Goal: Task Accomplishment & Management: Use online tool/utility

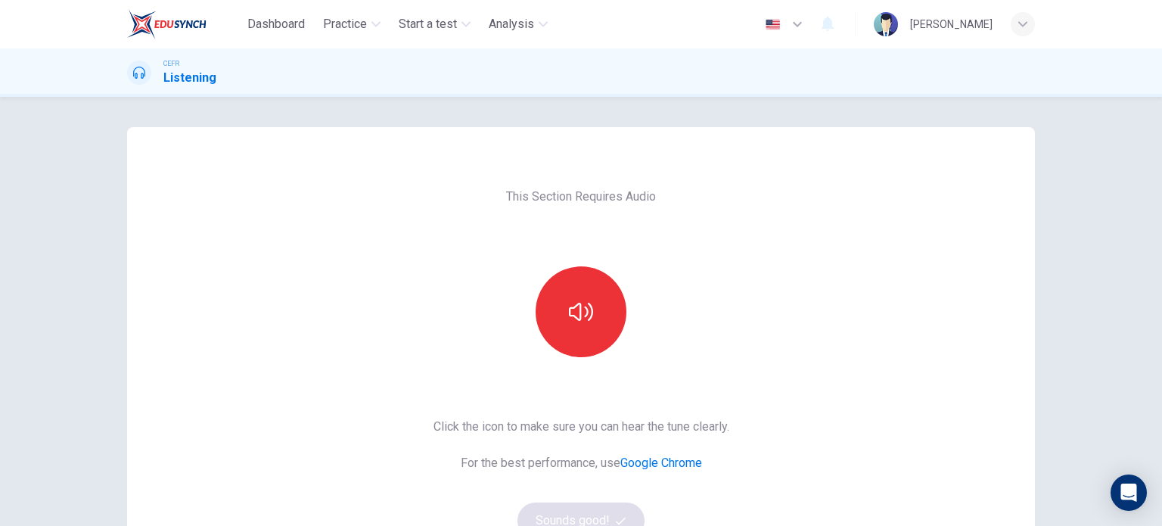
click at [1059, 172] on div "This Section Requires Audio Click the icon to make sure you can hear the tune c…" at bounding box center [581, 311] width 1162 height 429
click at [583, 294] on button "button" at bounding box center [581, 311] width 91 height 91
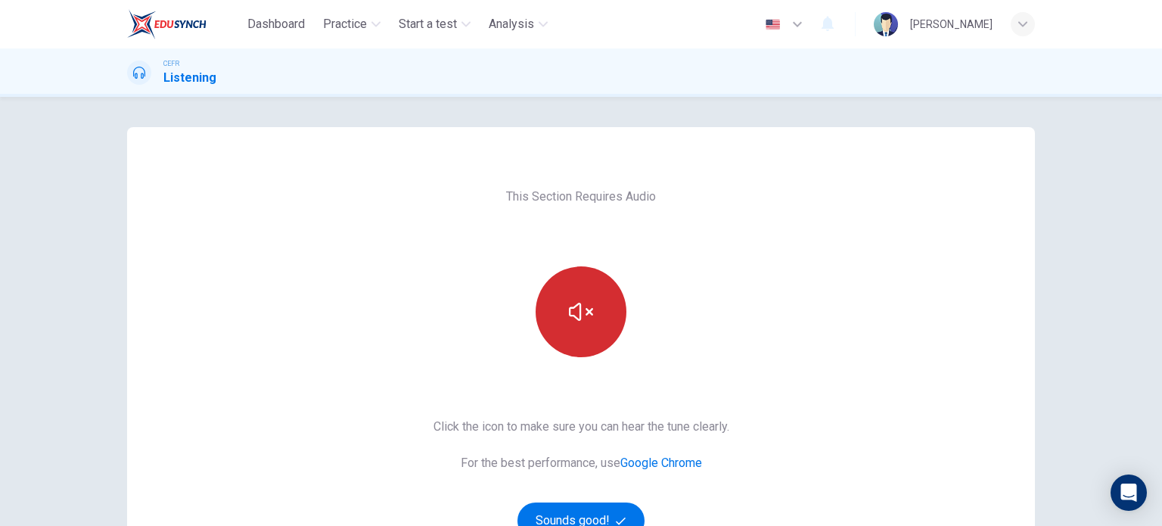
scroll to position [206, 0]
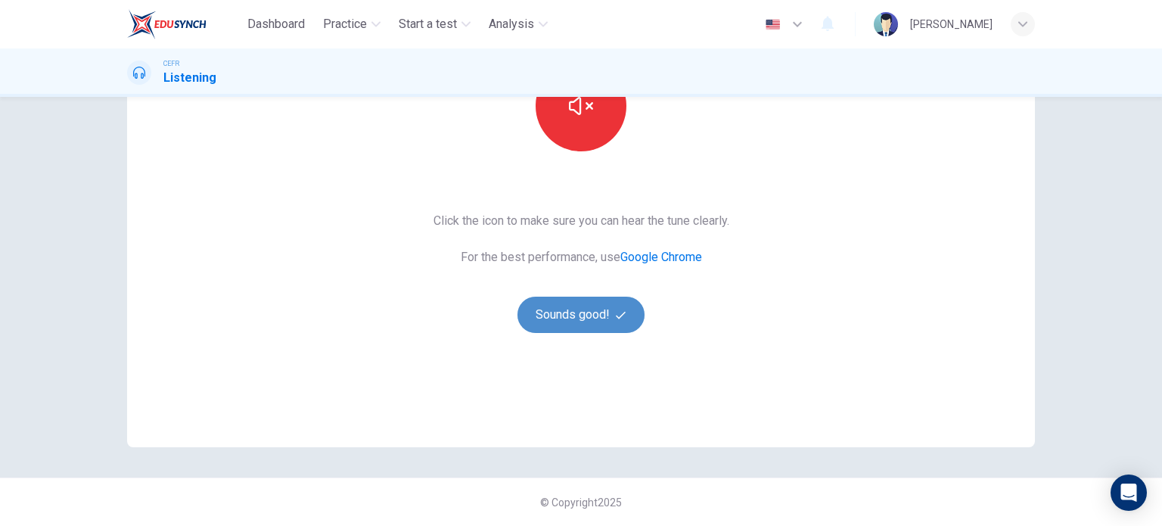
click at [578, 313] on button "Sounds good!" at bounding box center [581, 315] width 127 height 36
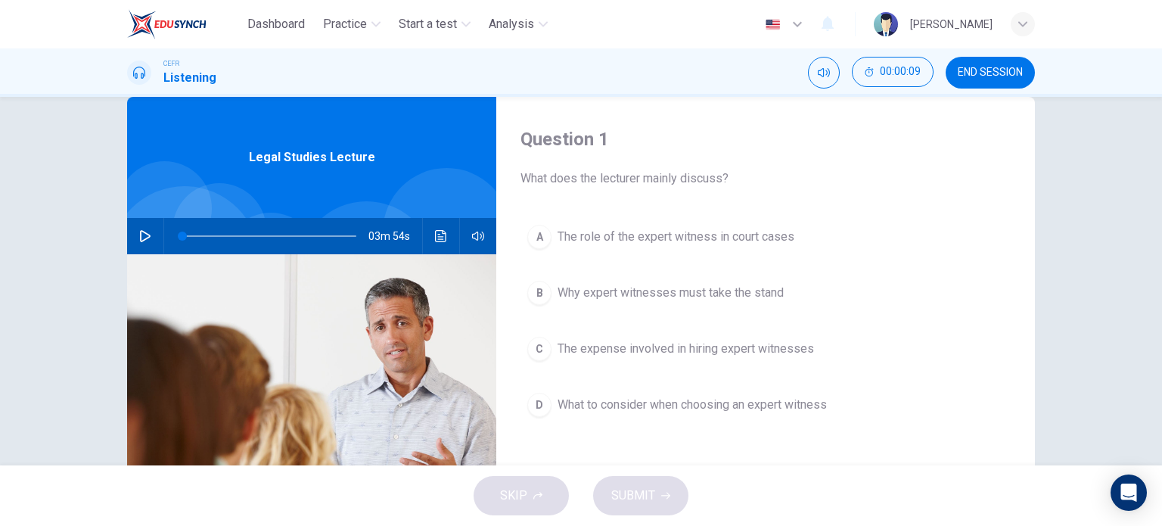
scroll to position [30, 0]
click at [145, 235] on icon "button" at bounding box center [145, 236] width 12 height 12
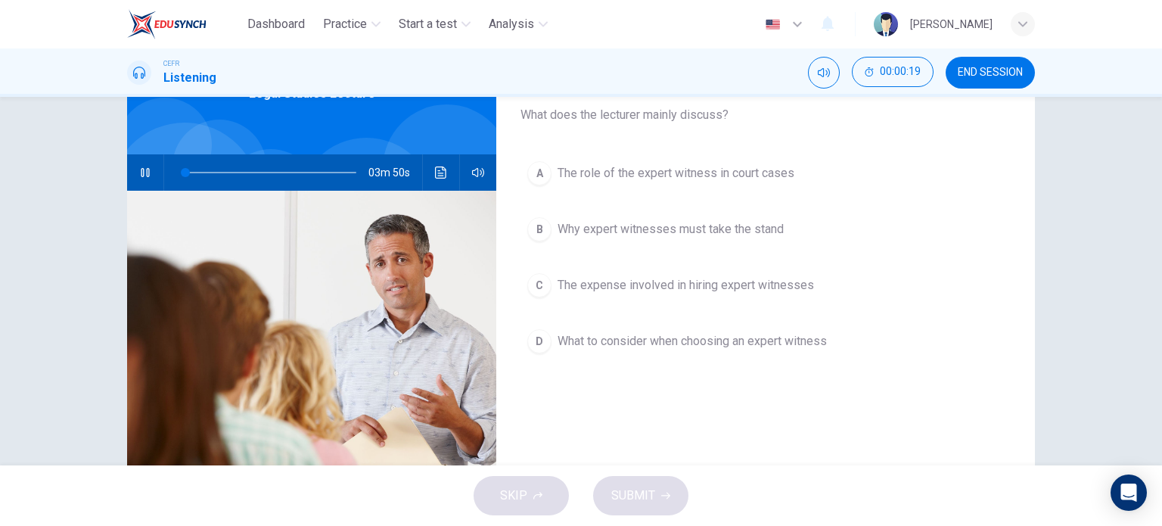
scroll to position [94, 0]
click at [139, 173] on icon "button" at bounding box center [145, 172] width 12 height 12
click at [140, 173] on icon "button" at bounding box center [145, 172] width 11 height 12
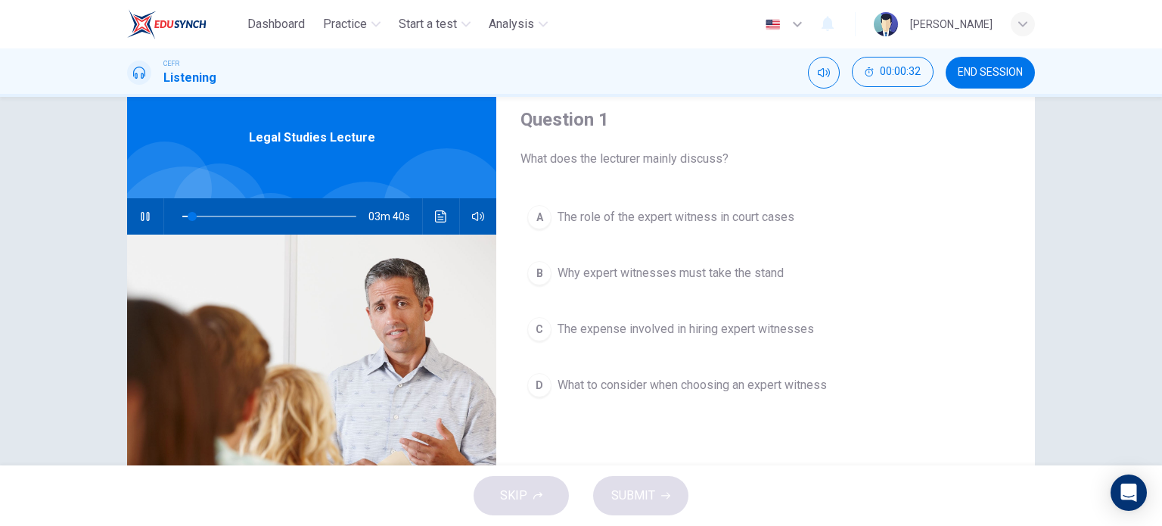
scroll to position [48, 0]
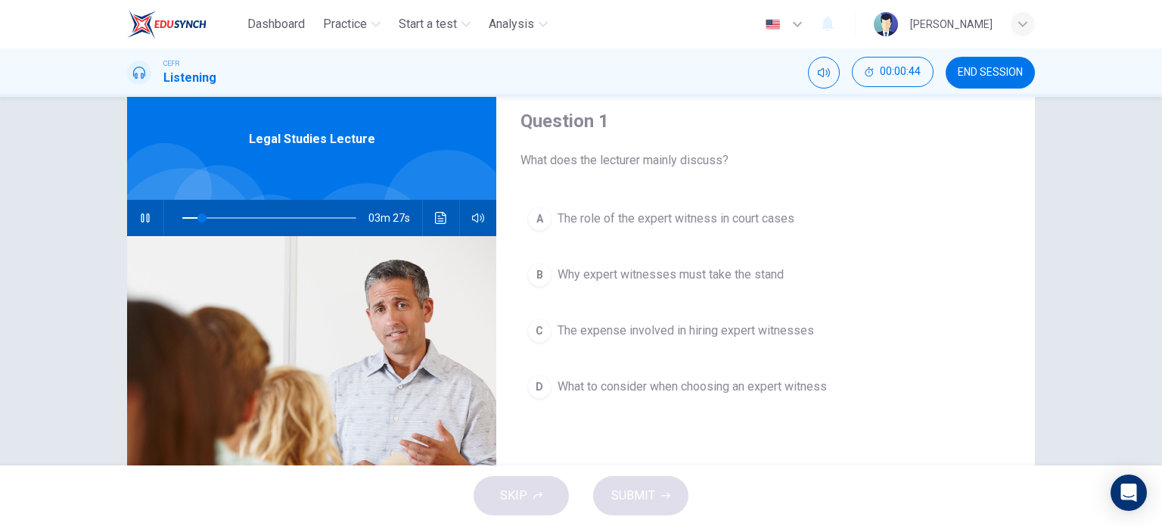
click at [538, 327] on div "C" at bounding box center [539, 331] width 24 height 24
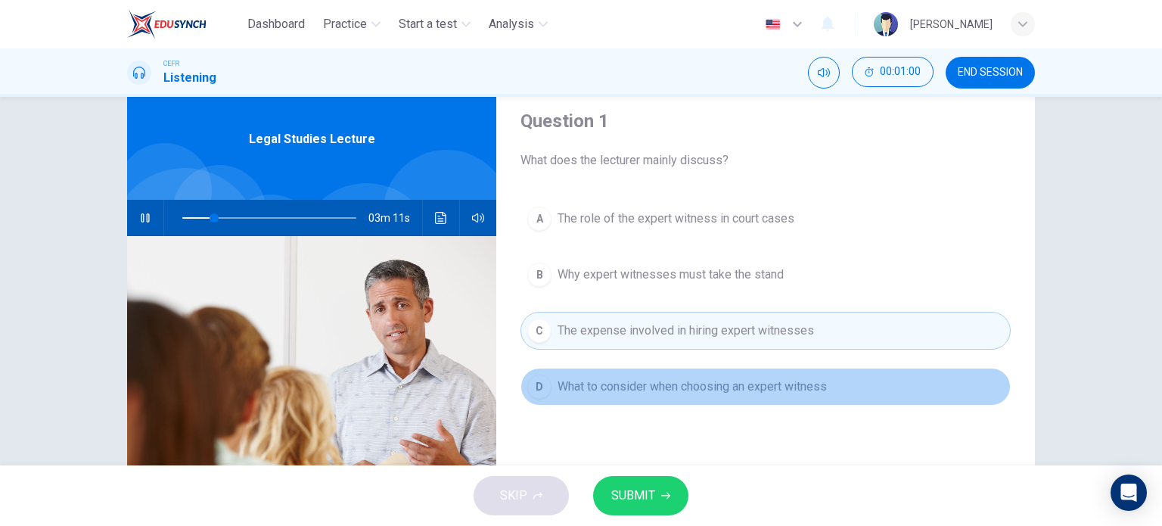
click at [542, 387] on div "D" at bounding box center [539, 387] width 24 height 24
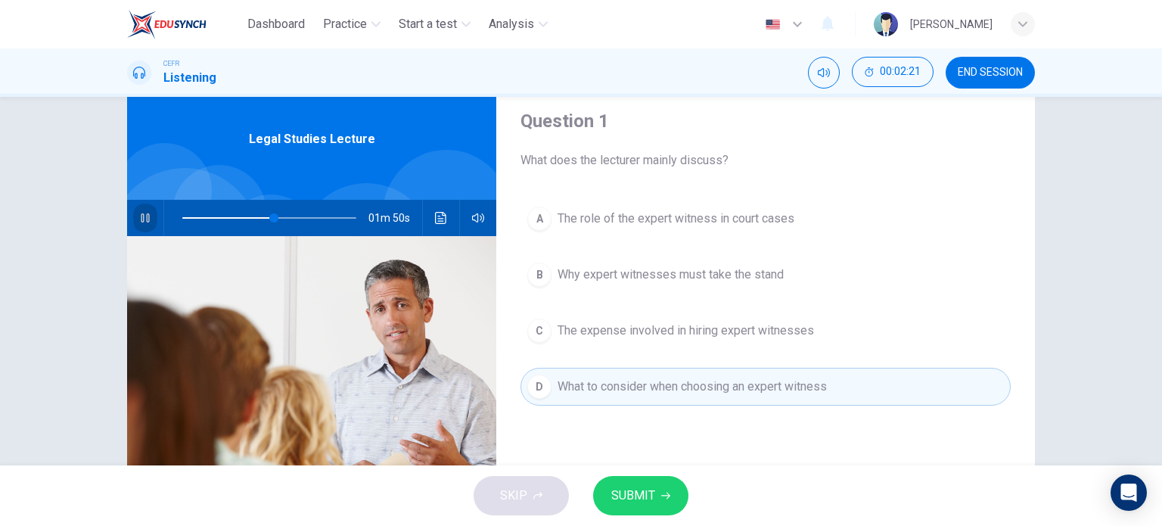
click at [138, 211] on button "button" at bounding box center [145, 218] width 24 height 36
type input "53"
click at [963, 70] on span "END SESSION" at bounding box center [990, 73] width 65 height 12
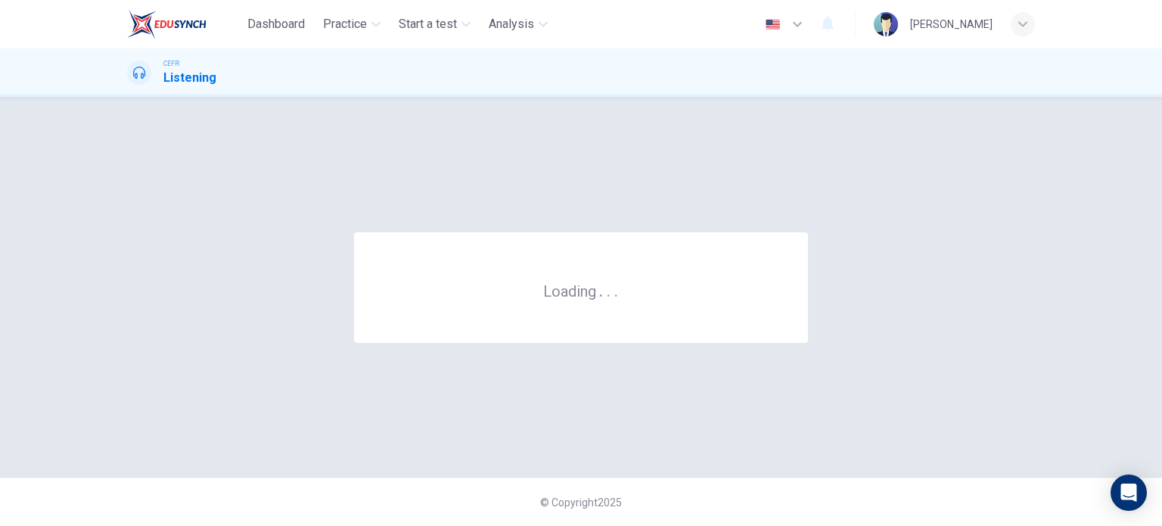
scroll to position [0, 0]
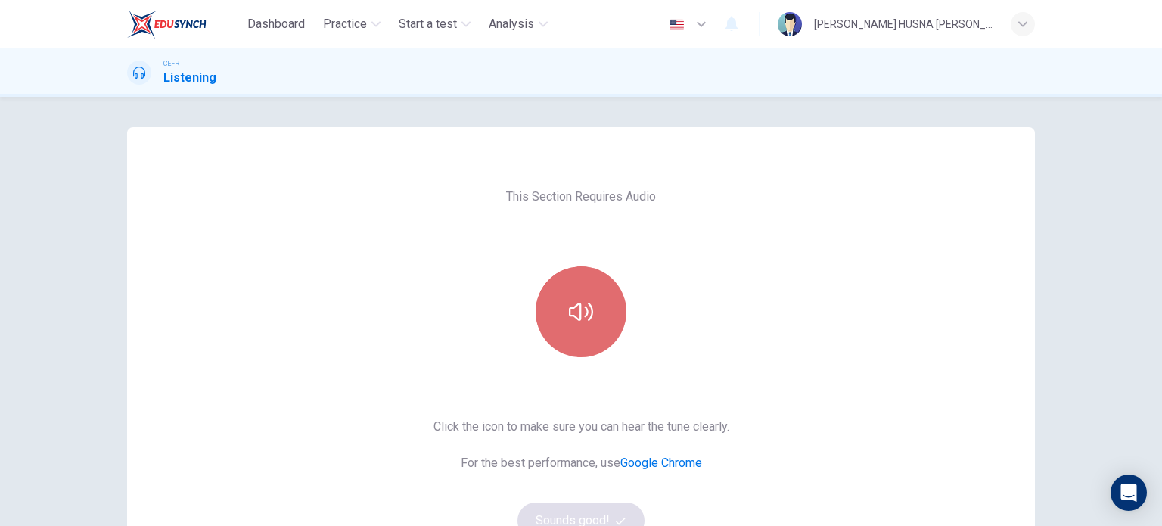
click at [577, 292] on button "button" at bounding box center [581, 311] width 91 height 91
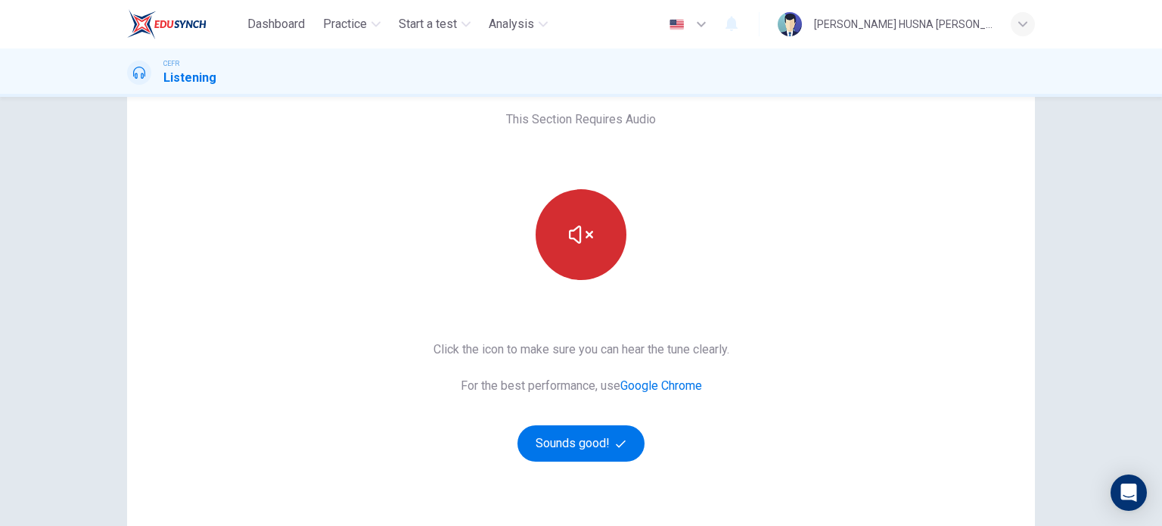
scroll to position [79, 0]
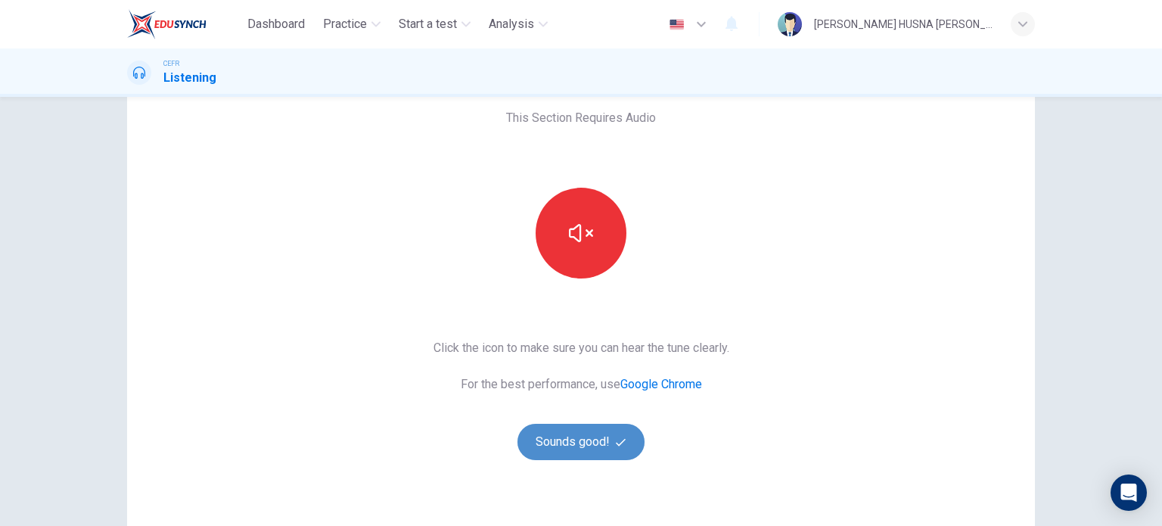
click at [574, 439] on button "Sounds good!" at bounding box center [581, 442] width 127 height 36
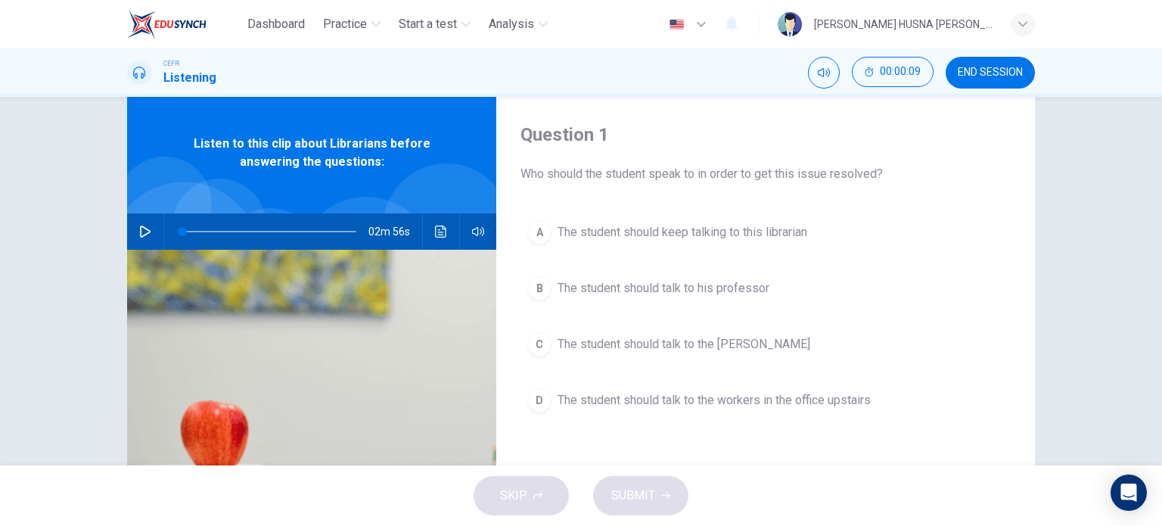
scroll to position [39, 0]
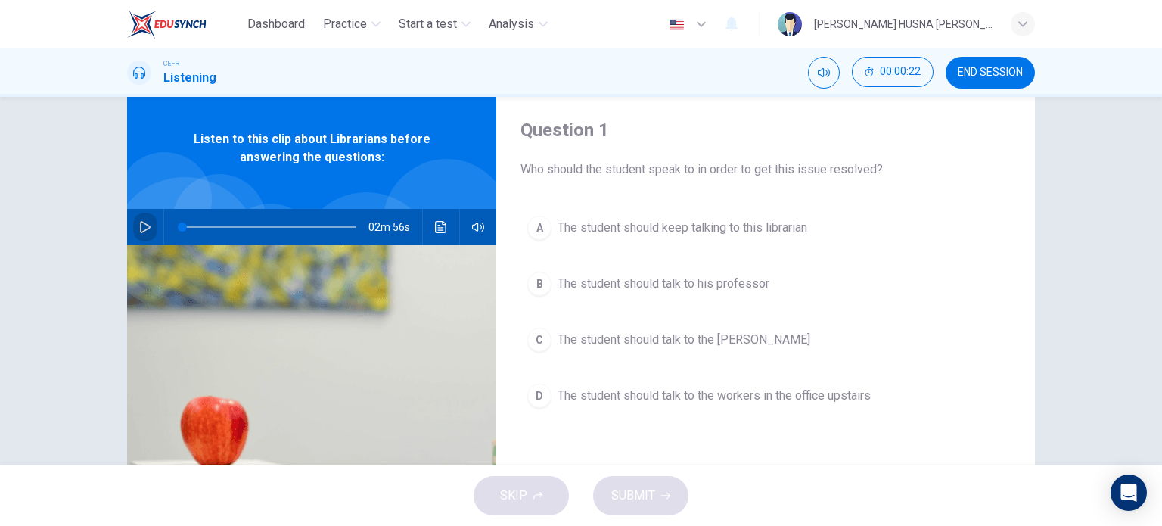
click at [139, 230] on icon "button" at bounding box center [145, 227] width 12 height 12
type input "40"
click at [539, 405] on div "D" at bounding box center [539, 396] width 24 height 24
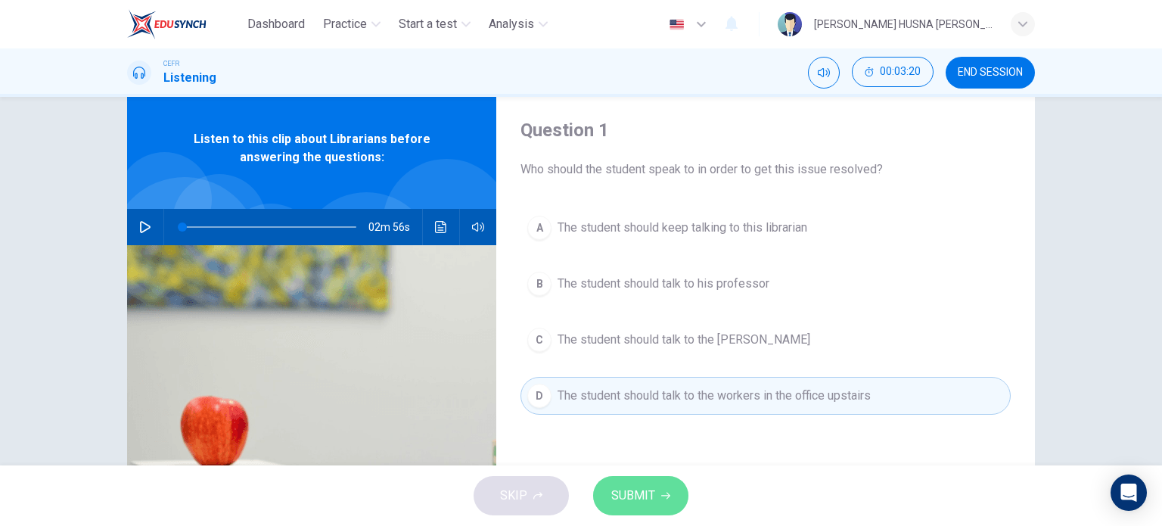
click at [639, 487] on span "SUBMIT" at bounding box center [633, 495] width 44 height 21
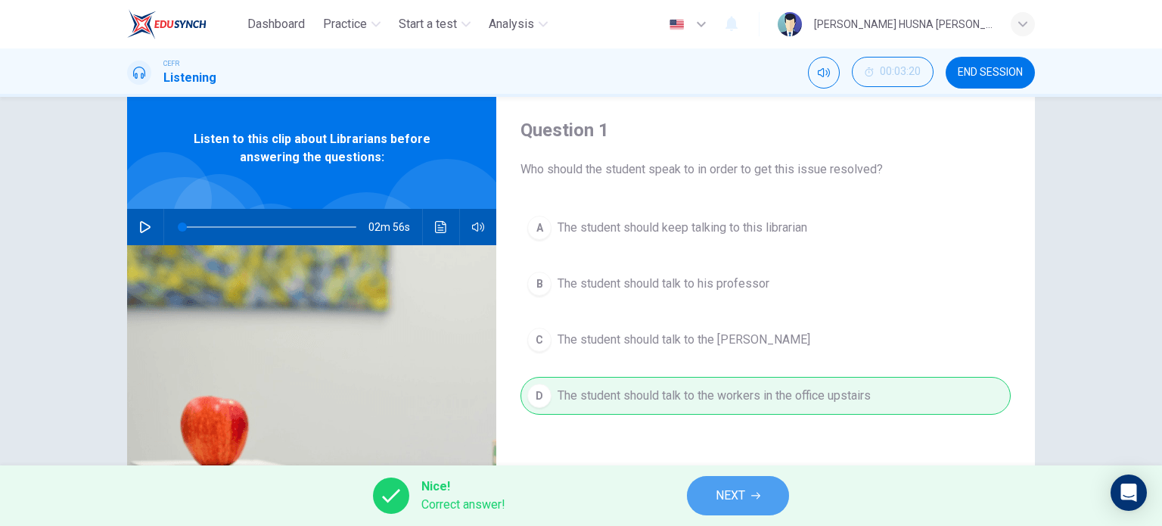
click at [712, 495] on button "NEXT" at bounding box center [738, 495] width 102 height 39
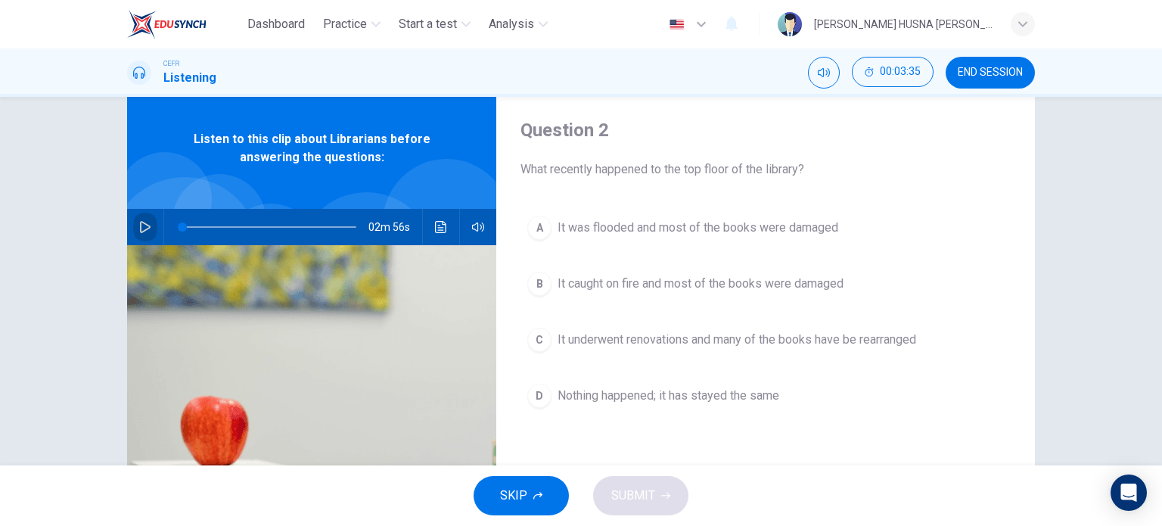
click at [141, 229] on icon "button" at bounding box center [145, 227] width 12 height 12
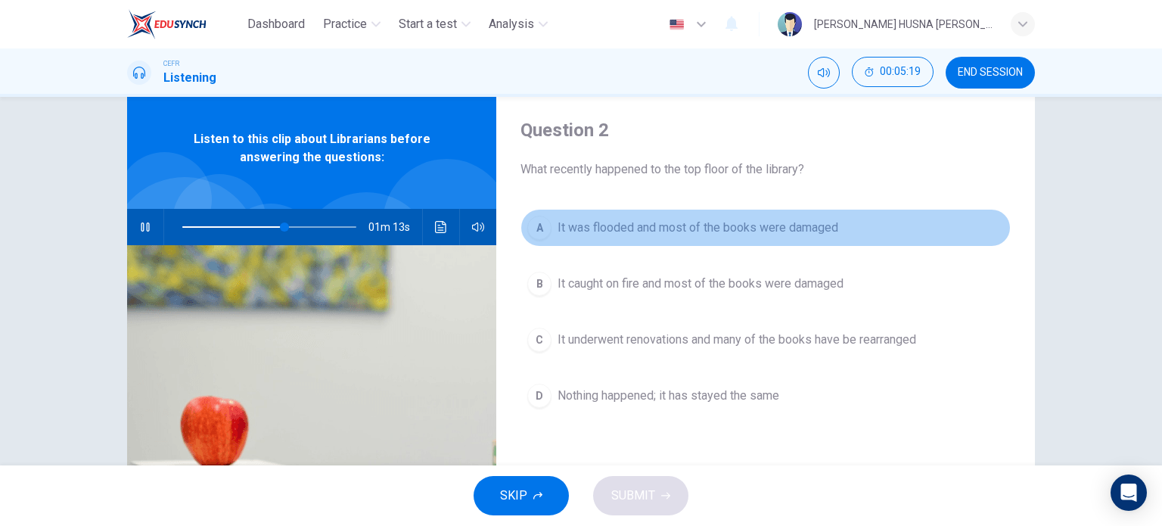
click at [537, 237] on div "A" at bounding box center [539, 228] width 24 height 24
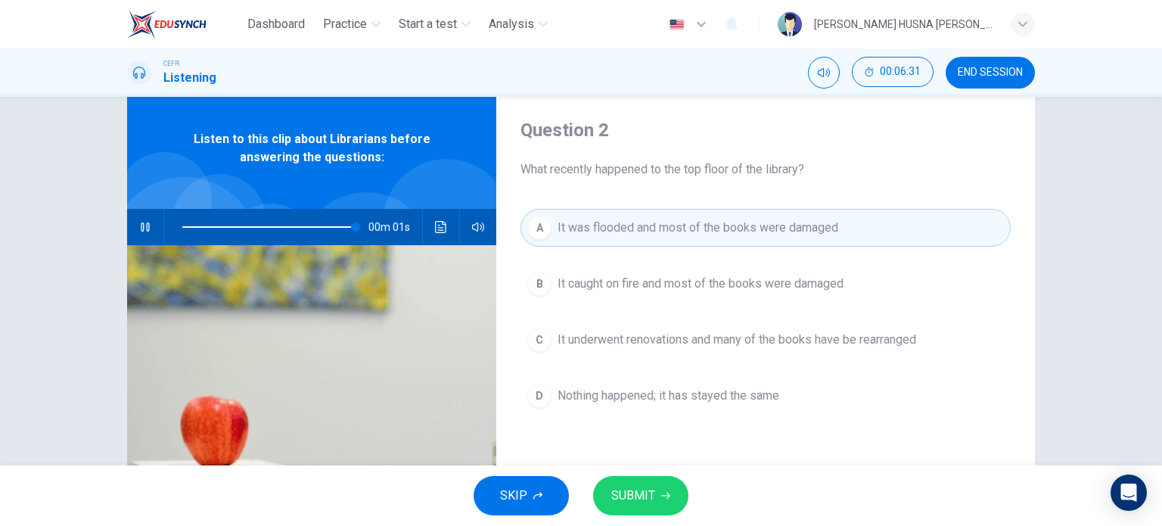
type input "0"
click at [626, 497] on span "SUBMIT" at bounding box center [633, 495] width 44 height 21
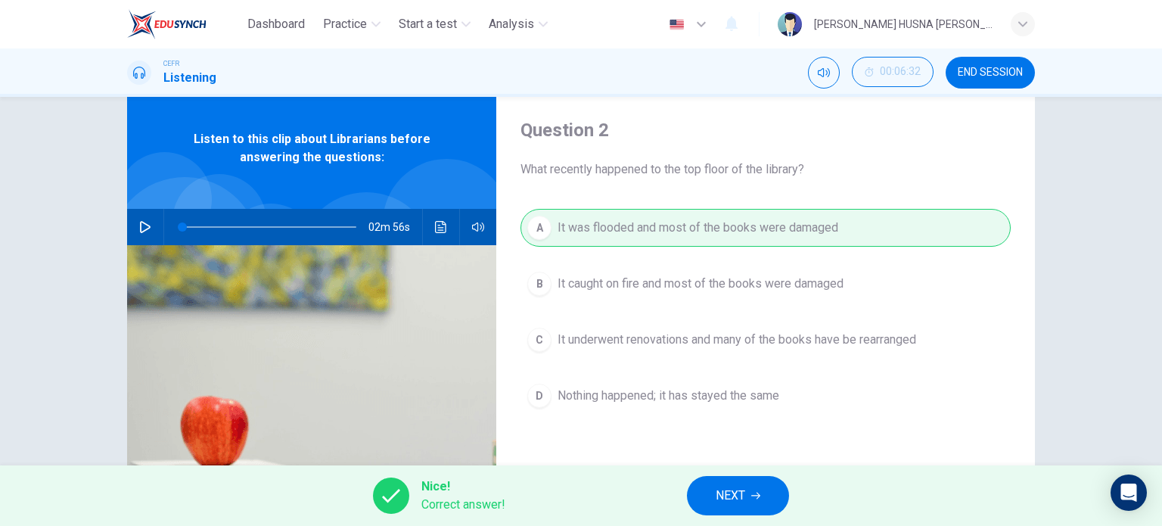
click at [747, 482] on button "NEXT" at bounding box center [738, 495] width 102 height 39
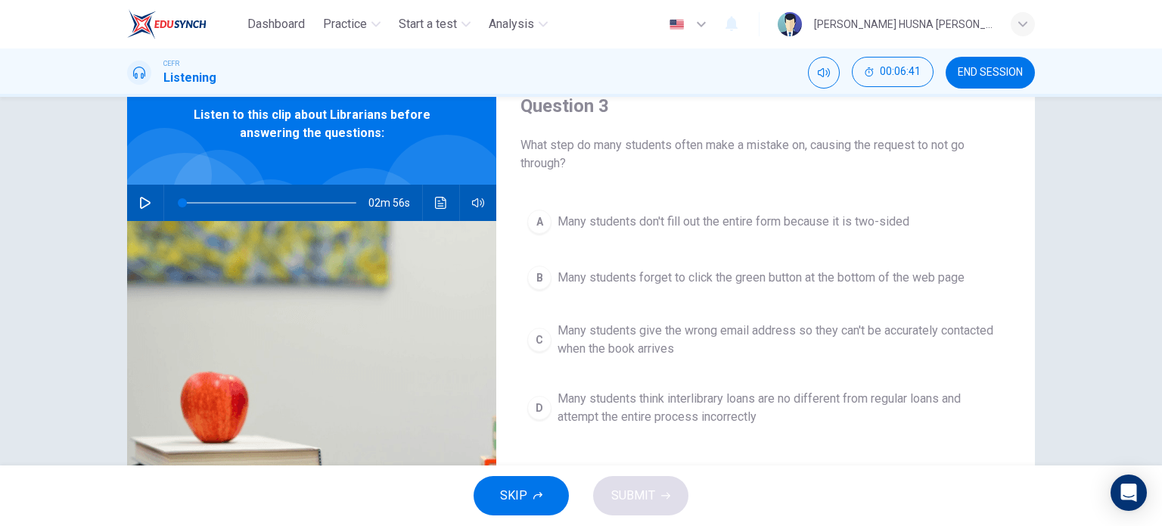
scroll to position [69, 0]
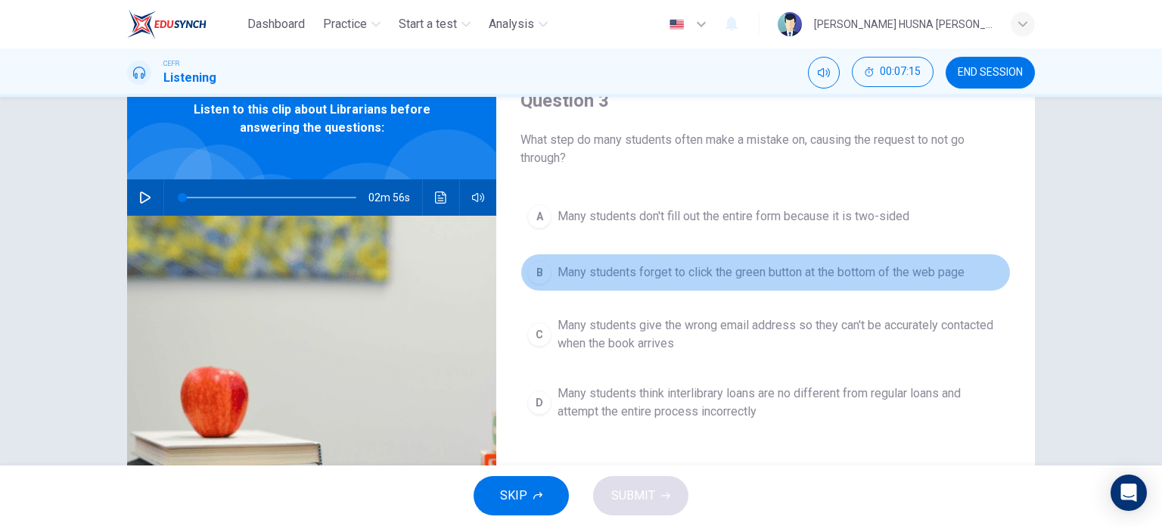
click at [533, 278] on div "B" at bounding box center [539, 272] width 24 height 24
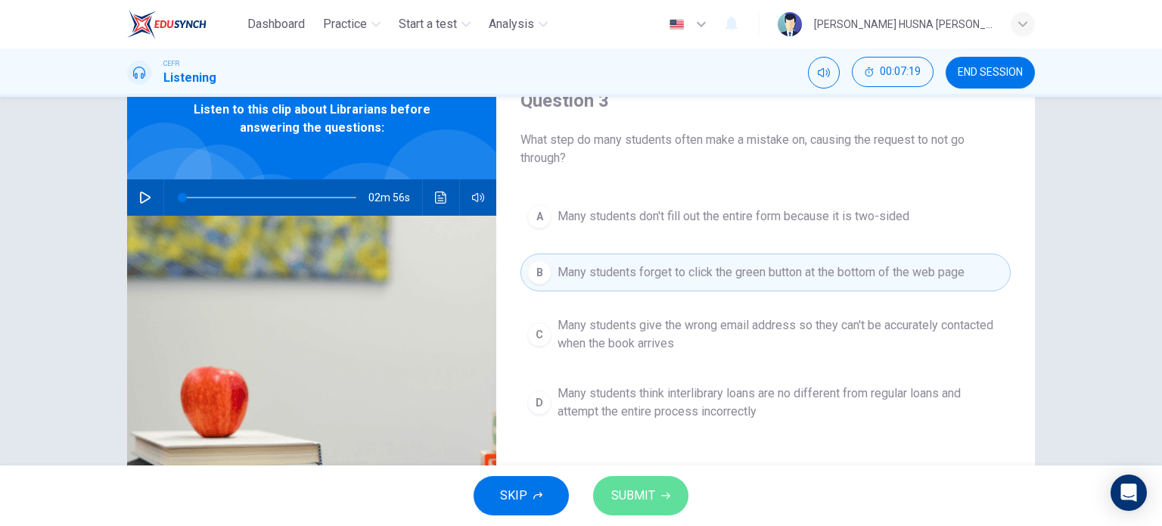
click at [651, 498] on span "SUBMIT" at bounding box center [633, 495] width 44 height 21
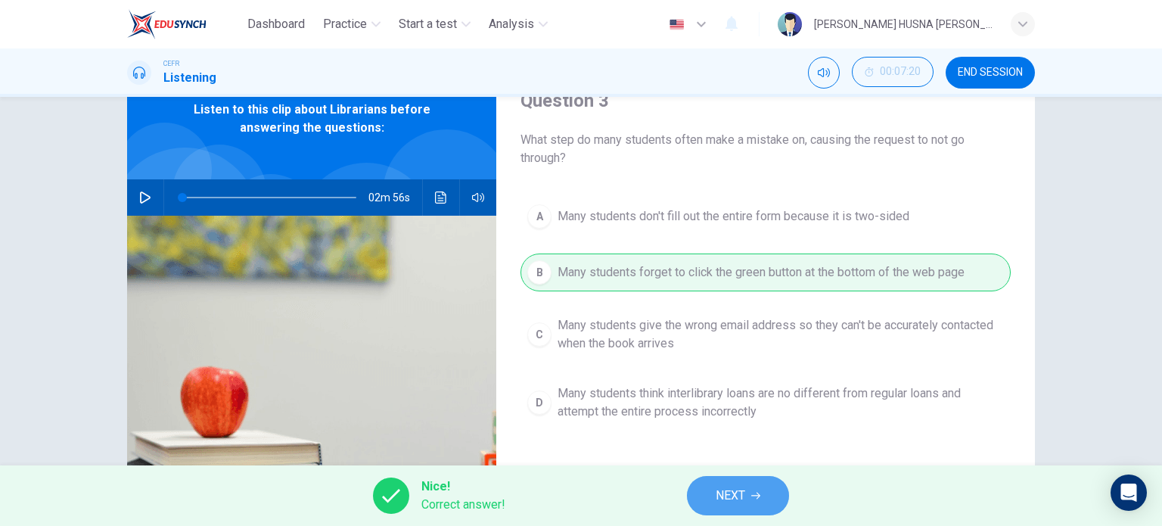
click at [724, 496] on span "NEXT" at bounding box center [731, 495] width 30 height 21
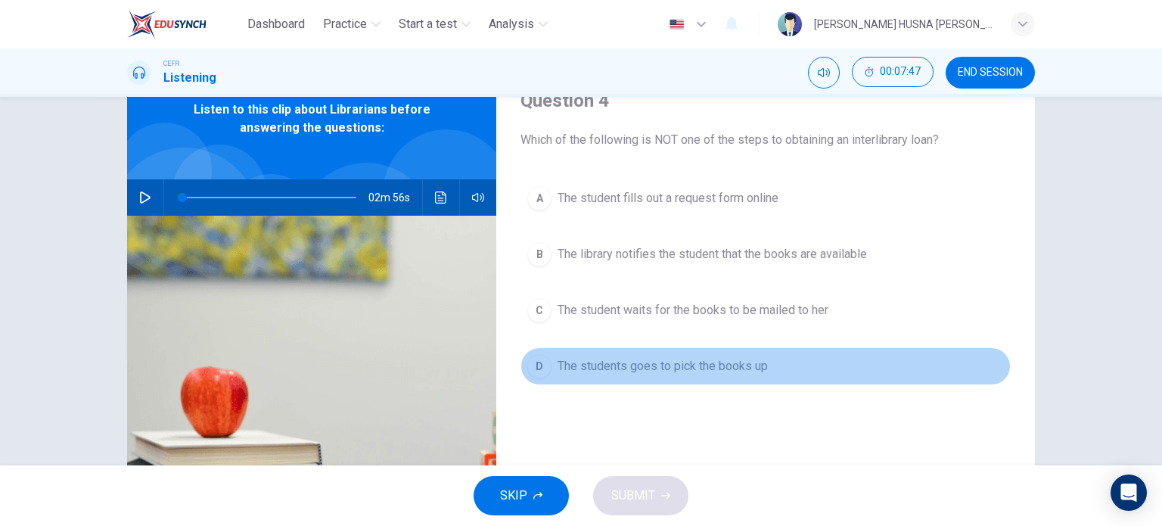
click at [536, 368] on div "D" at bounding box center [539, 366] width 24 height 24
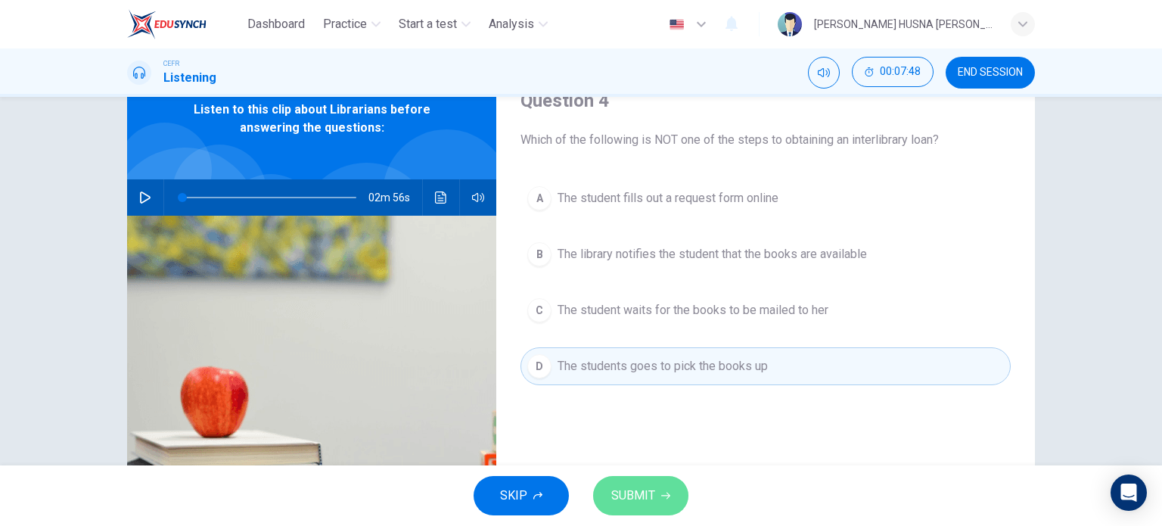
click at [633, 498] on span "SUBMIT" at bounding box center [633, 495] width 44 height 21
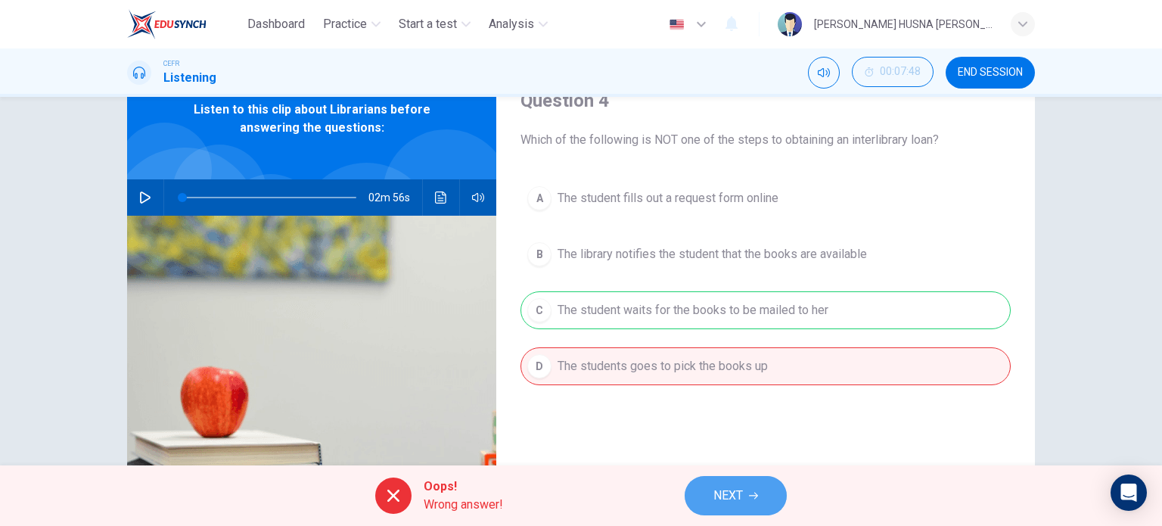
click at [715, 489] on span "NEXT" at bounding box center [729, 495] width 30 height 21
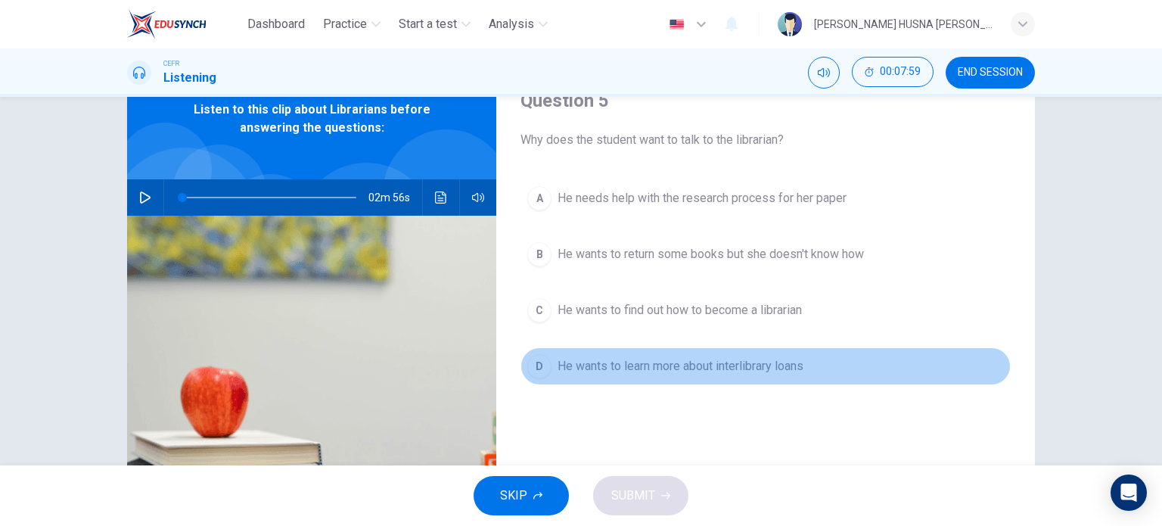
click at [539, 375] on div "D" at bounding box center [539, 366] width 24 height 24
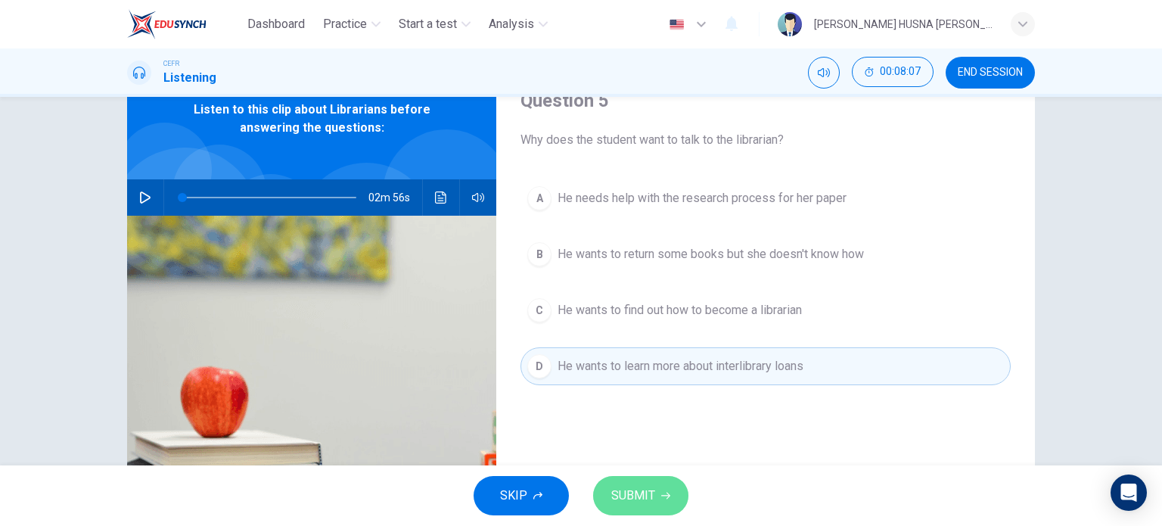
click at [639, 487] on span "SUBMIT" at bounding box center [633, 495] width 44 height 21
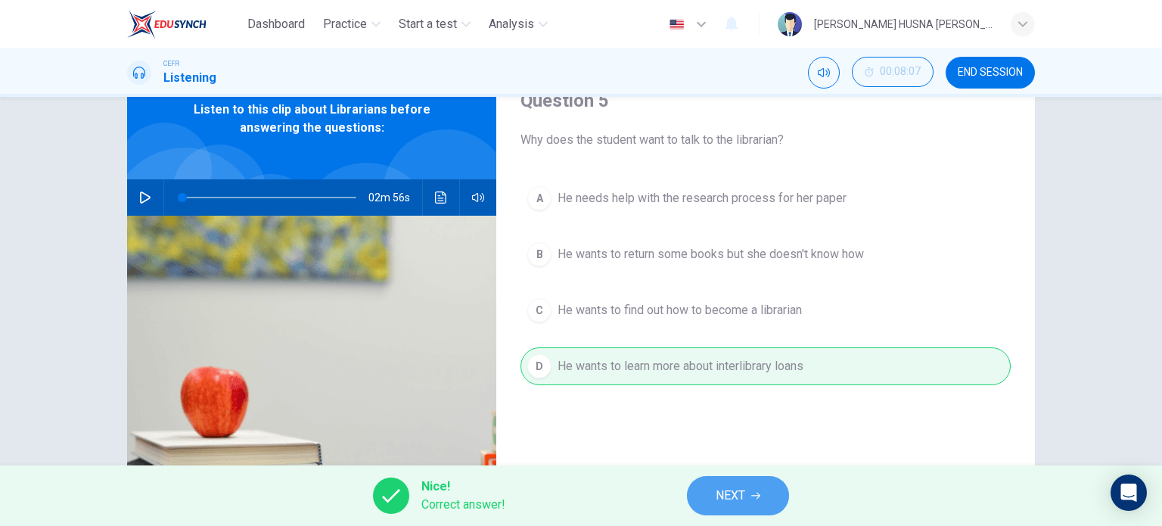
click at [732, 495] on span "NEXT" at bounding box center [731, 495] width 30 height 21
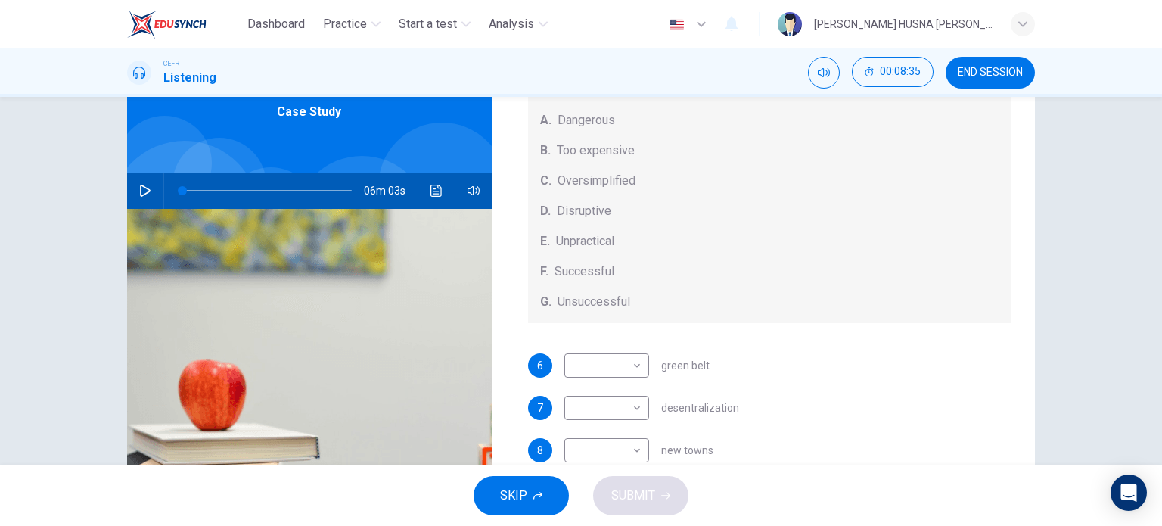
scroll to position [77, 0]
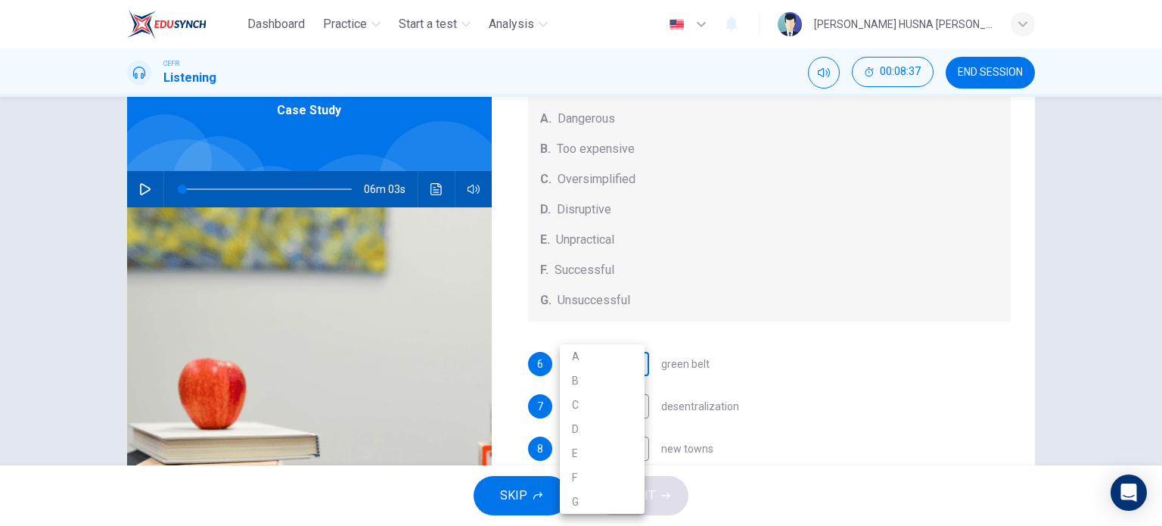
click at [622, 369] on body "Dashboard Practice Start a test Analysis English en ​ ANIS HUSNA BINTI YUSOFF C…" at bounding box center [581, 263] width 1162 height 526
click at [704, 354] on div at bounding box center [581, 263] width 1162 height 526
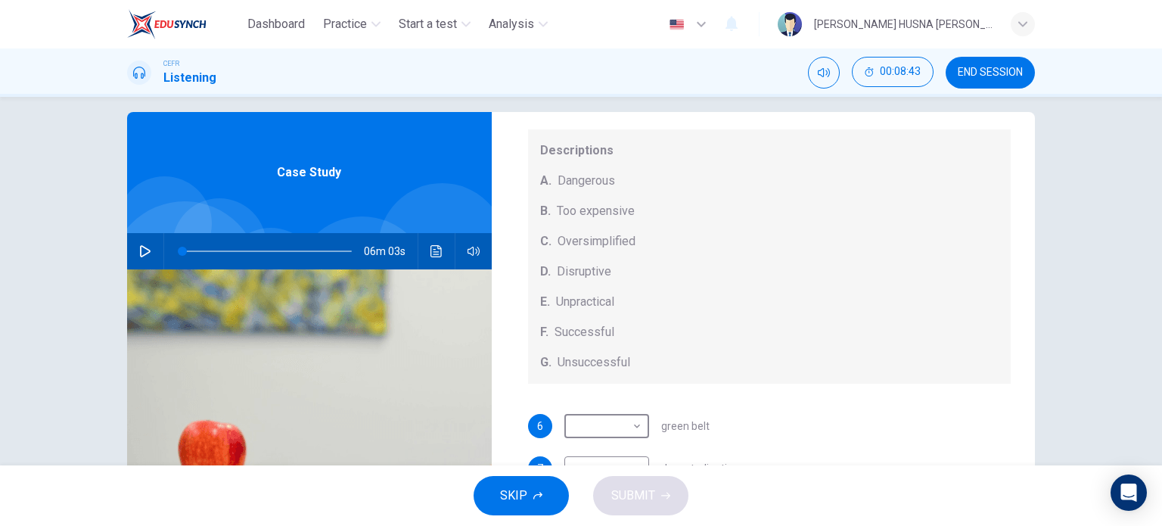
scroll to position [8, 0]
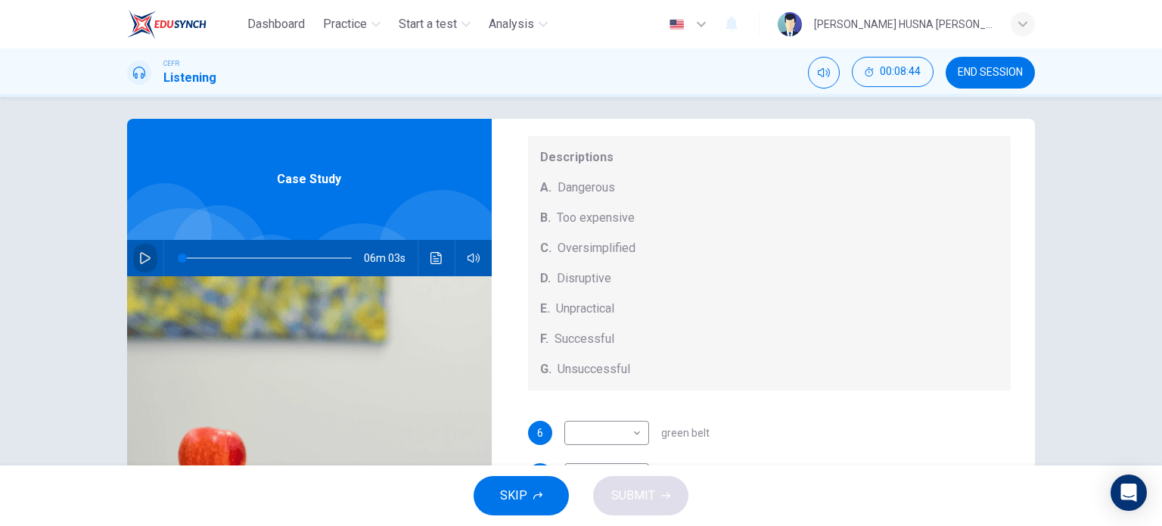
click at [134, 256] on button "button" at bounding box center [145, 258] width 24 height 36
click at [493, 501] on button "SKIP" at bounding box center [521, 495] width 95 height 39
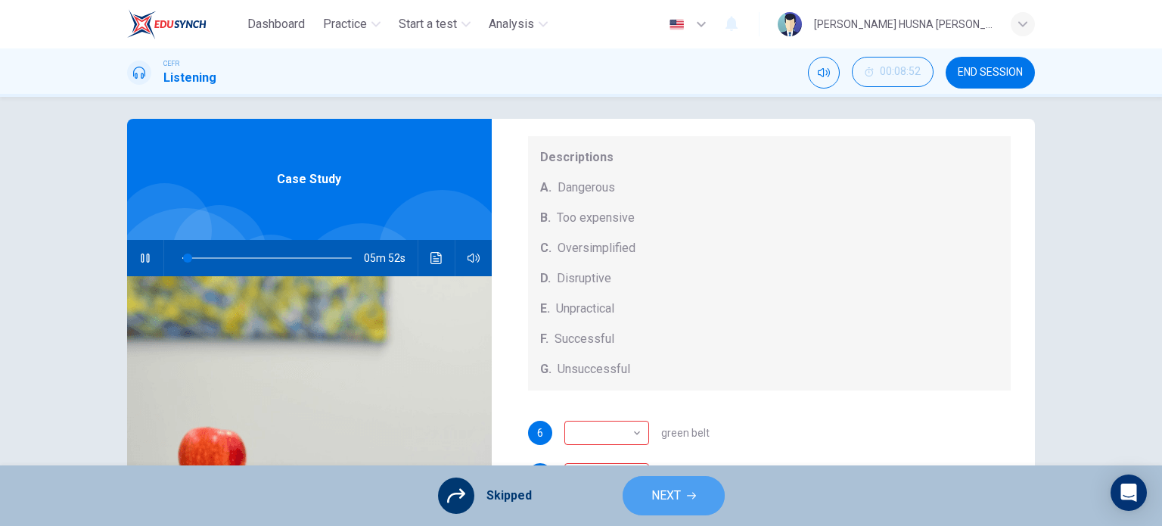
click at [645, 499] on button "NEXT" at bounding box center [674, 495] width 102 height 39
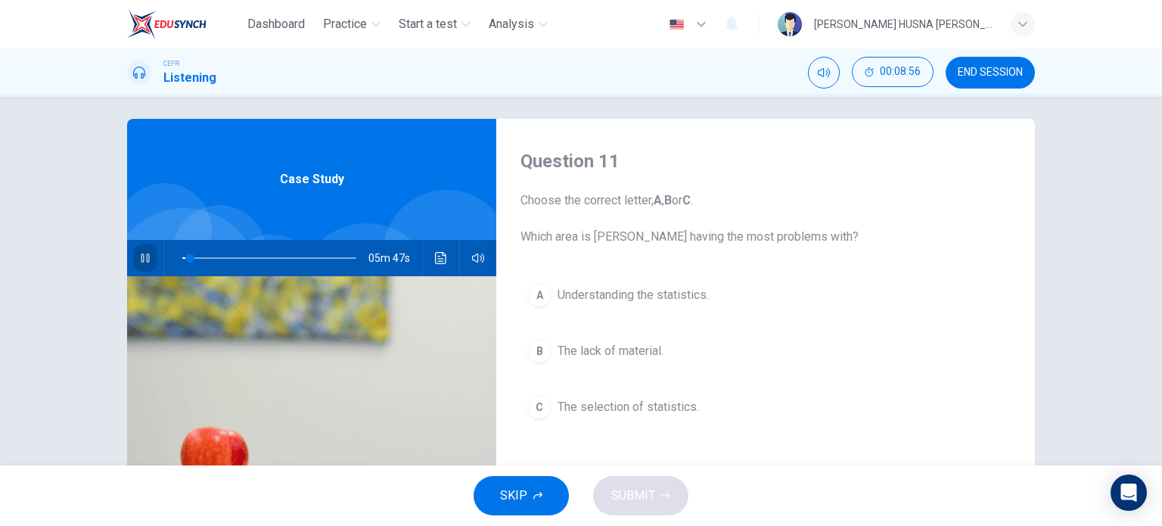
click at [143, 259] on icon "button" at bounding box center [145, 257] width 8 height 9
click at [533, 490] on button "SKIP" at bounding box center [521, 495] width 95 height 39
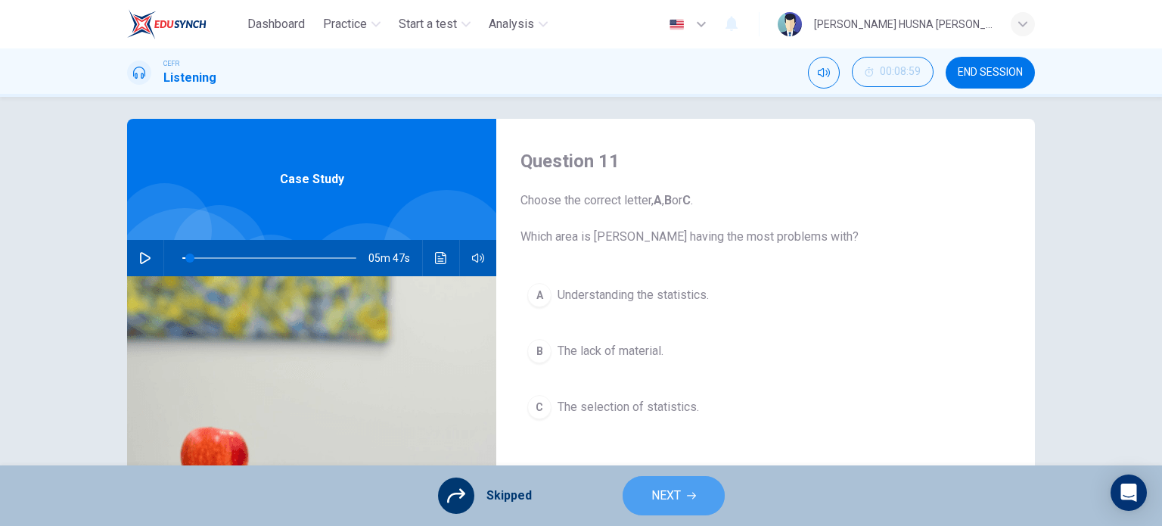
click at [656, 493] on span "NEXT" at bounding box center [667, 495] width 30 height 21
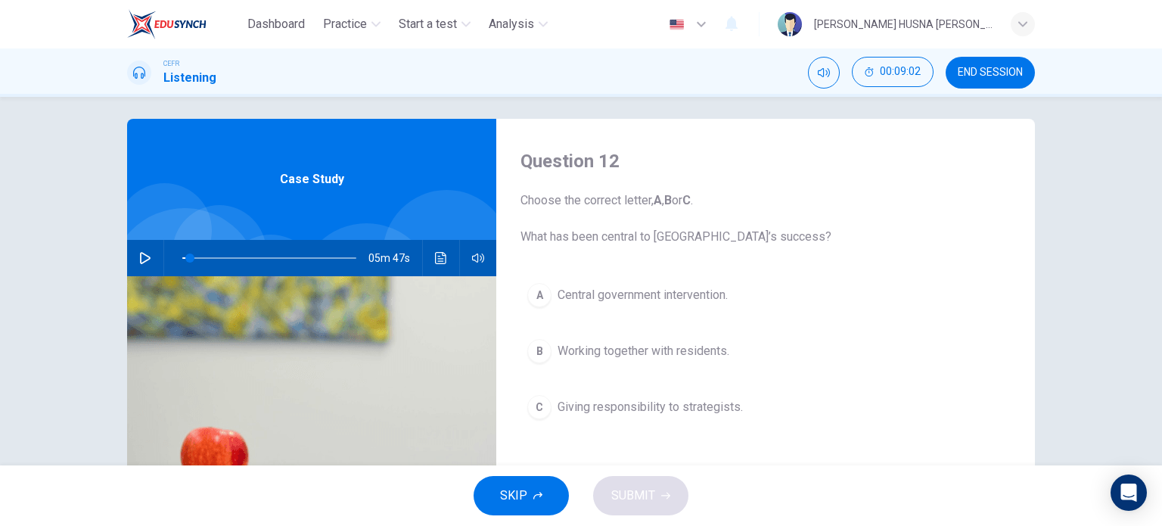
click at [524, 485] on span "SKIP" at bounding box center [513, 495] width 27 height 21
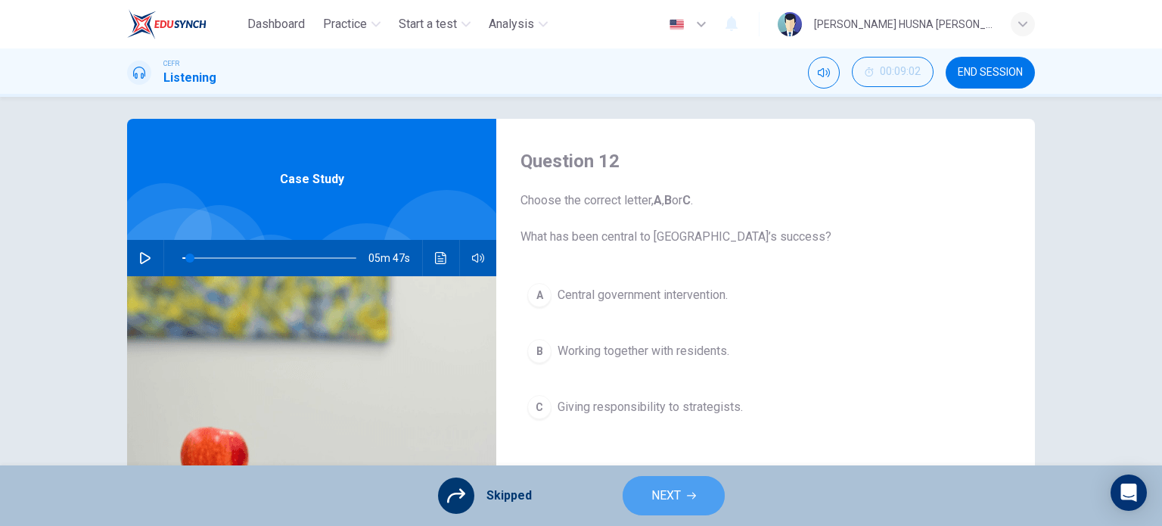
click at [664, 502] on span "NEXT" at bounding box center [667, 495] width 30 height 21
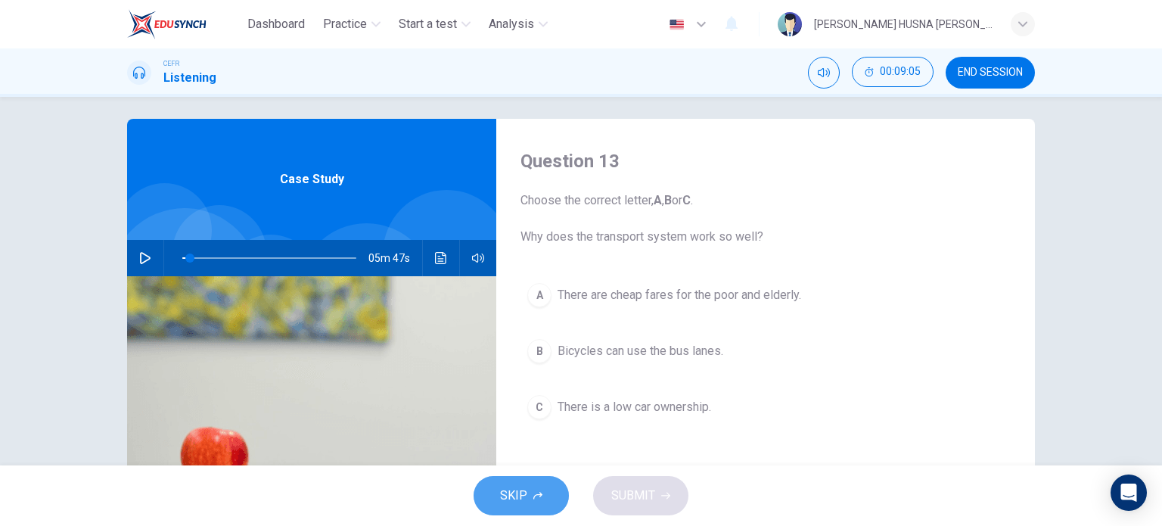
click at [515, 496] on span "SKIP" at bounding box center [513, 495] width 27 height 21
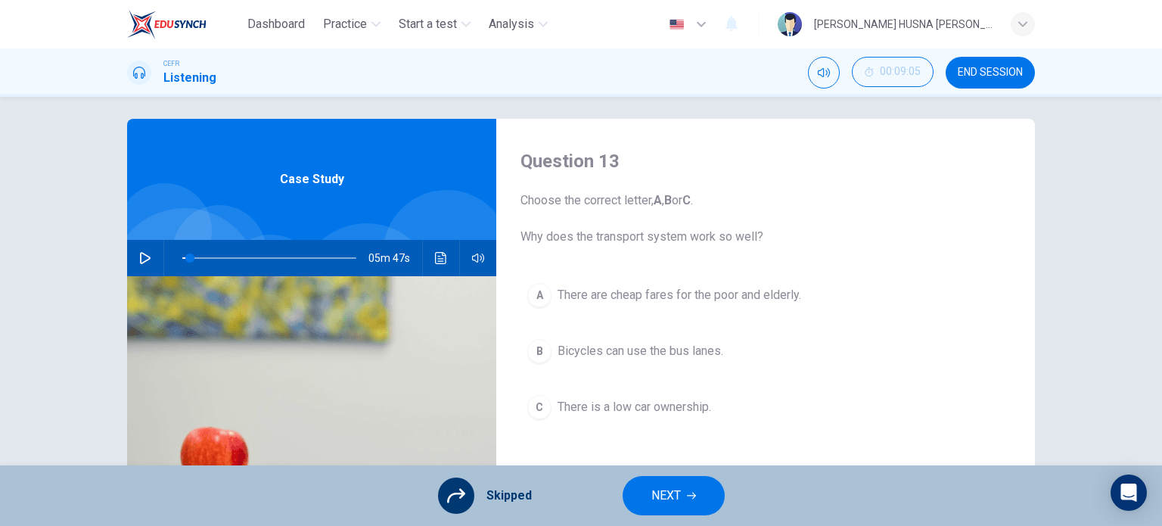
click at [645, 492] on button "NEXT" at bounding box center [674, 495] width 102 height 39
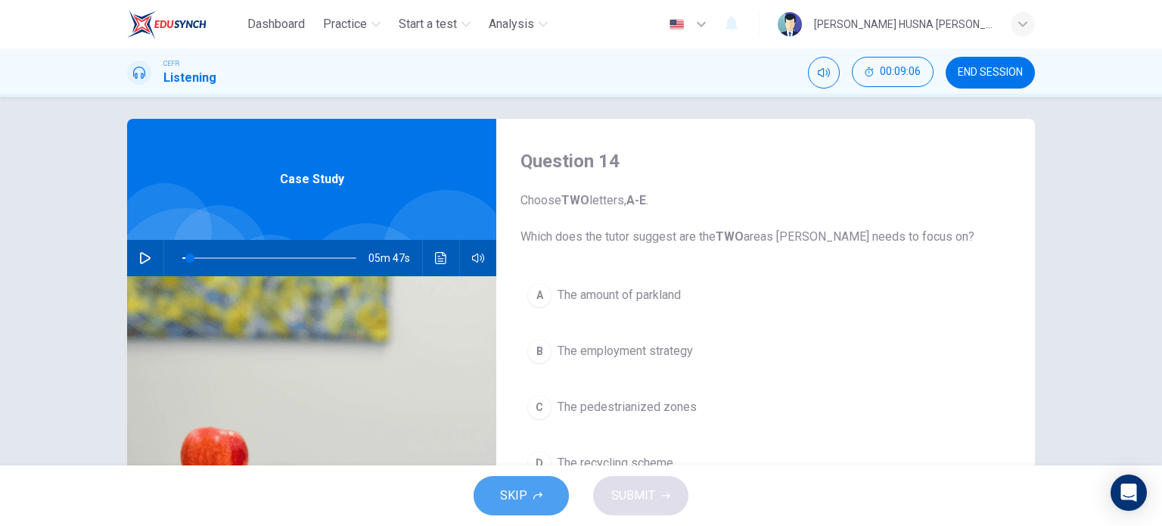
click at [518, 500] on span "SKIP" at bounding box center [513, 495] width 27 height 21
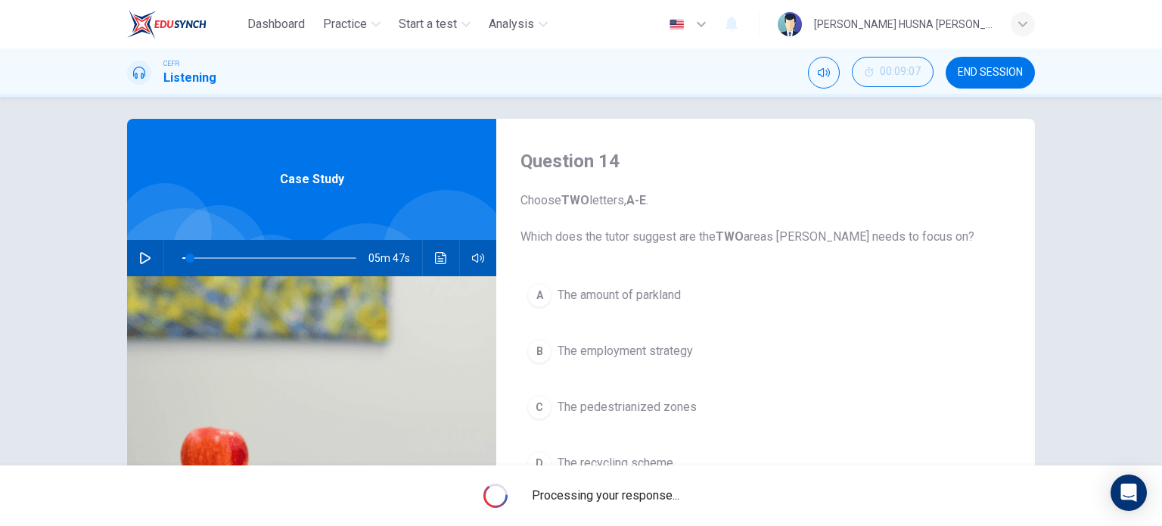
type input "4"
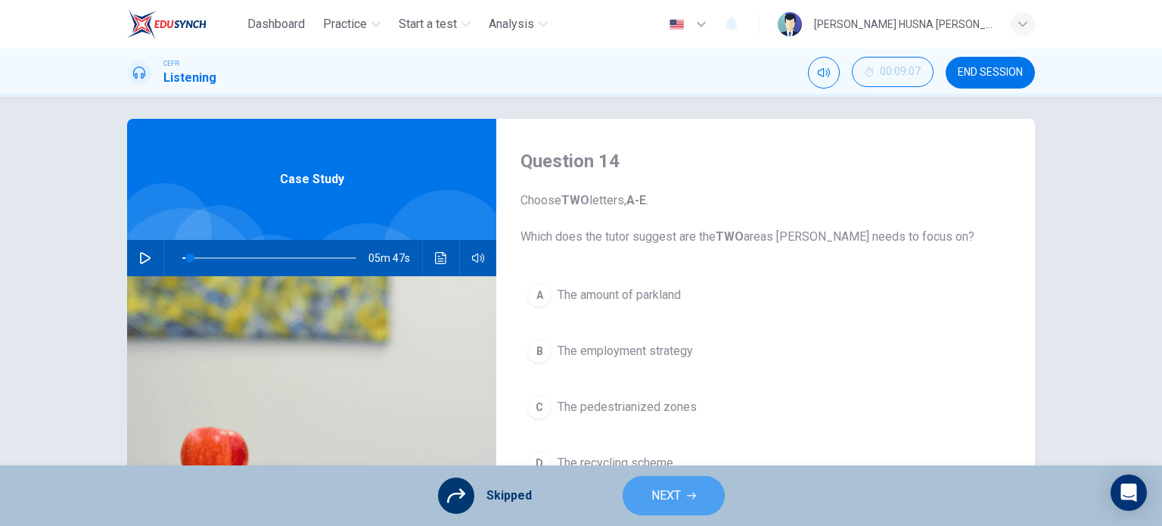
click at [652, 499] on span "NEXT" at bounding box center [667, 495] width 30 height 21
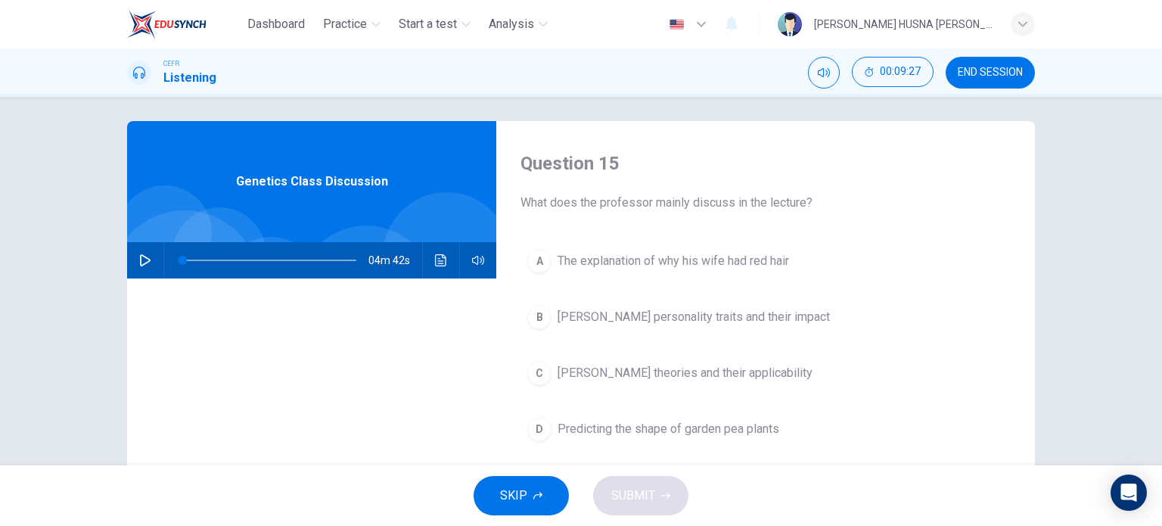
scroll to position [3, 0]
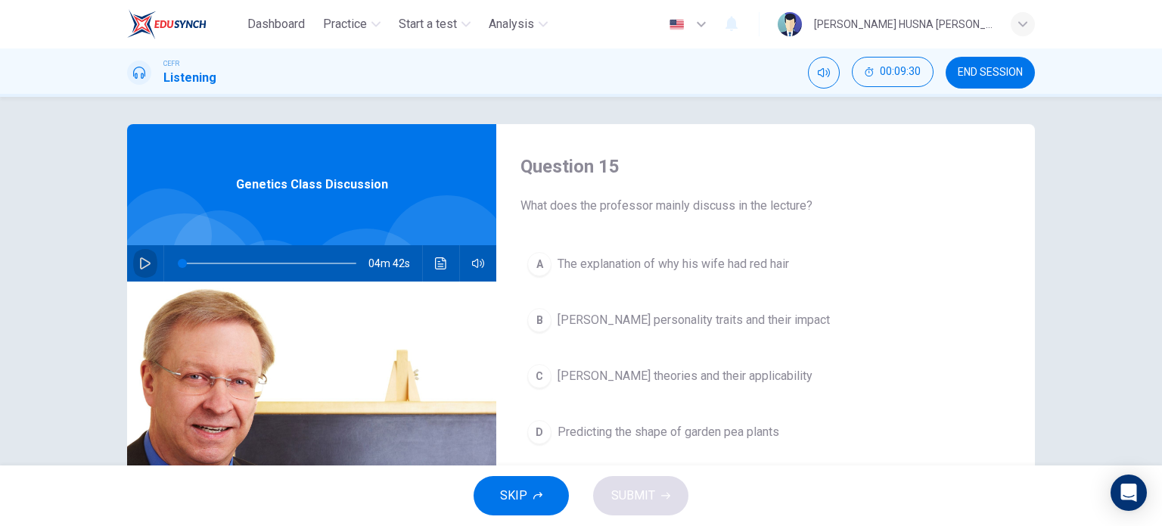
click at [140, 265] on icon "button" at bounding box center [145, 263] width 11 height 12
type input "1"
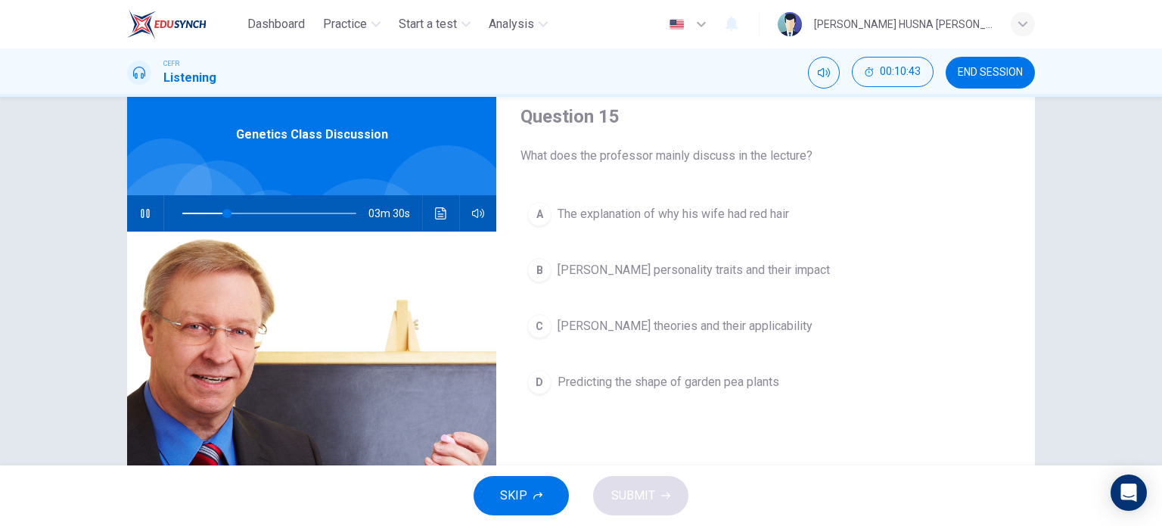
scroll to position [54, 0]
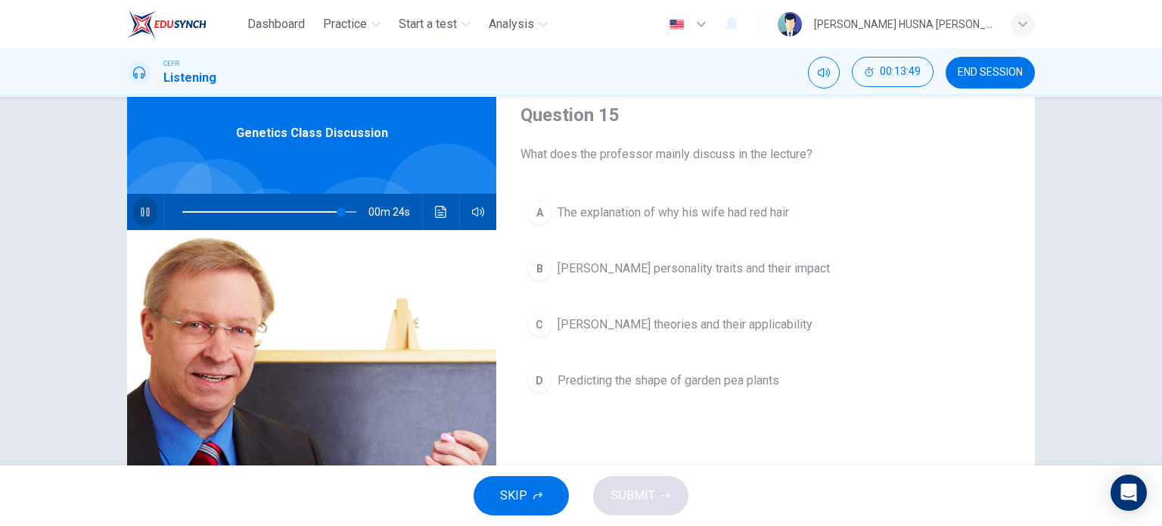
click at [147, 211] on icon "button" at bounding box center [145, 212] width 12 height 12
click at [340, 214] on span at bounding box center [344, 211] width 9 height 9
click at [143, 213] on icon "button" at bounding box center [145, 211] width 8 height 9
click at [140, 211] on icon "button" at bounding box center [145, 212] width 11 height 12
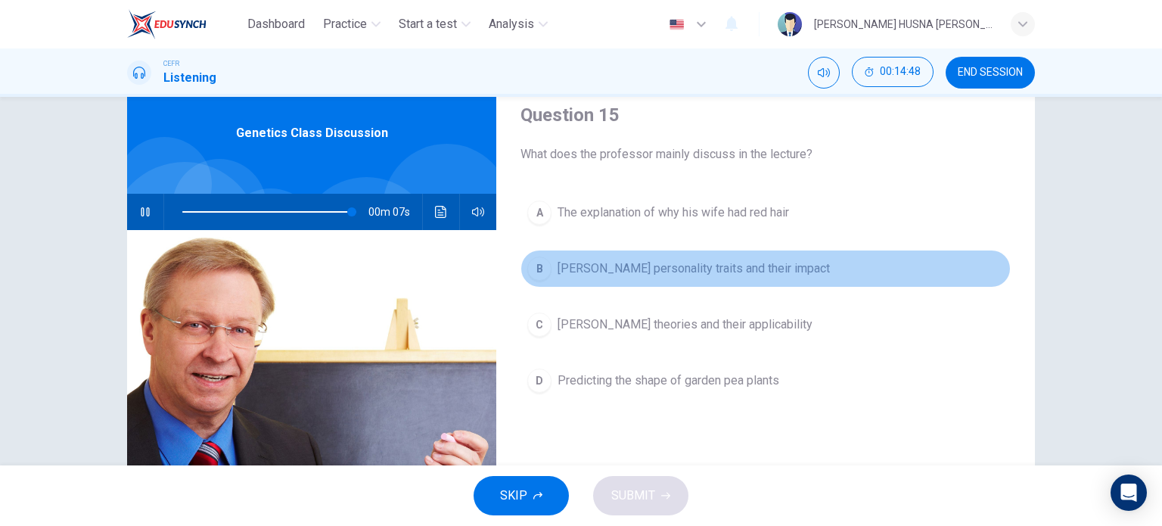
click at [543, 272] on div "B" at bounding box center [539, 269] width 24 height 24
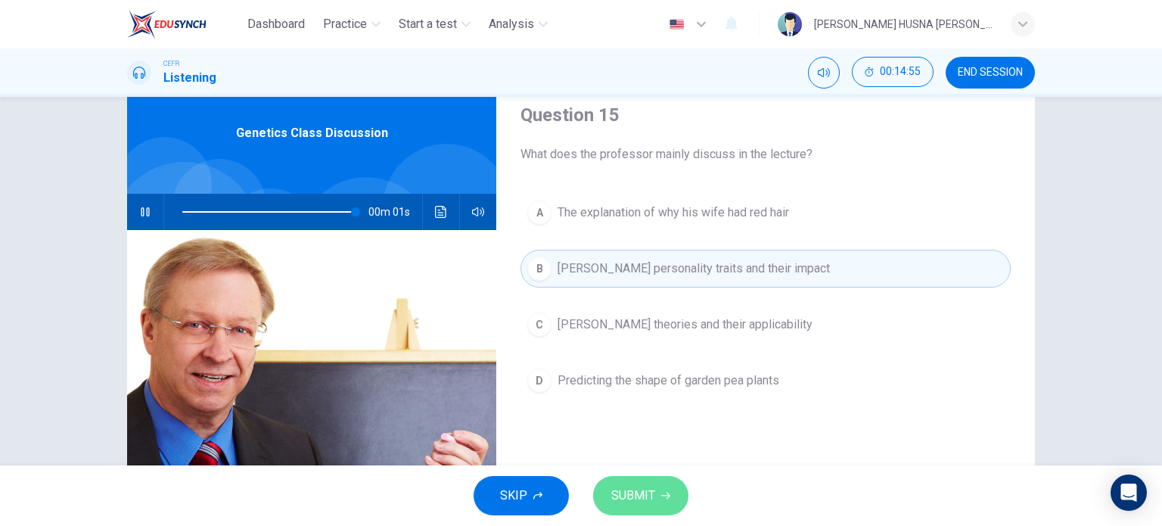
click at [636, 501] on span "SUBMIT" at bounding box center [633, 495] width 44 height 21
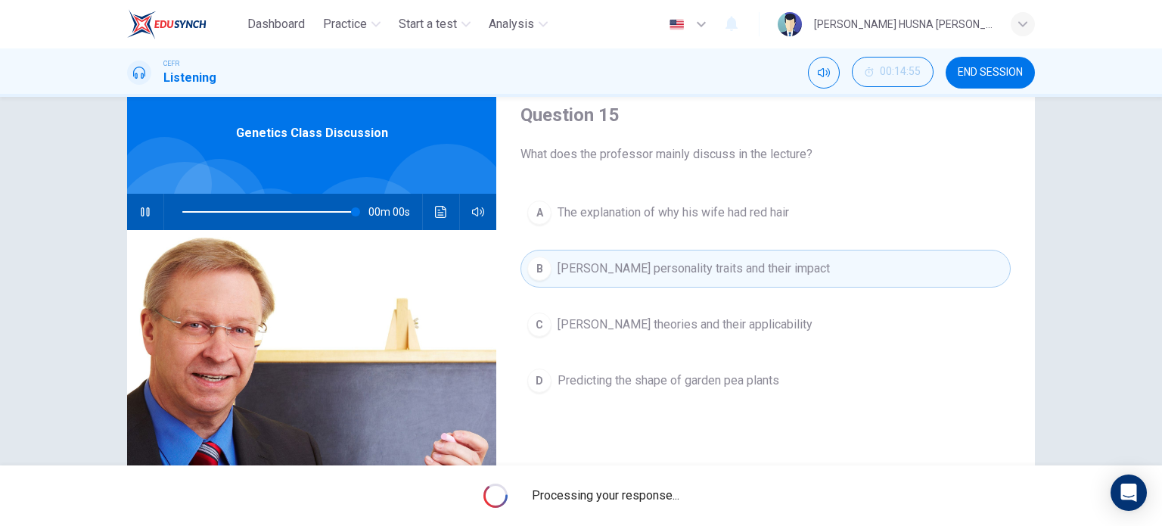
type input "0"
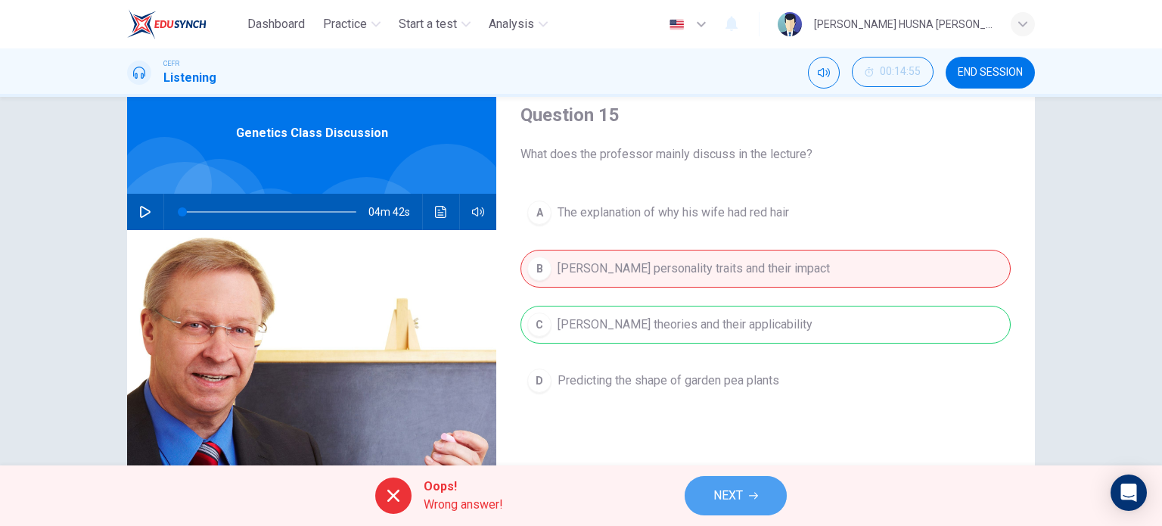
click at [729, 483] on button "NEXT" at bounding box center [736, 495] width 102 height 39
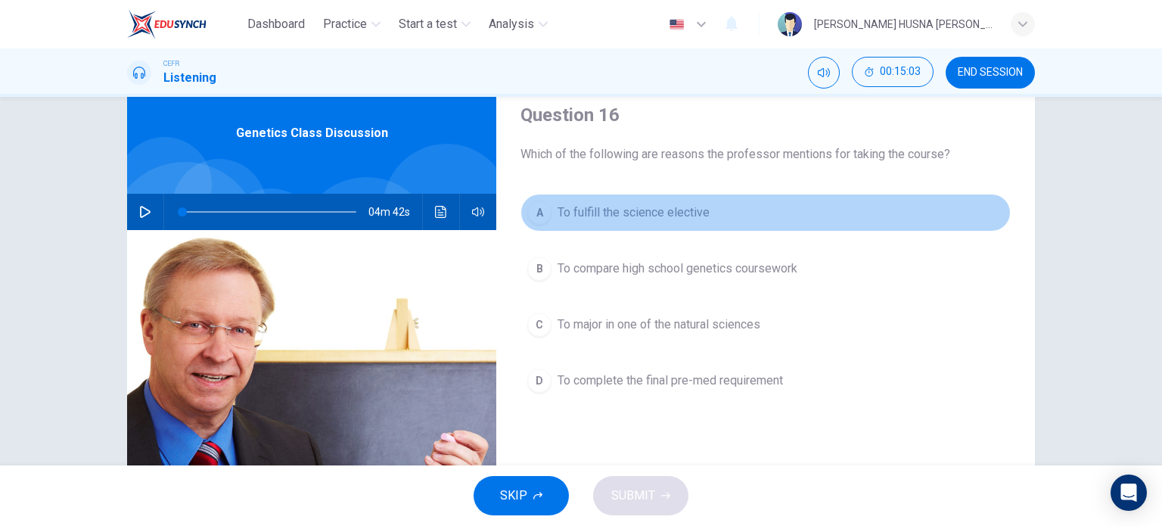
click at [537, 219] on div "A" at bounding box center [539, 213] width 24 height 24
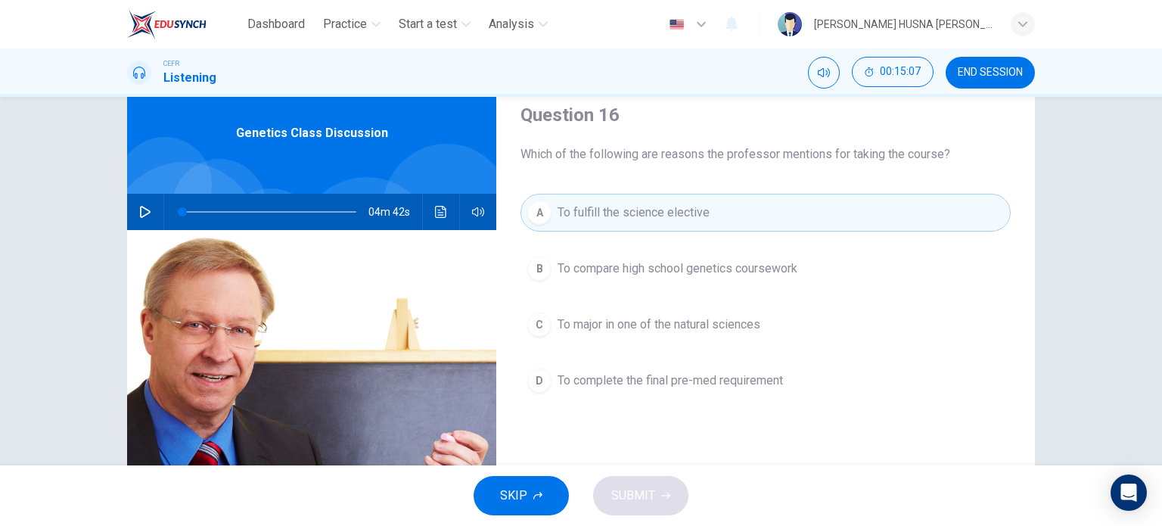
click at [551, 268] on button "B To compare high school genetics coursework" at bounding box center [766, 269] width 490 height 38
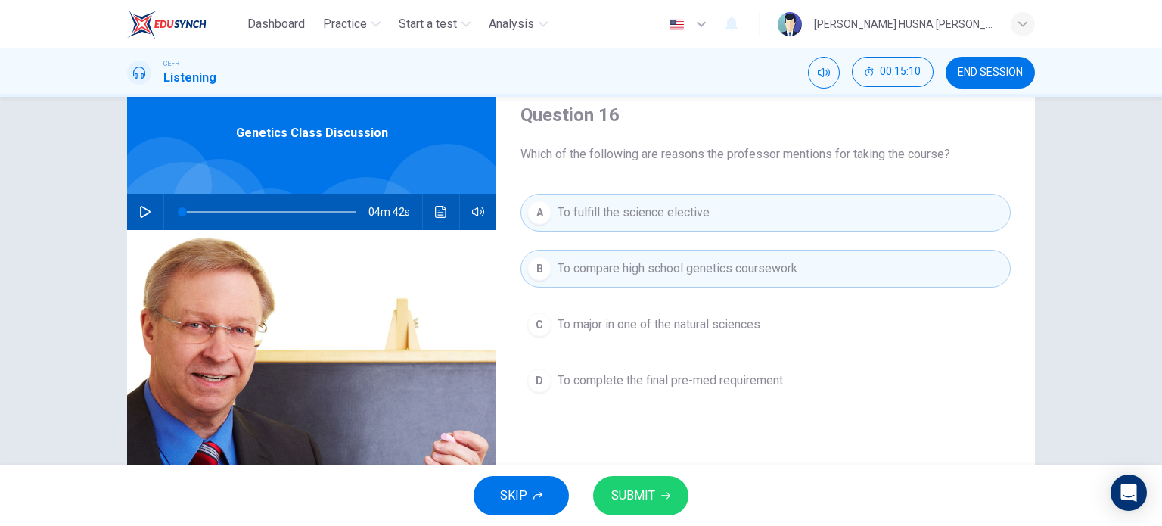
click at [546, 387] on button "D To complete the final pre-med requirement" at bounding box center [766, 381] width 490 height 38
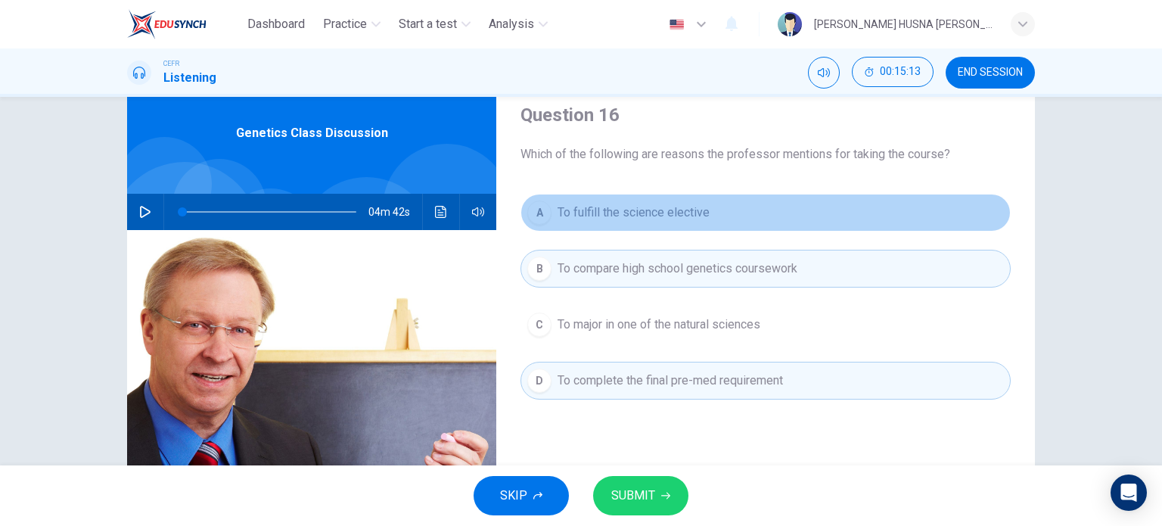
click at [527, 219] on div "A" at bounding box center [539, 213] width 24 height 24
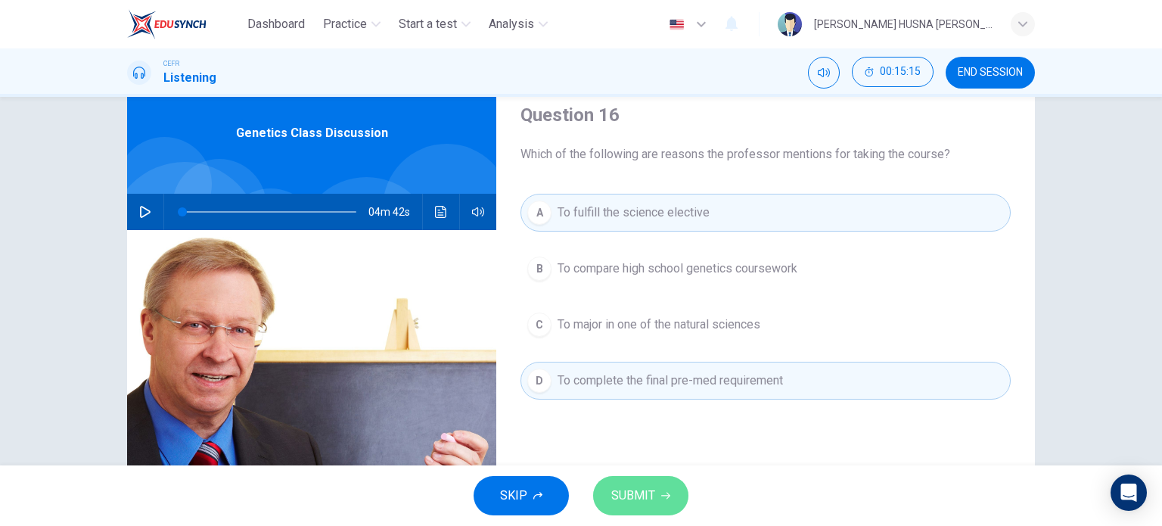
click at [649, 496] on span "SUBMIT" at bounding box center [633, 495] width 44 height 21
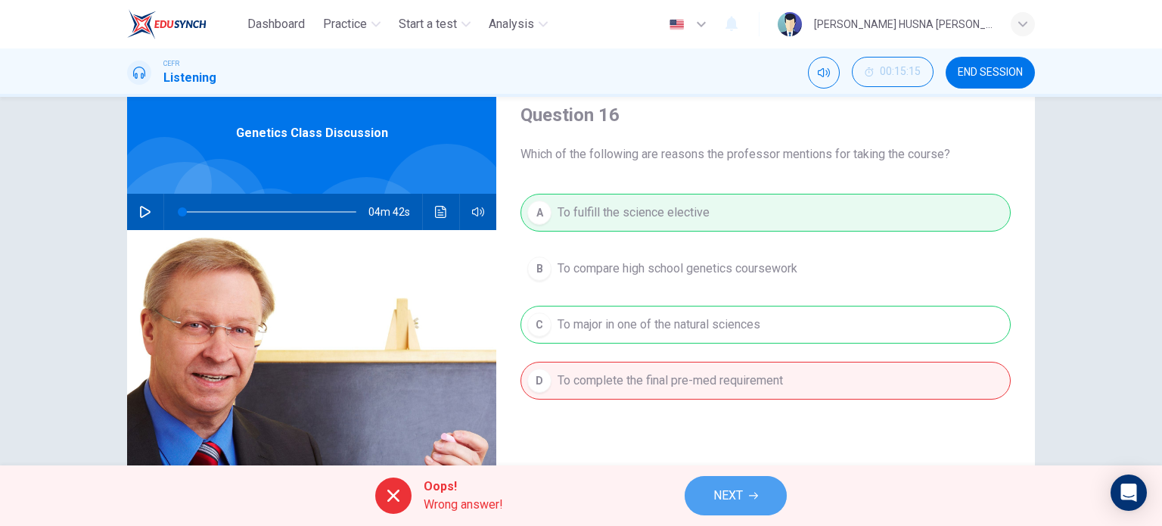
click at [739, 499] on span "NEXT" at bounding box center [729, 495] width 30 height 21
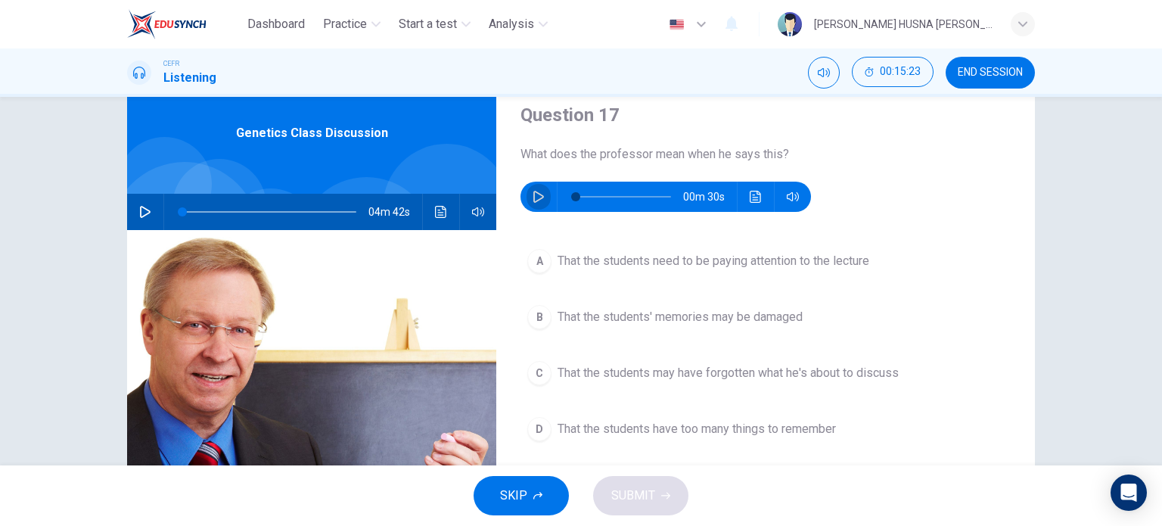
click at [535, 197] on icon "button" at bounding box center [539, 197] width 12 height 12
click at [527, 188] on button "button" at bounding box center [539, 197] width 24 height 30
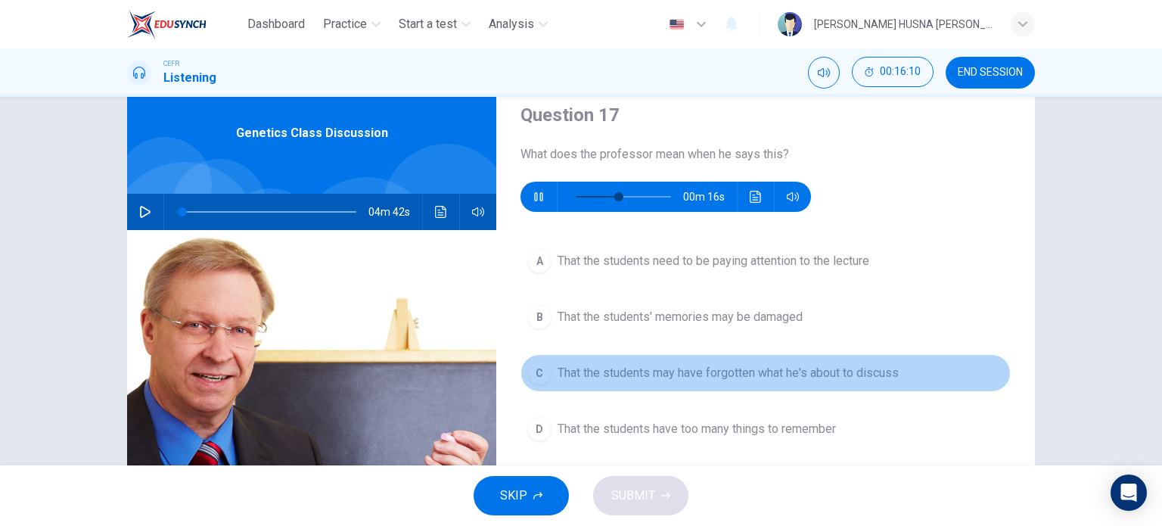
click at [548, 375] on button "C That the students may have forgotten what he's about to discuss" at bounding box center [766, 373] width 490 height 38
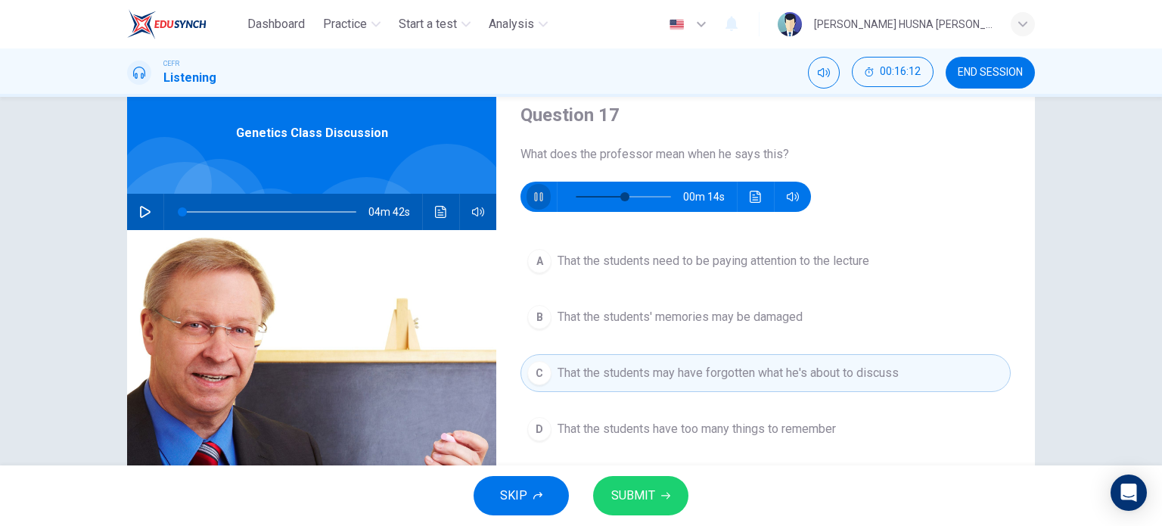
click at [534, 197] on icon "button" at bounding box center [538, 196] width 8 height 9
click at [655, 496] on button "SUBMIT" at bounding box center [640, 495] width 95 height 39
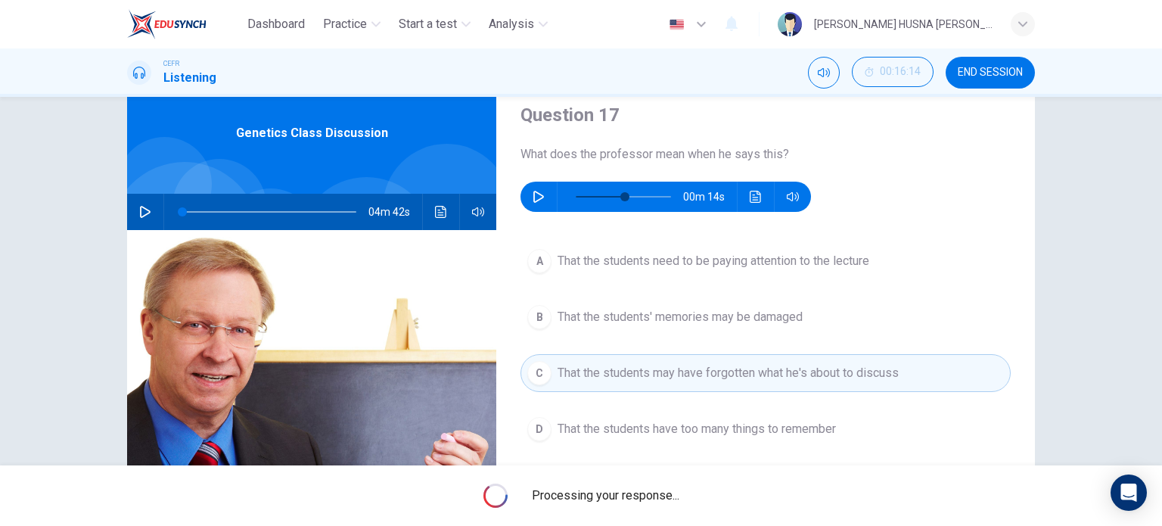
type input "52"
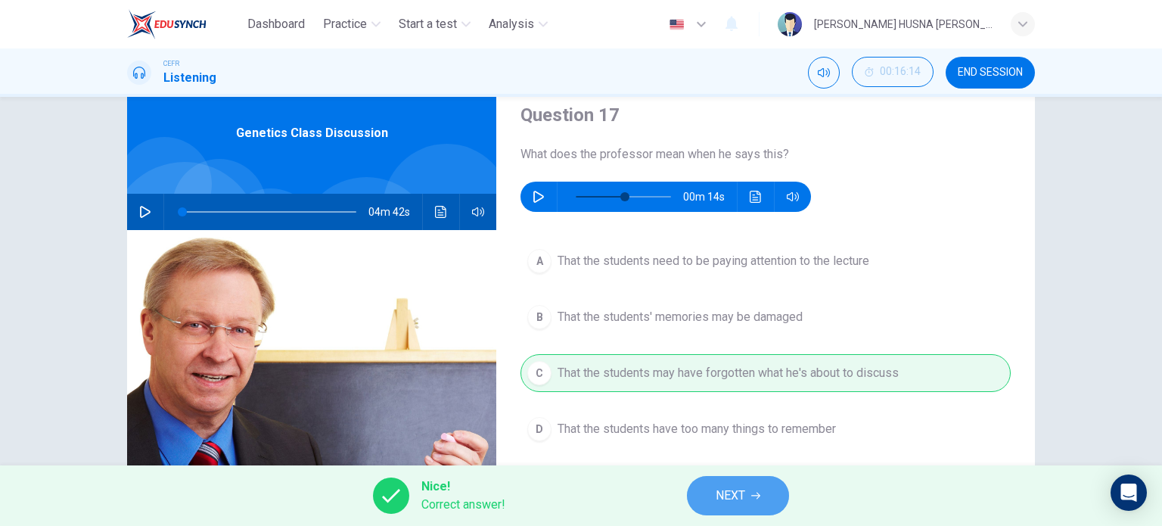
click at [735, 496] on span "NEXT" at bounding box center [731, 495] width 30 height 21
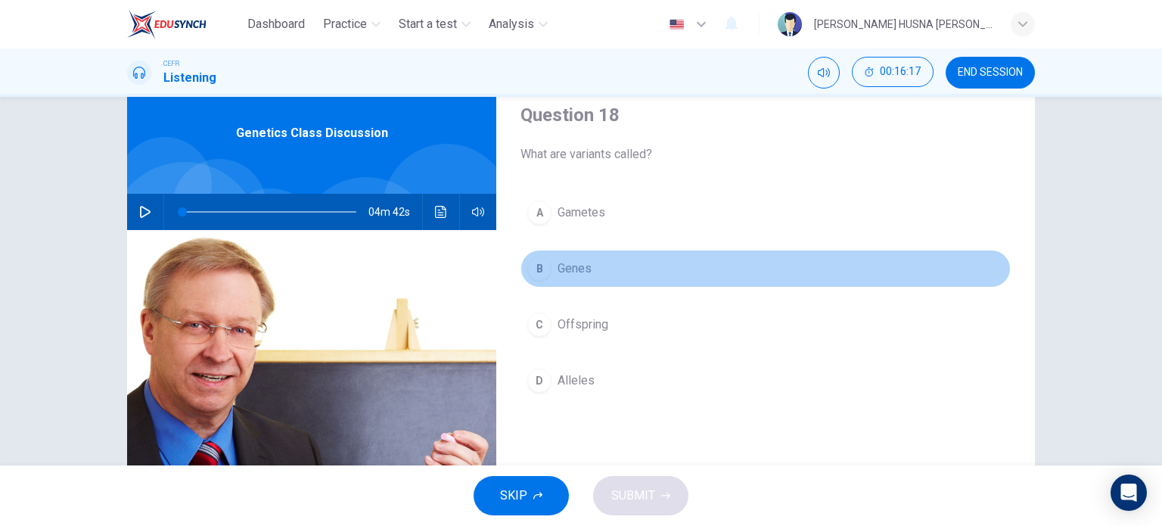
click at [530, 266] on div "B" at bounding box center [539, 269] width 24 height 24
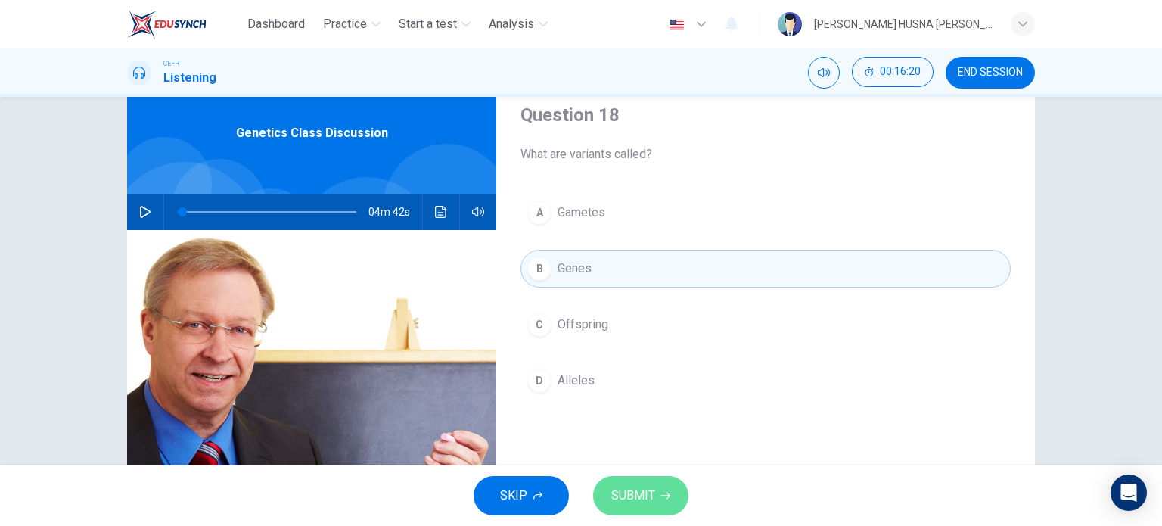
click at [648, 490] on span "SUBMIT" at bounding box center [633, 495] width 44 height 21
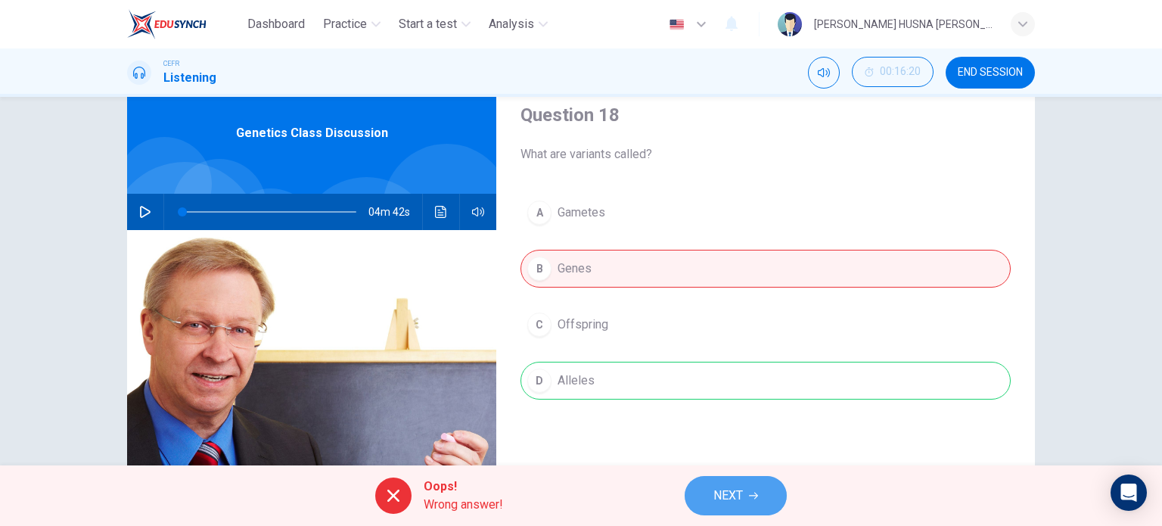
click at [716, 496] on span "NEXT" at bounding box center [729, 495] width 30 height 21
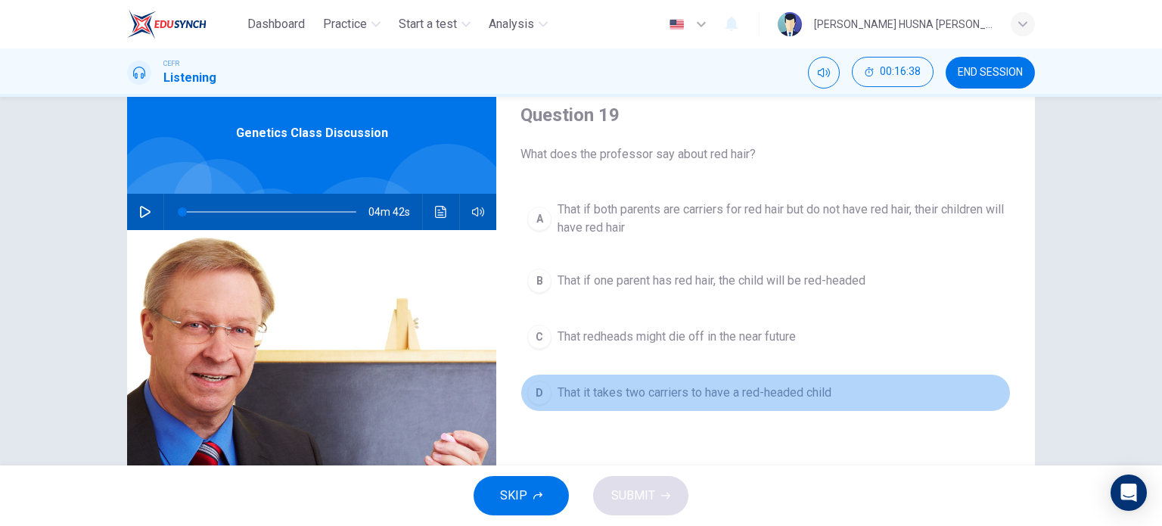
click at [562, 391] on span "That it takes two carriers to have a red-headed child" at bounding box center [695, 393] width 274 height 18
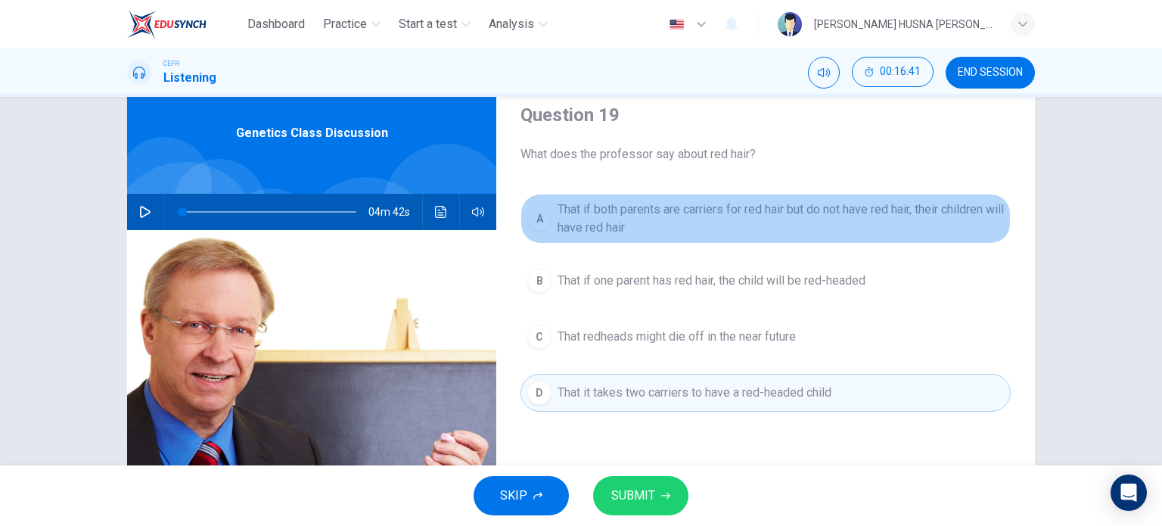
click at [552, 214] on button "A That if both parents are carriers for red hair but do not have red hair, thei…" at bounding box center [766, 219] width 490 height 50
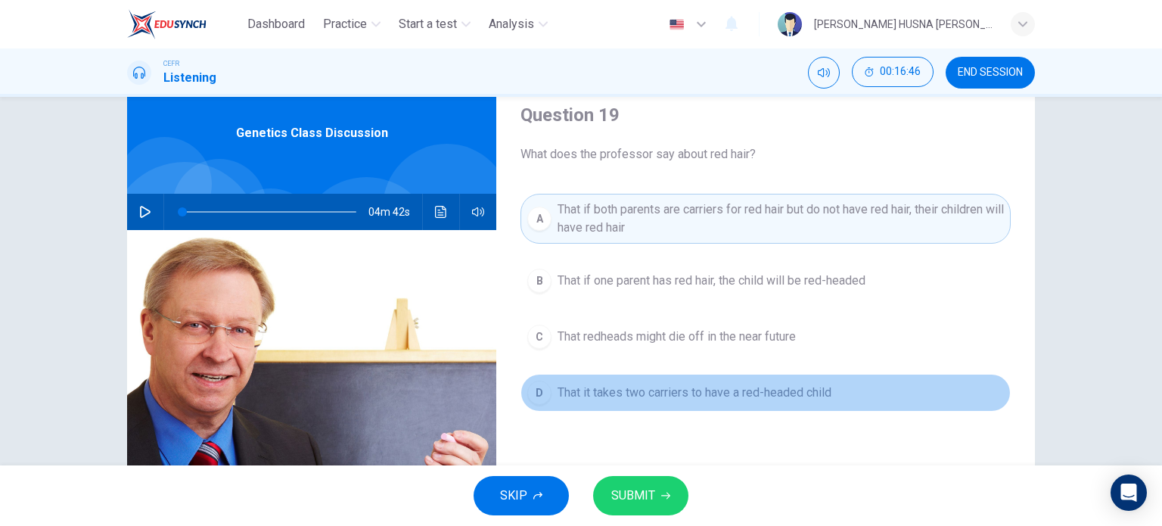
click at [584, 393] on span "That it takes two carriers to have a red-headed child" at bounding box center [695, 393] width 274 height 18
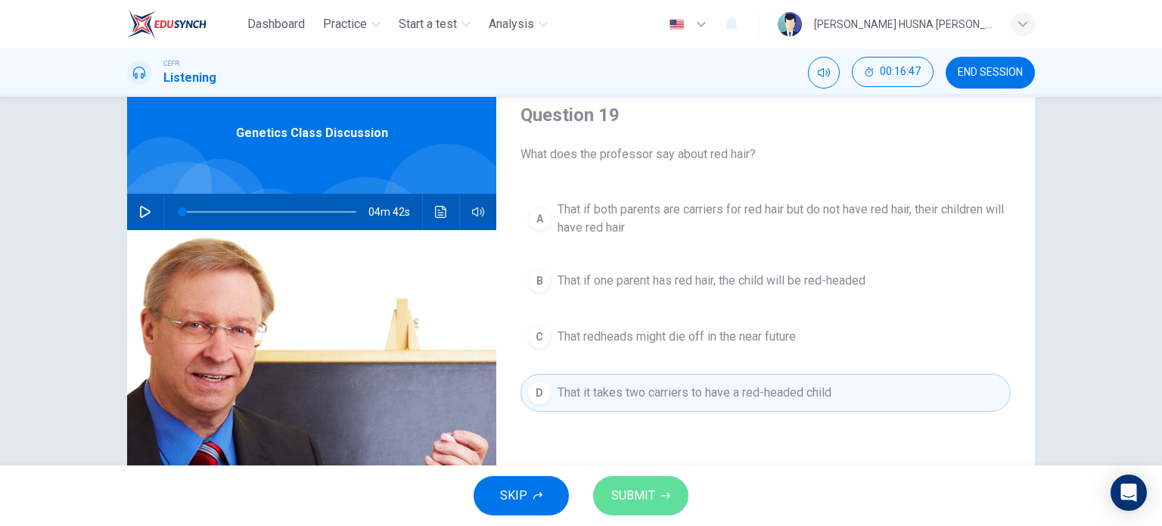
click at [636, 497] on span "SUBMIT" at bounding box center [633, 495] width 44 height 21
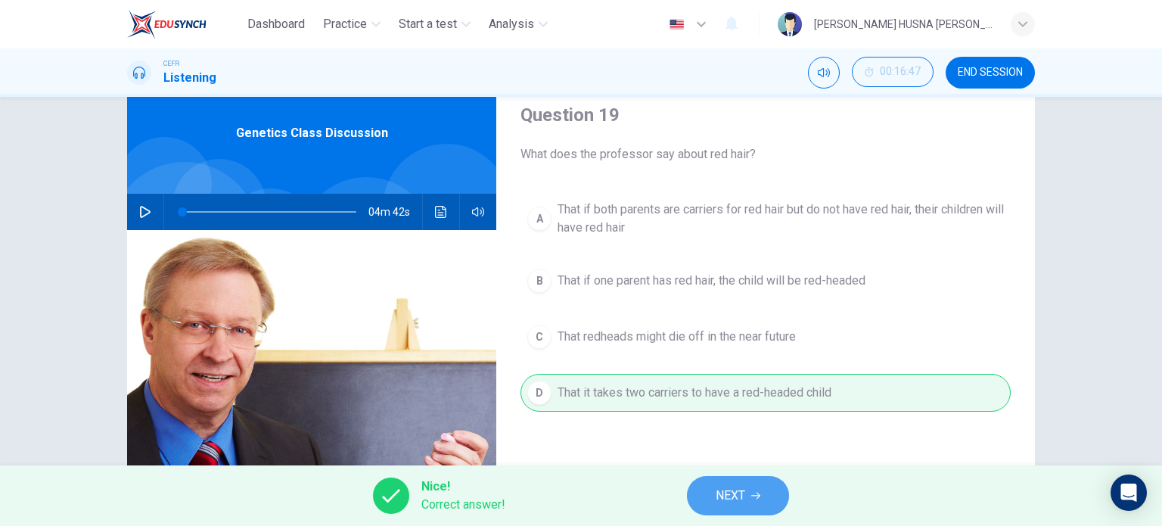
click at [714, 490] on button "NEXT" at bounding box center [738, 495] width 102 height 39
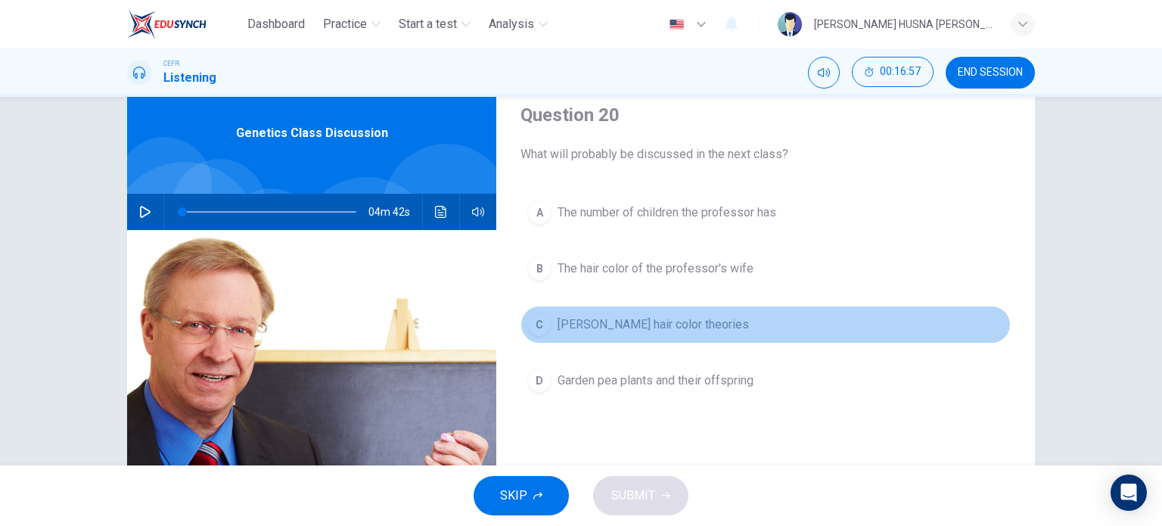
click at [620, 323] on span "Gregor Mendel's hair color theories" at bounding box center [653, 325] width 191 height 18
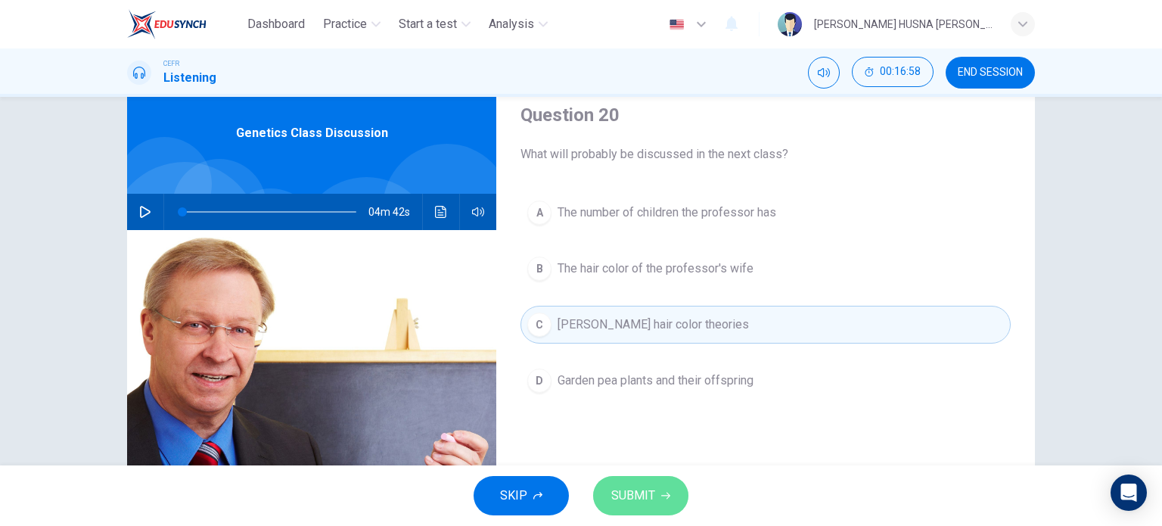
click at [651, 494] on span "SUBMIT" at bounding box center [633, 495] width 44 height 21
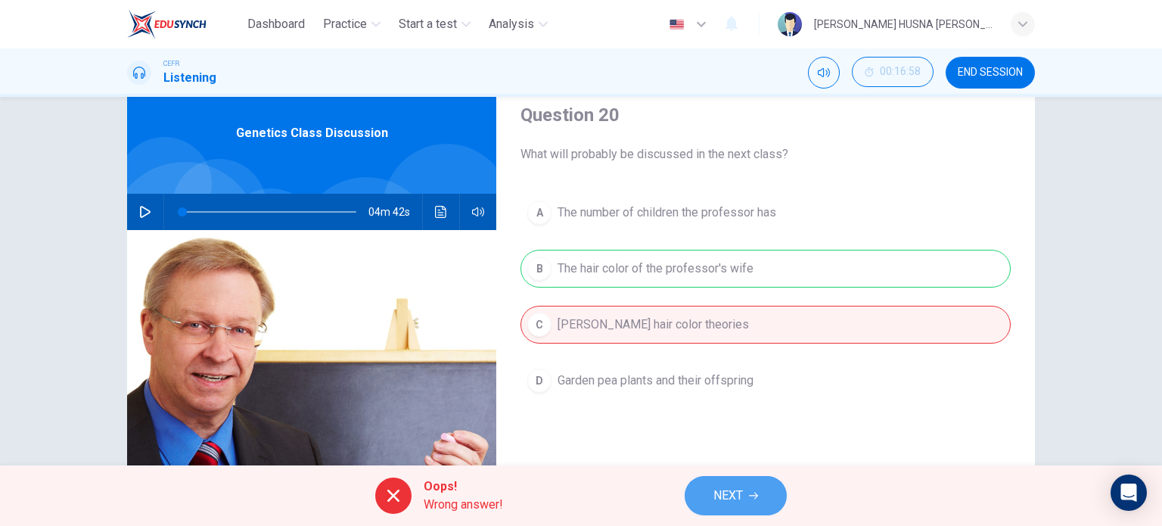
click at [723, 494] on span "NEXT" at bounding box center [729, 495] width 30 height 21
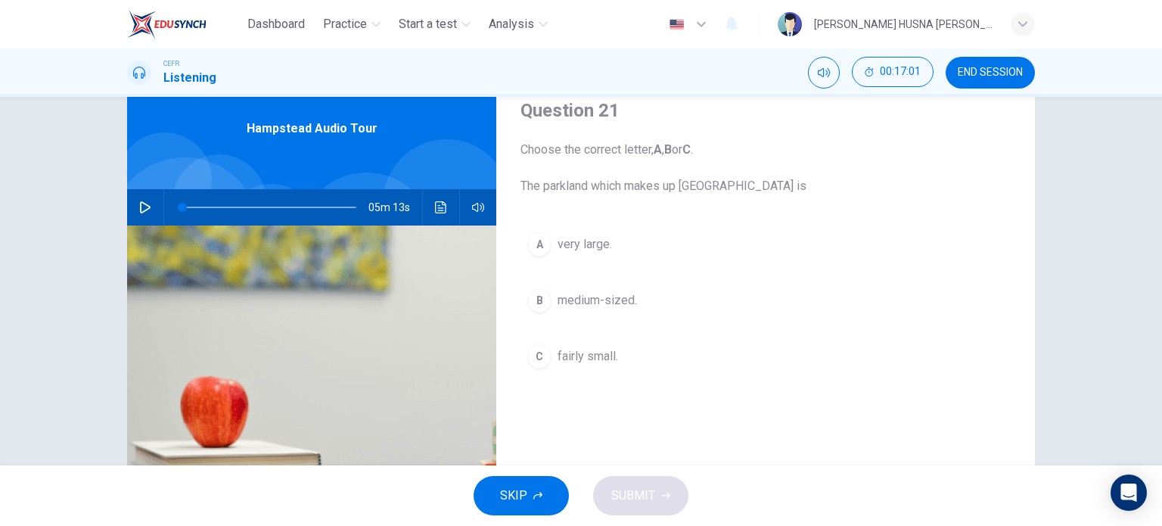
scroll to position [64, 0]
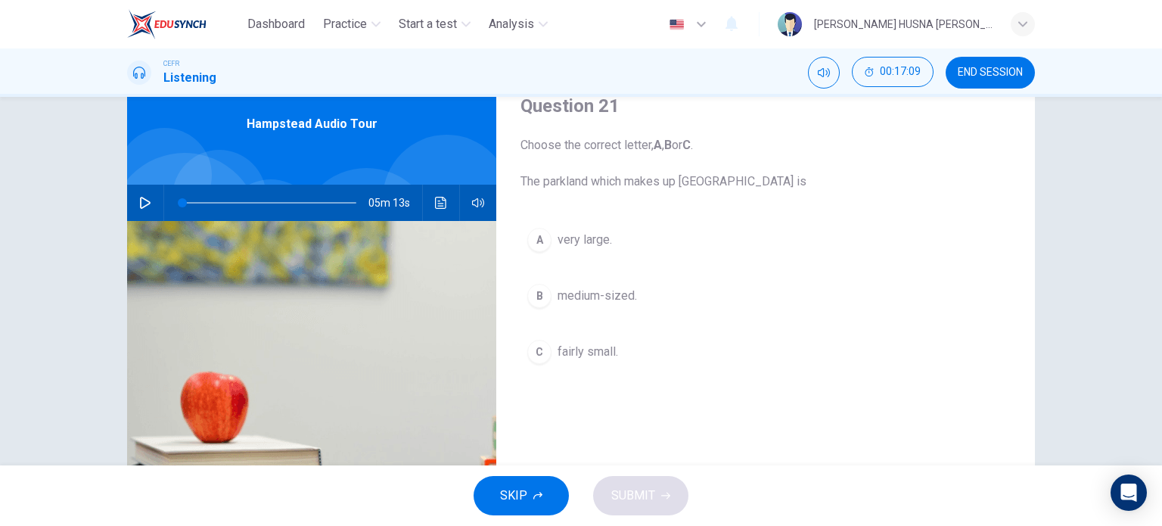
click at [639, 397] on div "A very large. B medium-sized. C fairly small." at bounding box center [766, 311] width 490 height 180
click at [139, 202] on icon "button" at bounding box center [145, 203] width 12 height 12
click at [141, 202] on icon "button" at bounding box center [145, 202] width 8 height 9
click at [139, 202] on icon "button" at bounding box center [145, 203] width 12 height 12
click at [144, 202] on icon "button" at bounding box center [145, 203] width 12 height 12
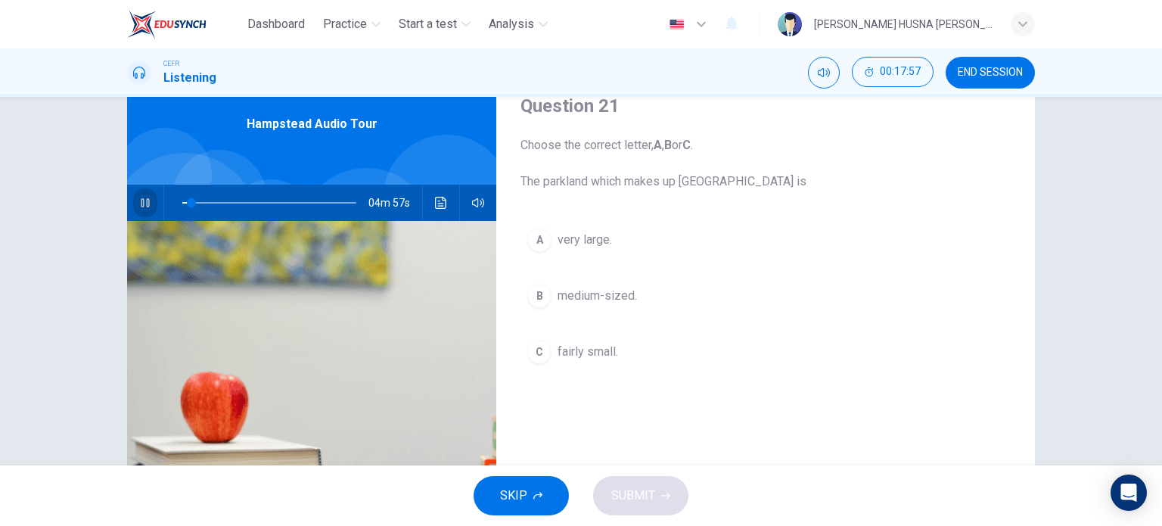
type input "5"
click at [974, 82] on button "END SESSION" at bounding box center [990, 73] width 89 height 32
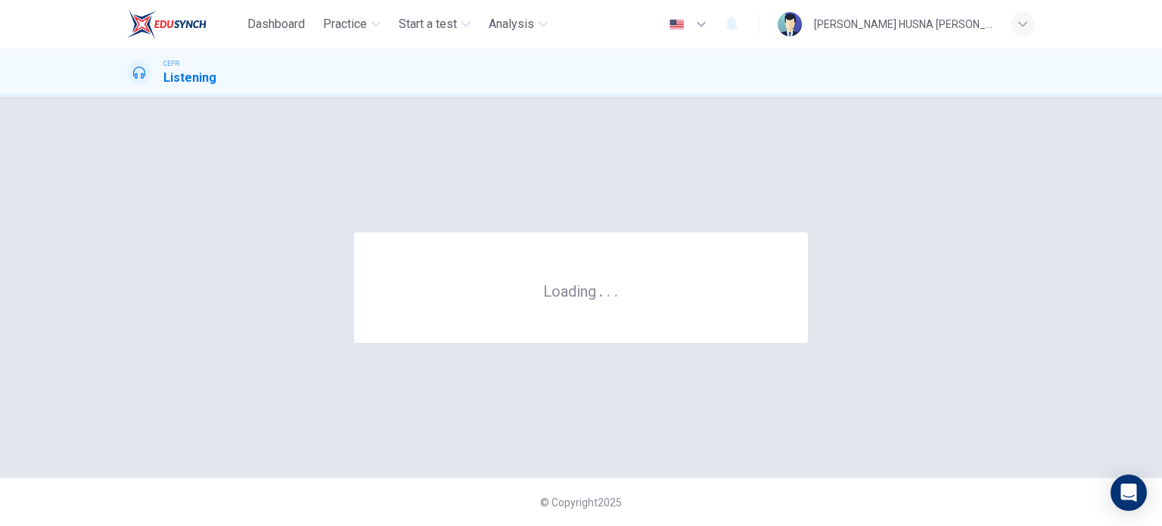
scroll to position [0, 0]
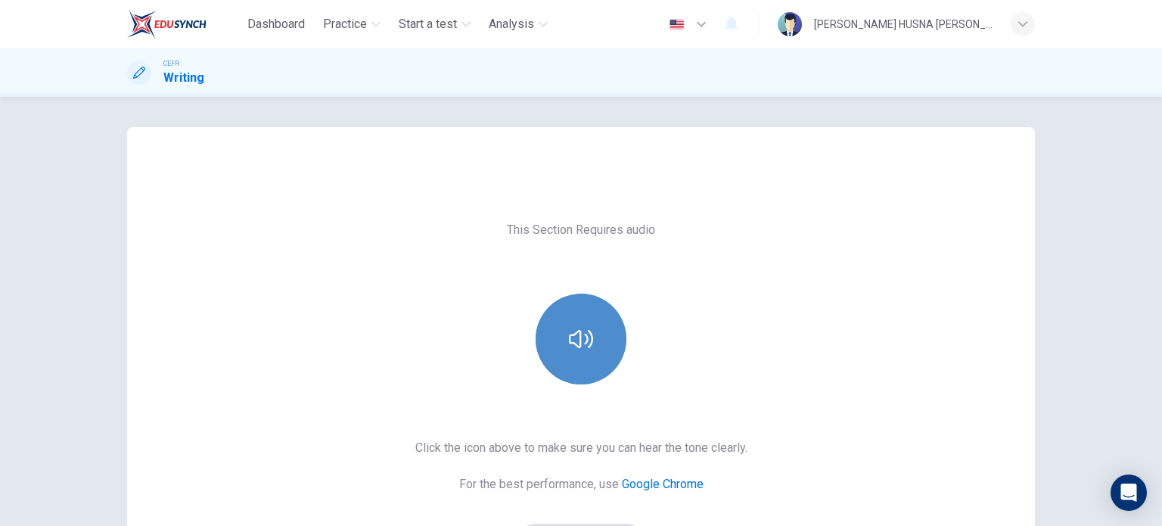
click at [571, 342] on icon "button" at bounding box center [581, 339] width 24 height 24
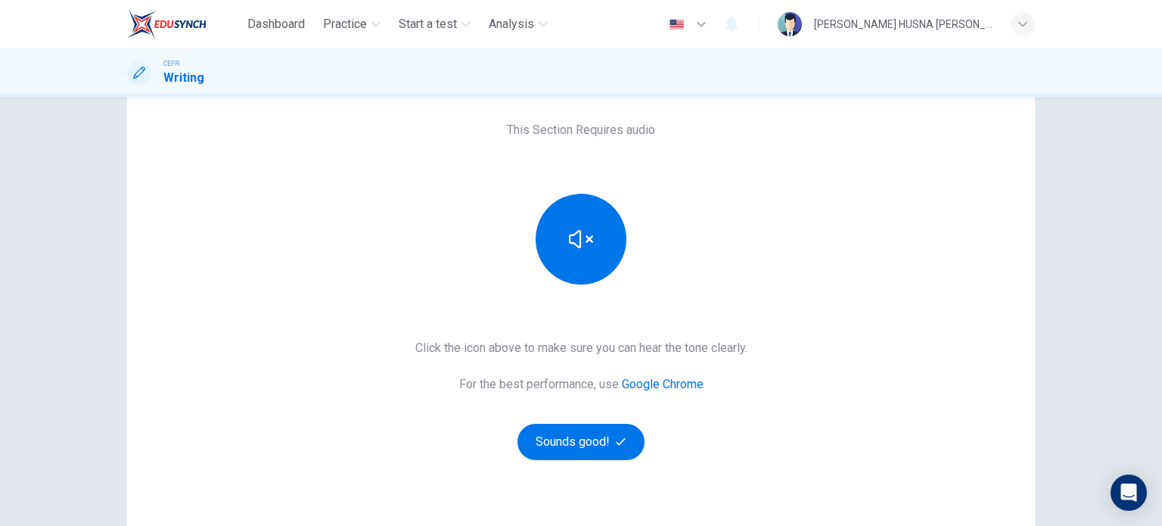
scroll to position [101, 0]
click at [1068, 208] on div "This Section Requires audio Click the icon above to make sure you can hear the …" at bounding box center [581, 311] width 1162 height 429
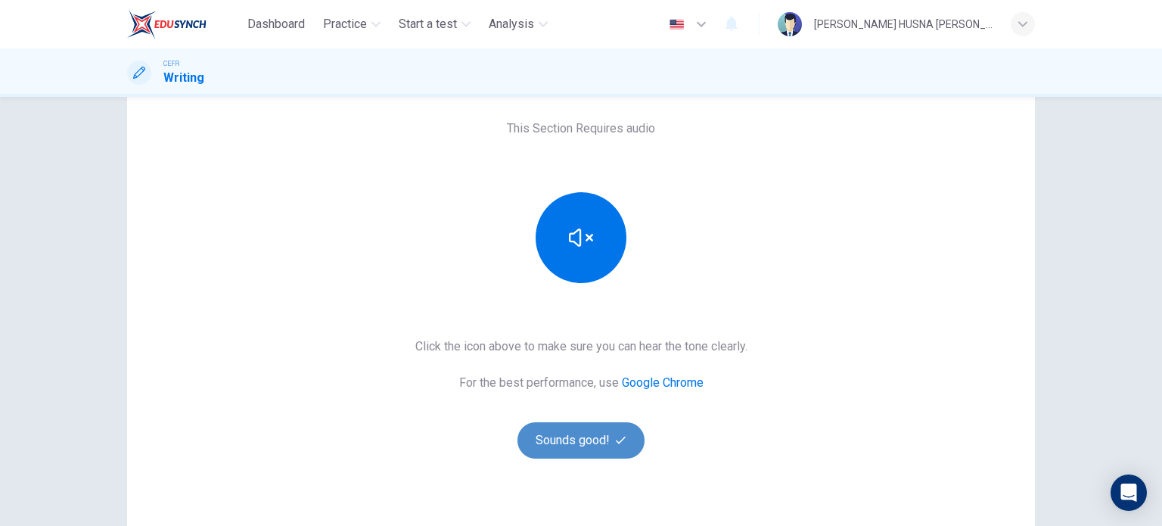
click at [562, 440] on button "Sounds good!" at bounding box center [581, 440] width 127 height 36
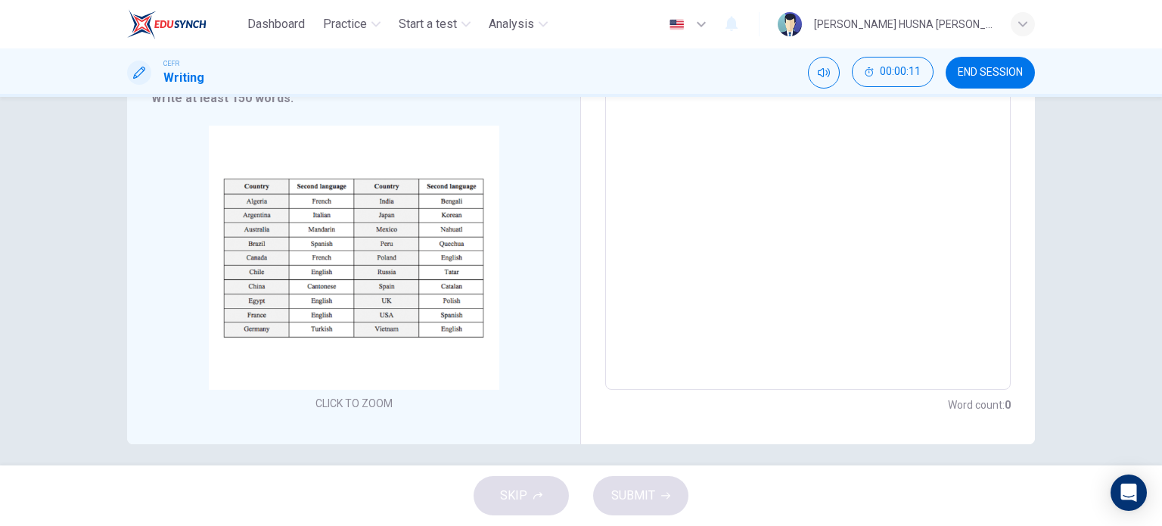
scroll to position [246, 0]
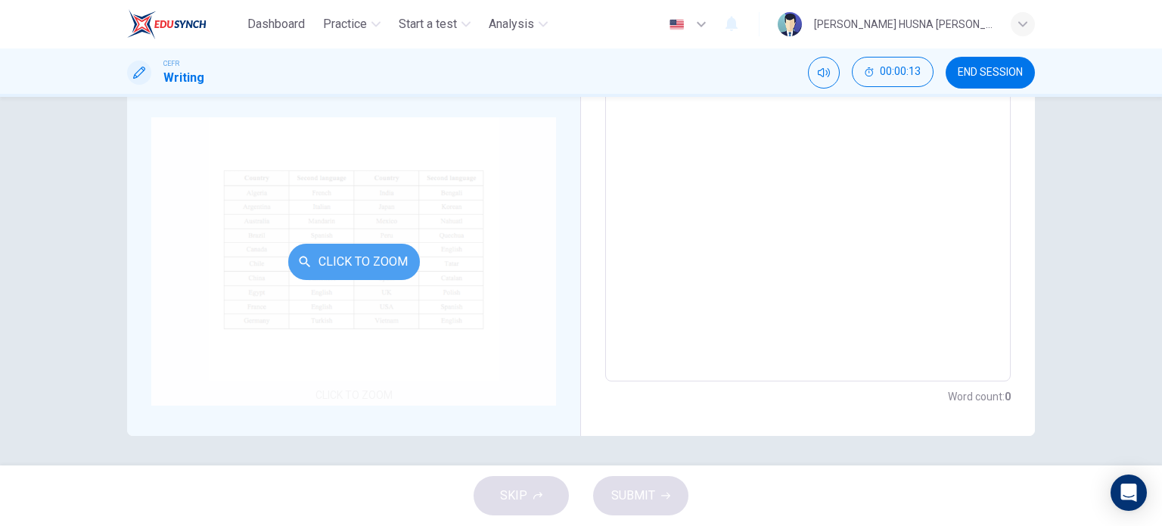
click at [347, 263] on button "Click to Zoom" at bounding box center [354, 262] width 132 height 36
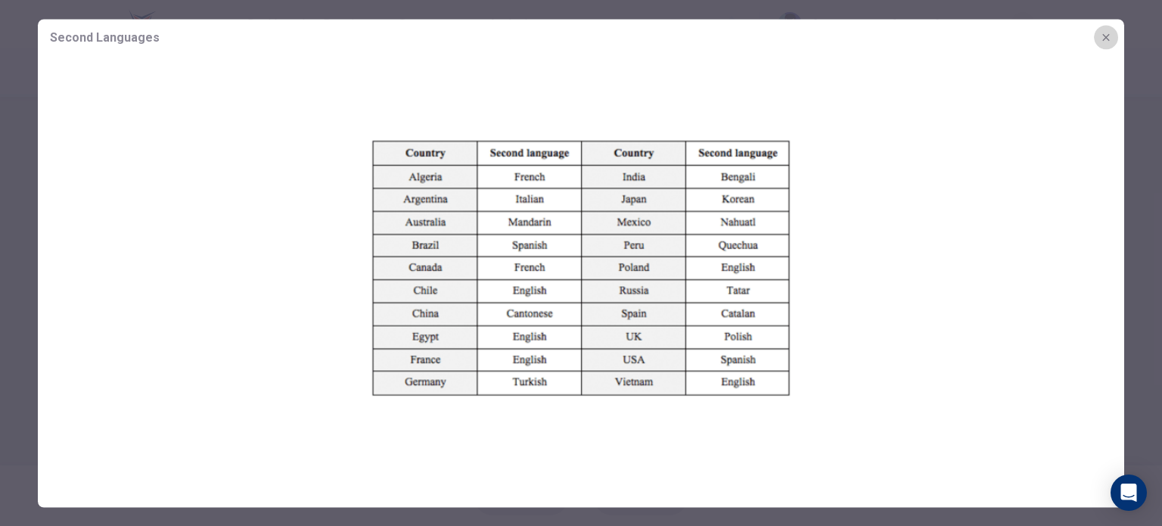
click at [1111, 44] on button "button" at bounding box center [1106, 37] width 24 height 24
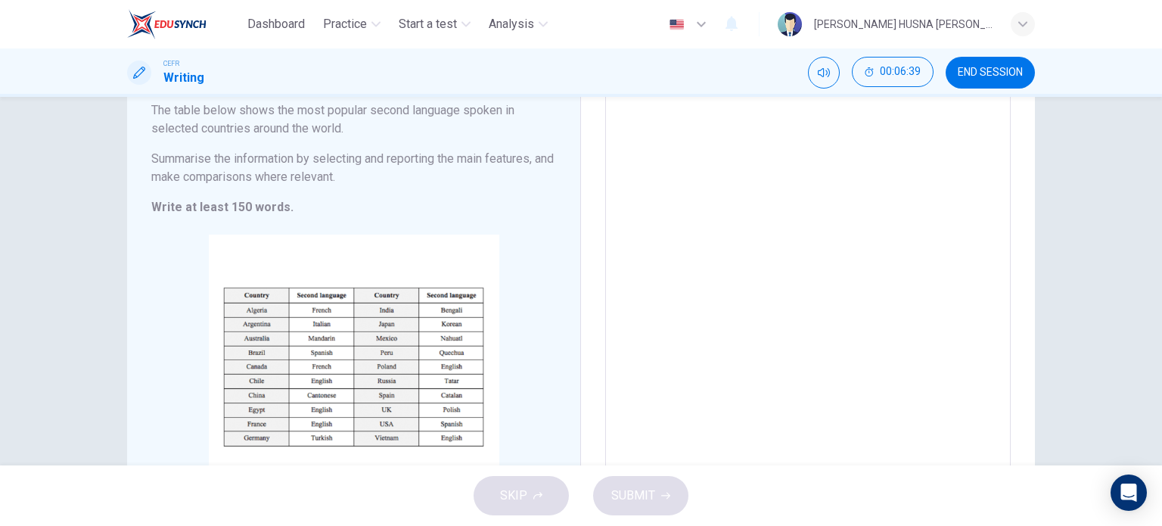
scroll to position [0, 0]
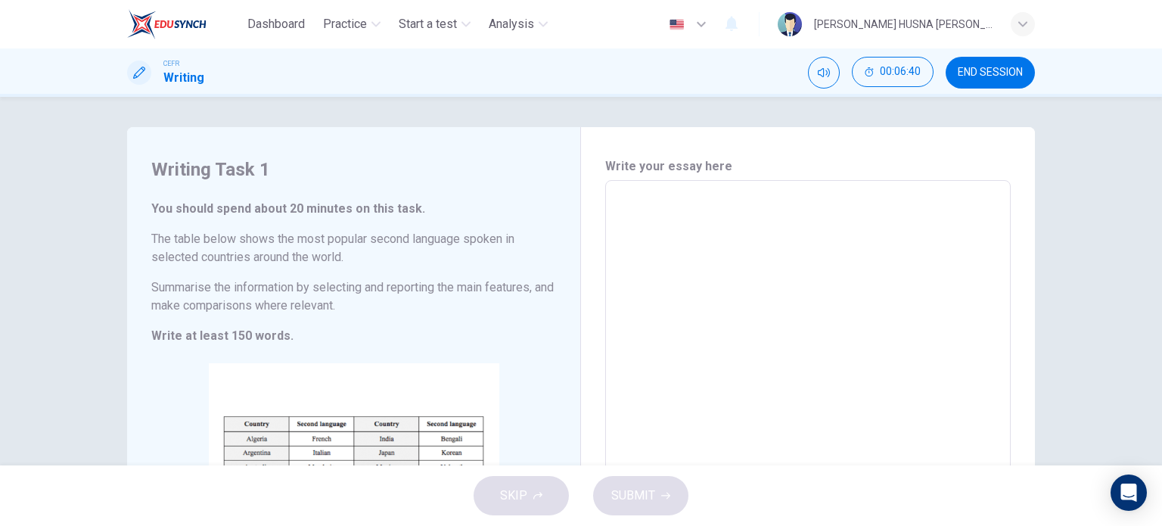
click at [616, 228] on textarea at bounding box center [808, 404] width 384 height 422
click at [617, 205] on textarea at bounding box center [808, 404] width 384 height 422
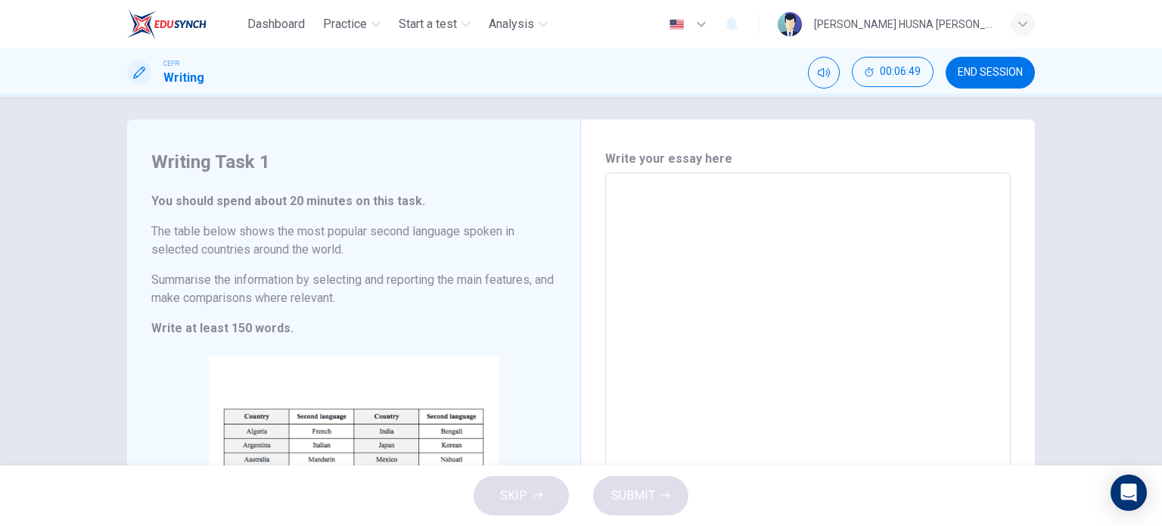
scroll to position [6, 0]
click at [616, 195] on textarea at bounding box center [808, 398] width 384 height 422
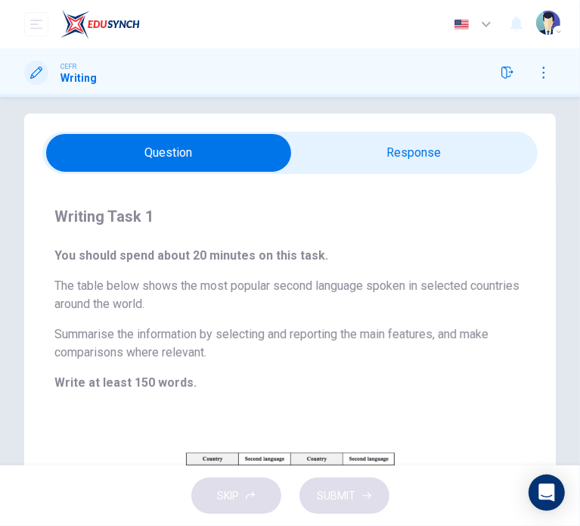
scroll to position [3, 0]
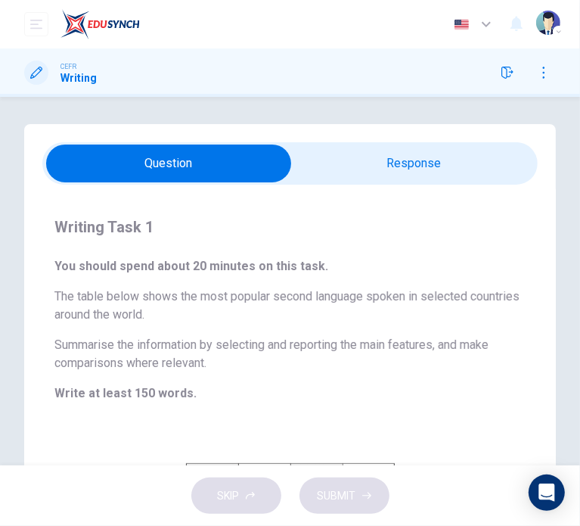
click at [374, 160] on input "checkbox" at bounding box center [169, 164] width 744 height 38
checkbox input "true"
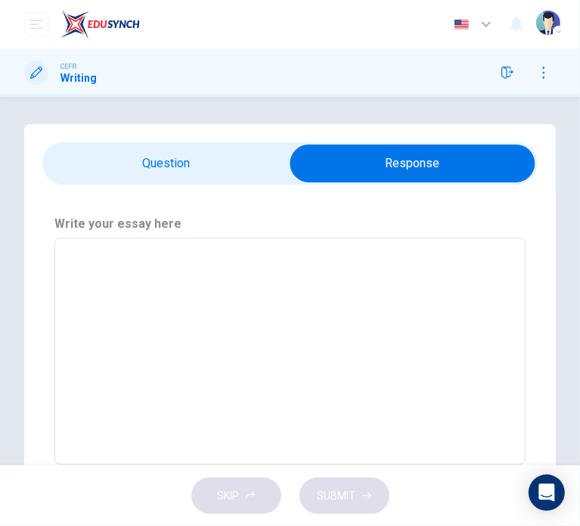
click at [156, 299] on textarea at bounding box center [290, 351] width 450 height 202
type textarea "T"
type textarea "x"
type textarea "Th"
type textarea "x"
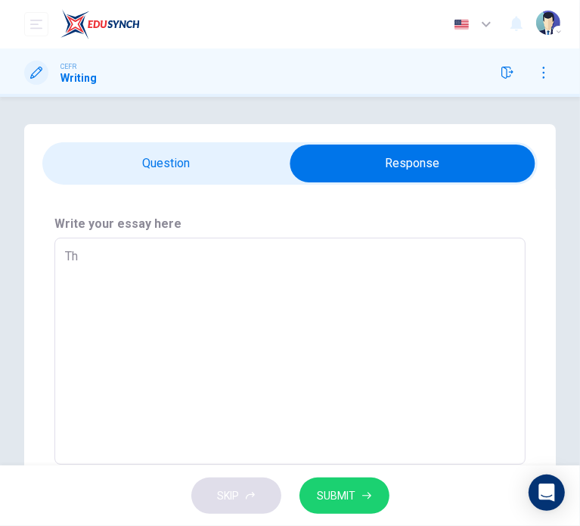
type textarea "The"
type textarea "x"
type textarea "The"
type textarea "x"
type textarea "The t"
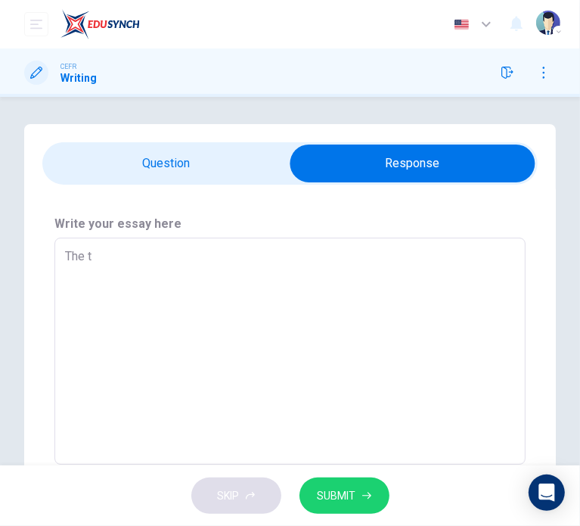
type textarea "x"
type textarea "The ta"
type textarea "x"
type textarea "The tab"
type textarea "x"
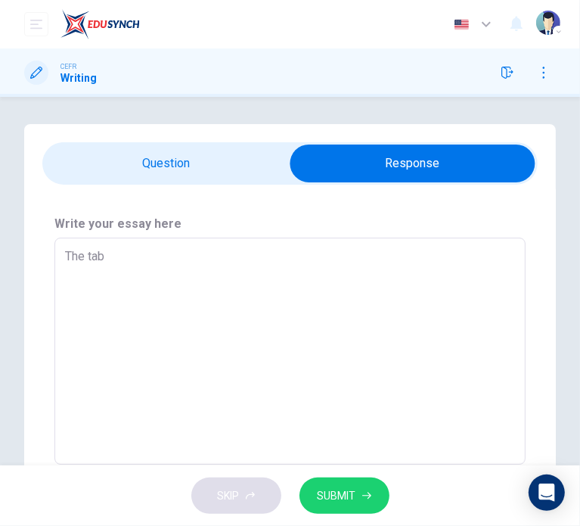
type textarea "The tabl"
type textarea "x"
type textarea "The table"
type textarea "x"
type textarea "The table"
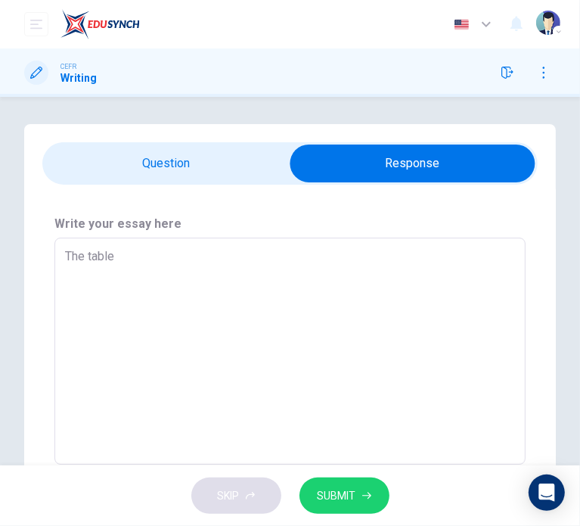
type textarea "x"
type textarea "The table p"
type textarea "x"
type textarea "The table pr"
type textarea "x"
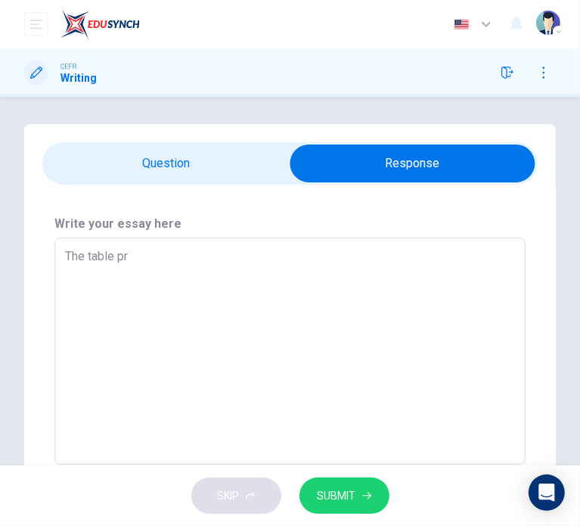
type textarea "The table pre"
type textarea "x"
type textarea "The table pres"
type textarea "x"
type textarea "The table prese"
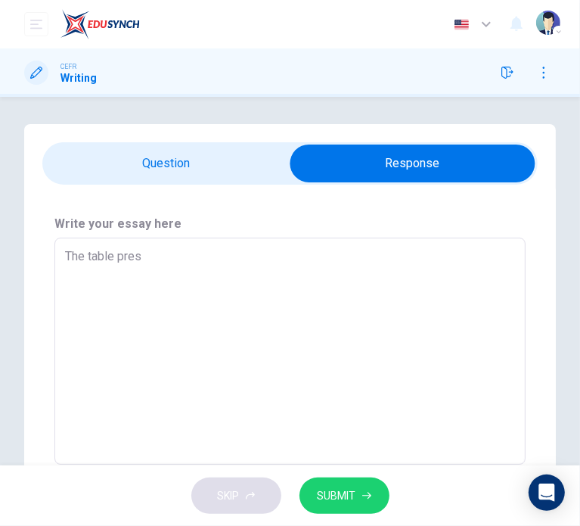
type textarea "x"
type textarea "The table presen"
type textarea "x"
type textarea "The table present"
type textarea "x"
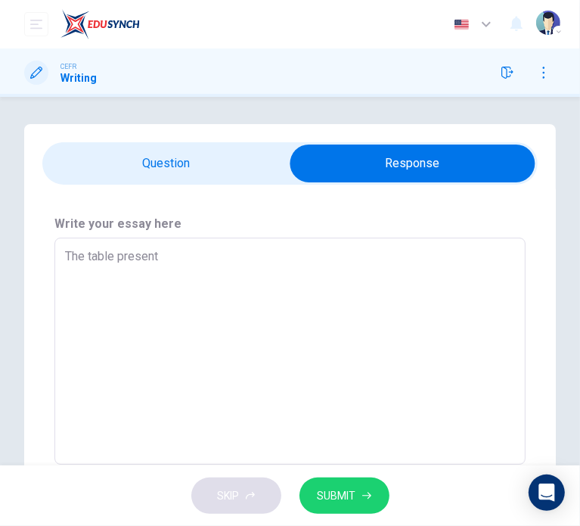
type textarea "The table presents"
type textarea "x"
type textarea "The table presents"
type textarea "x"
type textarea "The table presents d"
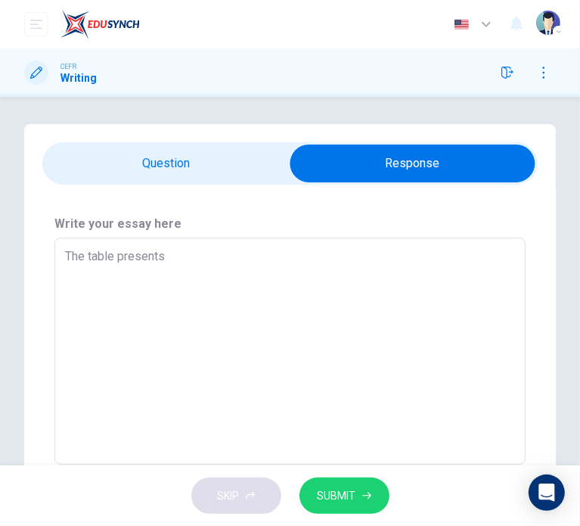
type textarea "x"
type textarea "The table presents da"
type textarea "x"
type textarea "The table presents dat"
type textarea "x"
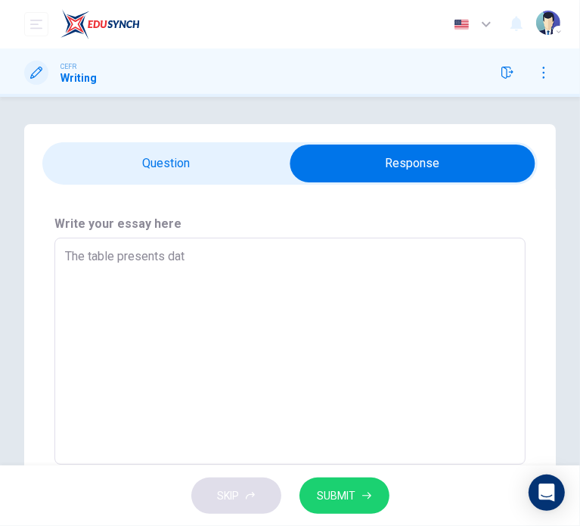
type textarea "The table presents data"
type textarea "x"
type textarea "The table presents data"
type textarea "x"
type textarea "The table presents data o"
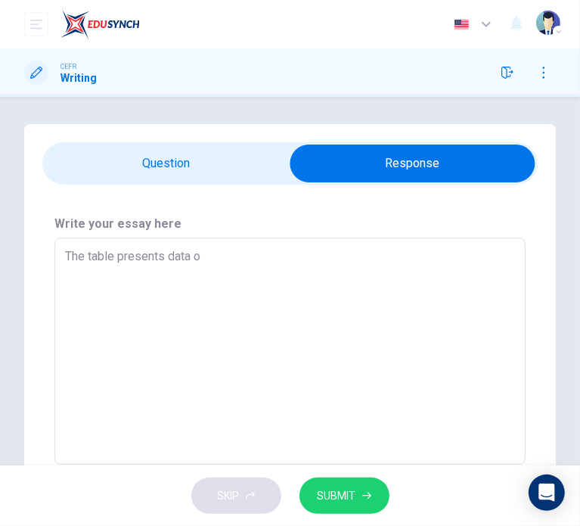
type textarea "x"
type textarea "The table presents data on"
type textarea "x"
type textarea "The table presents data on"
type textarea "x"
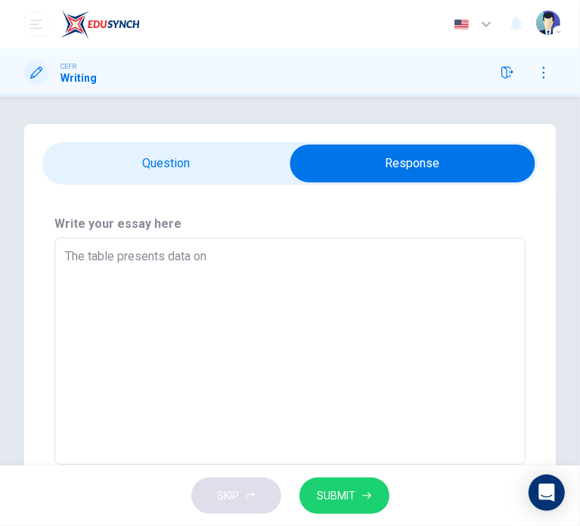
type textarea "The table presents data on t"
type textarea "x"
type textarea "The table presents data on th"
type textarea "x"
type textarea "The table presents data on the"
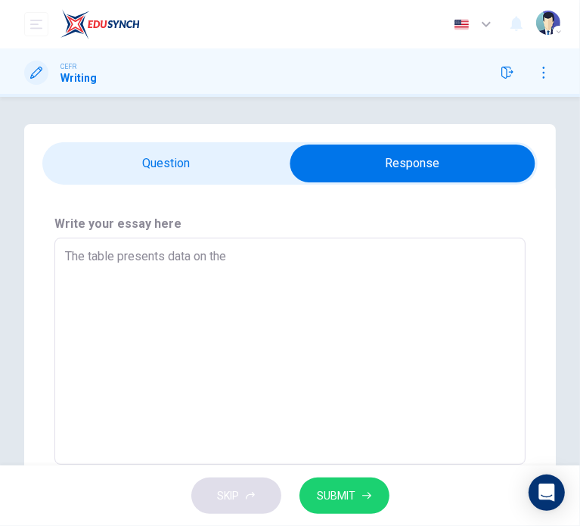
type textarea "x"
type textarea "The table presents data on the"
type textarea "x"
type textarea "The table presents data on the m"
type textarea "x"
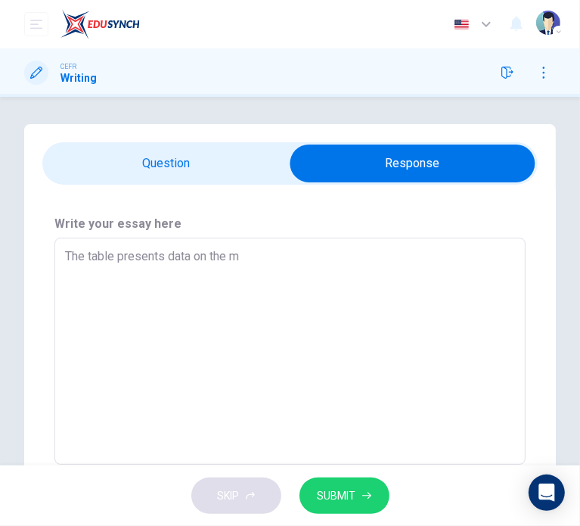
type textarea "The table presents data on the mo"
type textarea "x"
type textarea "The table presents data on the mos"
type textarea "x"
type textarea "The table presents data on the most"
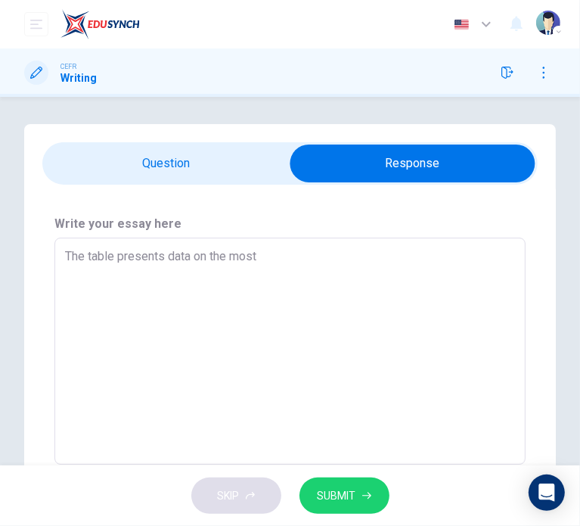
type textarea "x"
type textarea "The table presents data on the most"
type textarea "x"
type textarea "The table presents data on the most w"
type textarea "x"
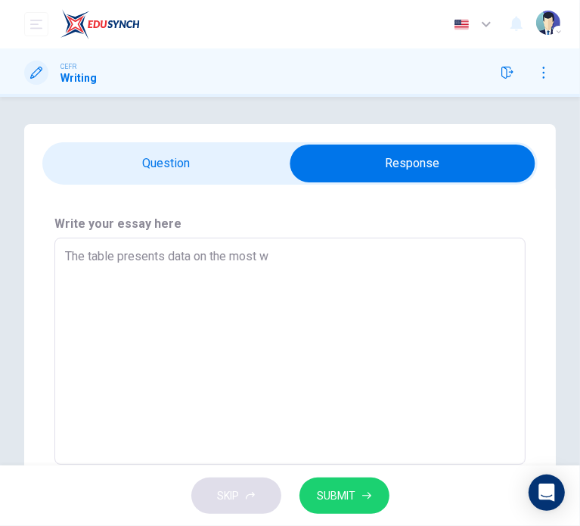
type textarea "The table presents data on the most wi"
type textarea "x"
type textarea "The table presents data on the most wid"
type textarea "x"
type textarea "The table presents data on the most wide"
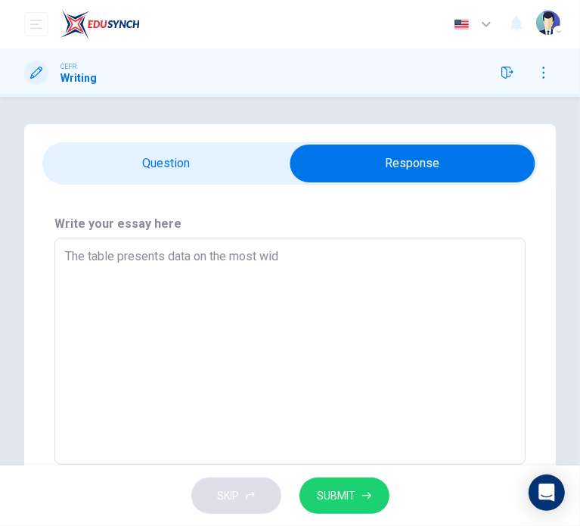
type textarea "x"
type textarea "The table presents data on the most [PERSON_NAME]"
type textarea "x"
type textarea "The table presents data on the most widely"
type textarea "x"
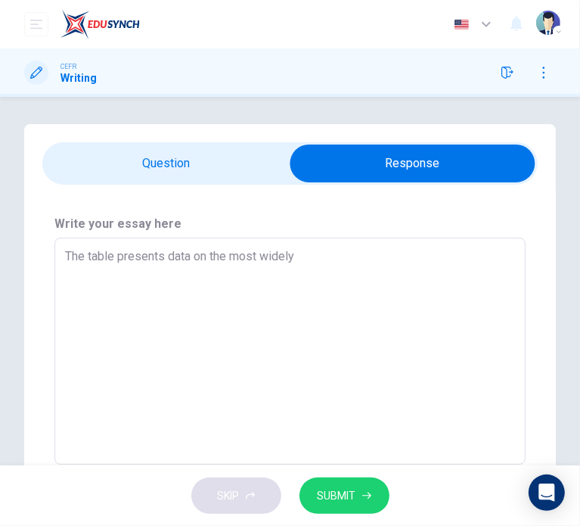
type textarea "The table presents data on the most widely"
type textarea "x"
type textarea "The table presents data on the most widely s"
type textarea "x"
type textarea "The table presents data on the most widely sp"
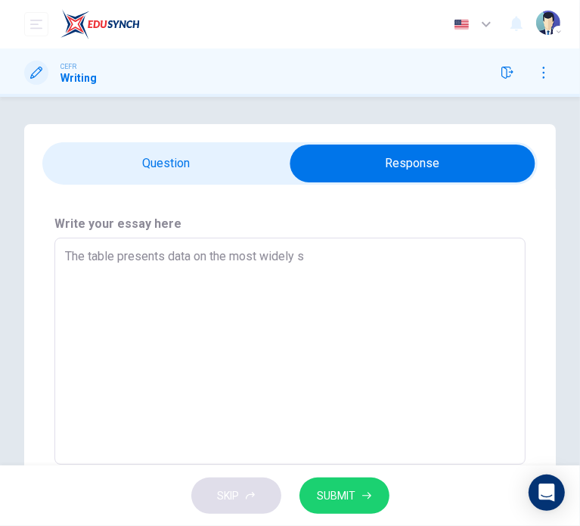
type textarea "x"
type textarea "The table presents data on the most widely spo"
type textarea "x"
type textarea "The table presents data on the most widely spok"
type textarea "x"
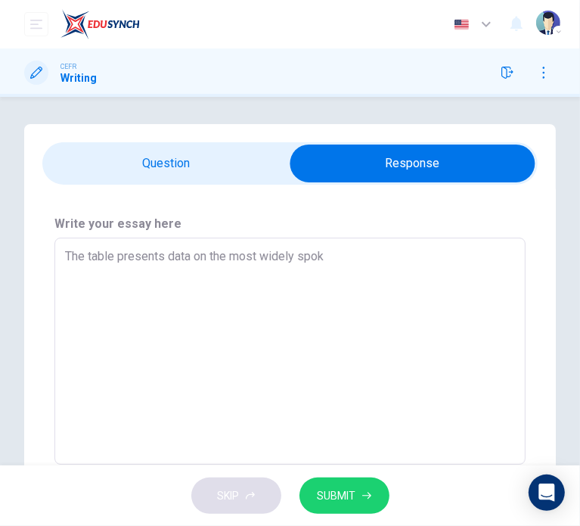
type textarea "The table presents data on the most widely spoke"
type textarea "x"
type textarea "The table presents data on the most widely spoken"
type textarea "x"
type textarea "The table presents data on the most widely spoken"
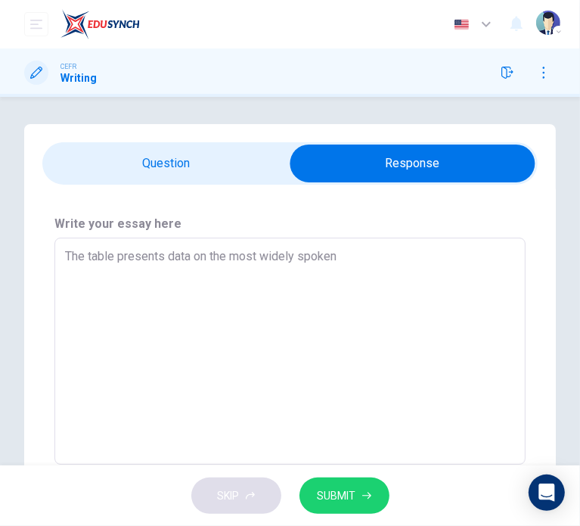
type textarea "x"
type textarea "The table presents data on the most widely spoken s"
type textarea "x"
type textarea "The table presents data on the most widely spoken sc"
type textarea "x"
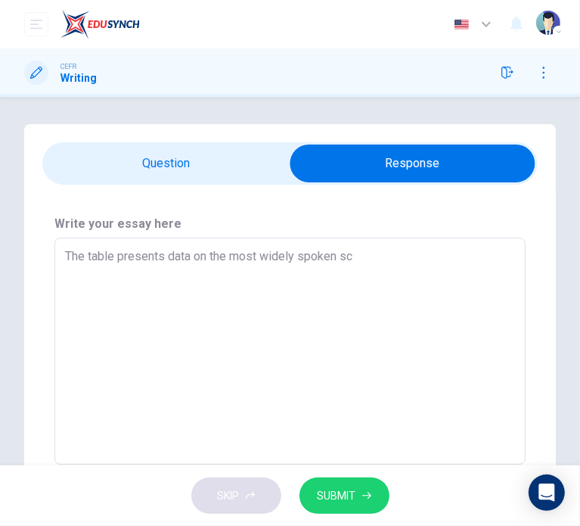
type textarea "The table presents data on the most widely spoken sco"
type textarea "x"
type textarea "The table presents data on the most widely spoken scon"
type textarea "x"
type textarea "The table presents data on the most widely spoken scond"
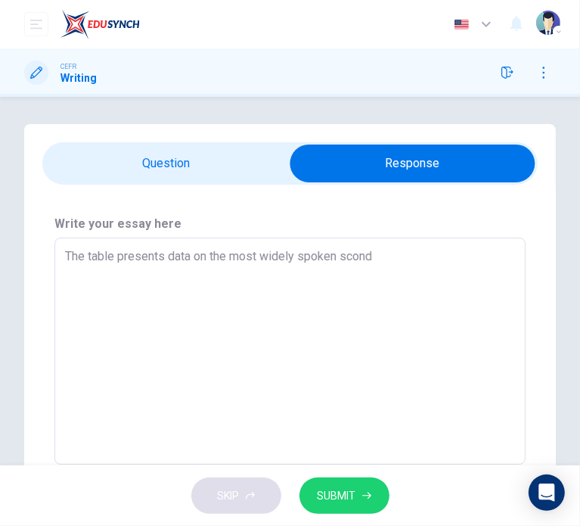
type textarea "x"
type textarea "The table presents data on the most widely spoken scond"
type textarea "x"
type textarea "The table presents data on the most widely spoken scond l"
type textarea "x"
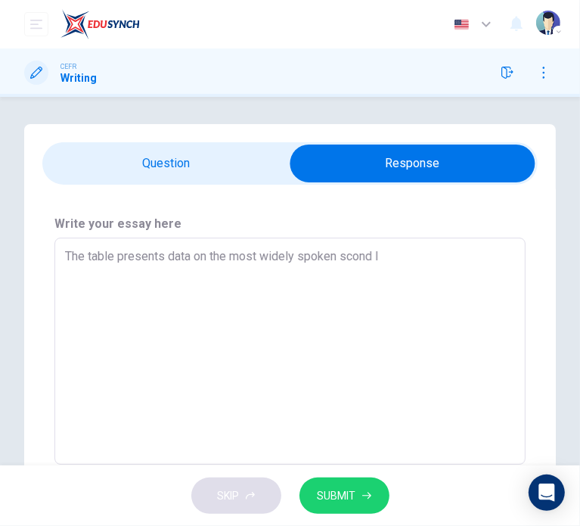
type textarea "The table presents data on the most widely spoken scond la"
type textarea "x"
type textarea "The table presents data on the most widely spoken scond lan"
type textarea "x"
type textarea "The table presents data on the most widely spoken scond lang"
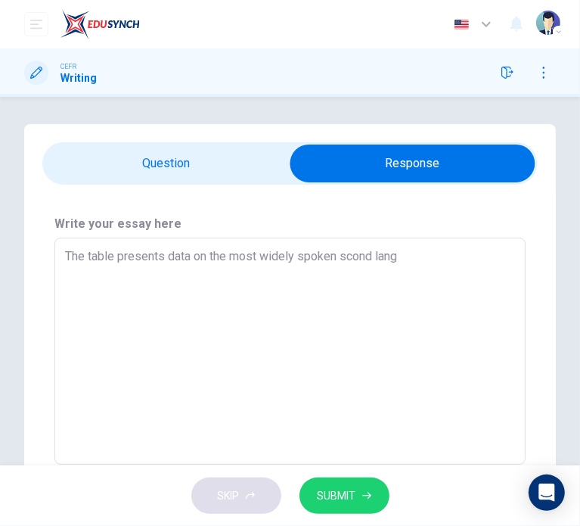
type textarea "x"
type textarea "The table presents data on the most widely spoken scond langu"
type textarea "x"
type textarea "The table presents data on the most widely spoken scond langua"
type textarea "x"
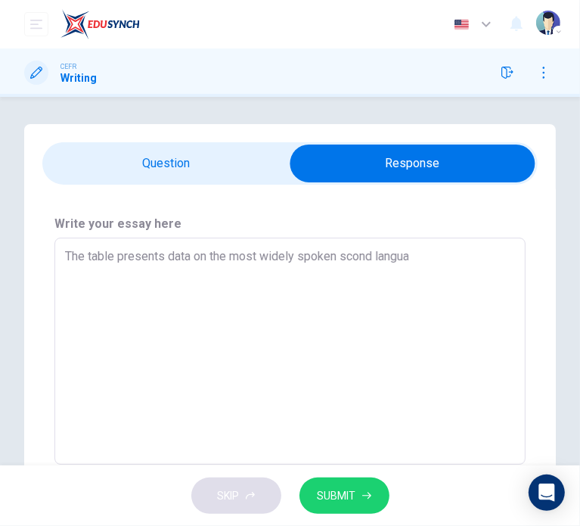
type textarea "The table presents data on the most widely spoken scond languag"
type textarea "x"
type textarea "The table presents data on the most widely spoken scond language"
type textarea "x"
type textarea "The table presents data on the most widely spoken scond languages"
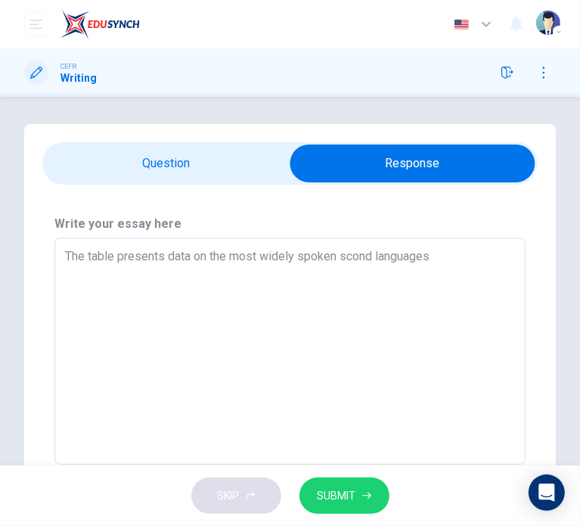
type textarea "x"
type textarea "The table presents data on the most widely spoken scond languages"
type textarea "x"
type textarea "The table presents data on the most widely spoken scond languages i"
type textarea "x"
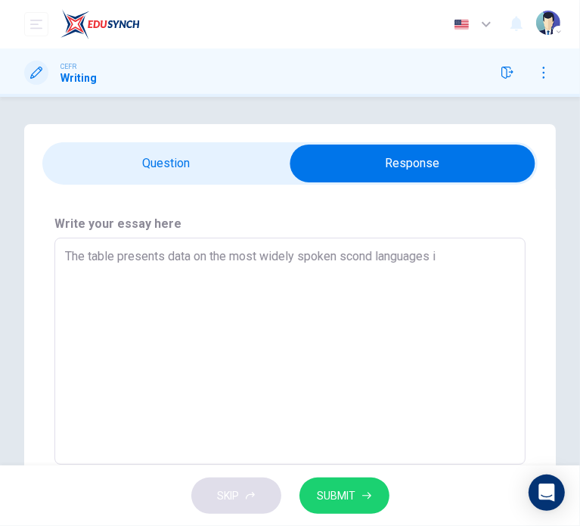
type textarea "The table presents data on the most widely spoken scond languages in"
type textarea "x"
type textarea "The table presents data on the most widely spoken scond languages in"
type textarea "x"
type textarea "The table presents data on the most widely spoken scond languages in s"
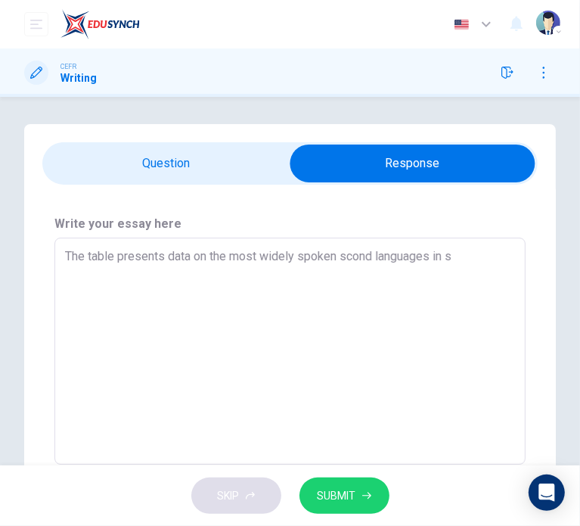
type textarea "x"
type textarea "The table presents data on the most widely spoken scond languages in se"
type textarea "x"
type textarea "The table presents data on the most widely spoken scond languages in sel"
type textarea "x"
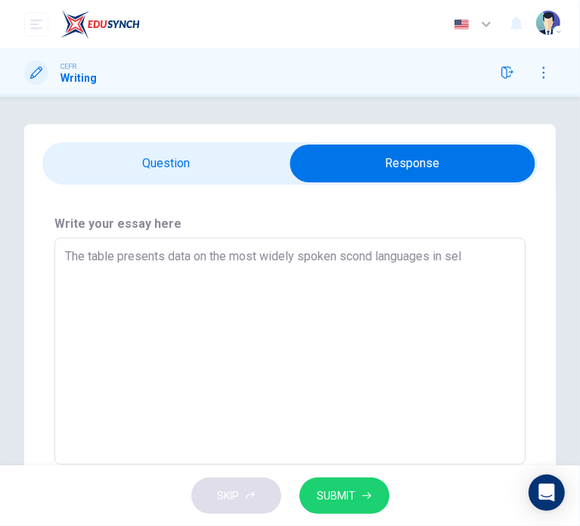
type textarea "The table presents data on the most widely spoken scond languages in [GEOGRAPHI…"
type textarea "x"
type textarea "The table presents data on the most widely spoken scond languages in [GEOGRAPHI…"
type textarea "x"
type textarea "The table presents data on the most widely spoken scond languages in select"
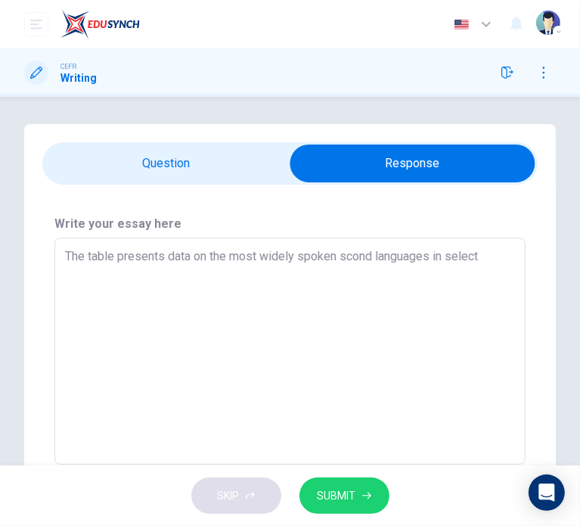
type textarea "x"
type textarea "The table presents data on the most widely spoken scond languages in selecte"
type textarea "x"
type textarea "The table presents data on the most widely spoken scond languages in selected"
type textarea "x"
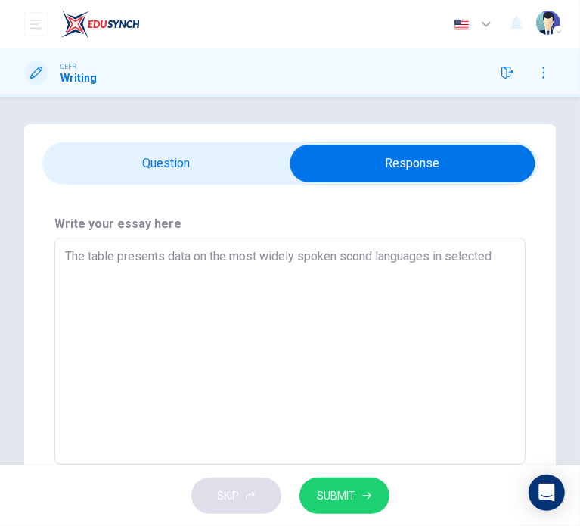
type textarea "The table presents data on the most widely spoken scond languages in selected"
type textarea "x"
type textarea "The table presents data on the most widely spoken scond languages in selected c"
type textarea "x"
type textarea "The table presents data on the most widely spoken scond languages in selected co"
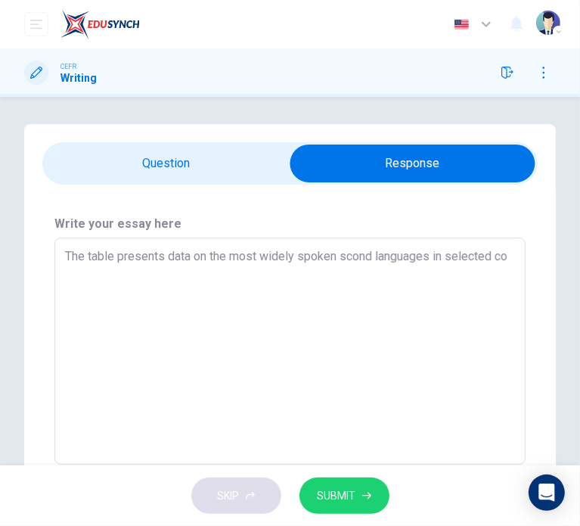
type textarea "x"
type textarea "The table presents data on the most widely spoken scond languages in selected c…"
type textarea "x"
type textarea "The table presents data on the most widely spoken scond languages in selected c…"
type textarea "x"
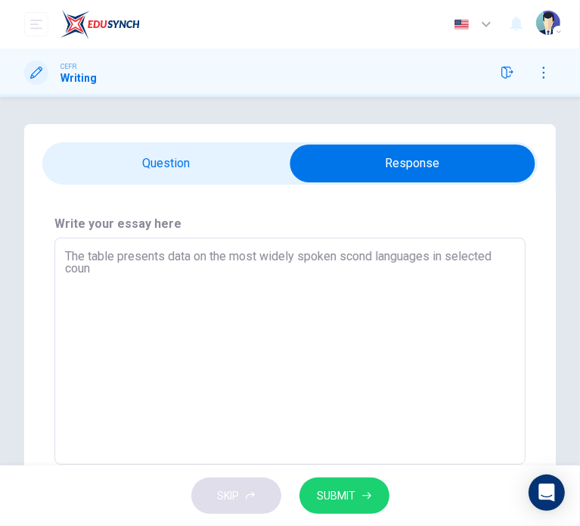
type textarea "The table presents data on the most widely spoken scond languages in selected c…"
type textarea "x"
type textarea "The table presents data on the most widely spoken scond languages in selected c…"
type textarea "x"
type textarea "The table presents data on the most widely spoken scond languages in selected c…"
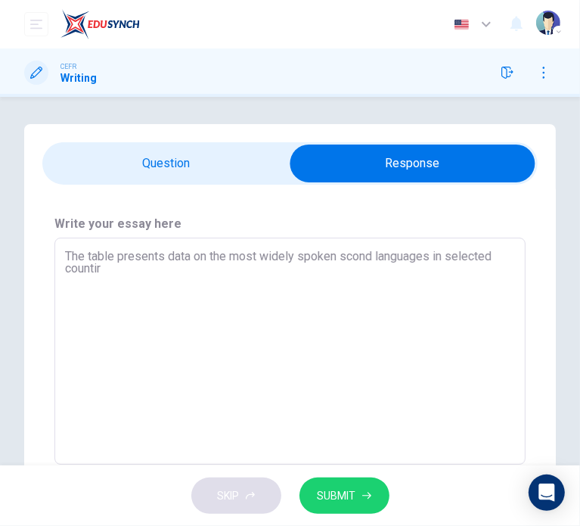
type textarea "x"
type textarea "The table presents data on the most widely spoken scond languages in selected c…"
type textarea "x"
type textarea "The table presents data on the most widely spoken scond languages in selected c…"
type textarea "x"
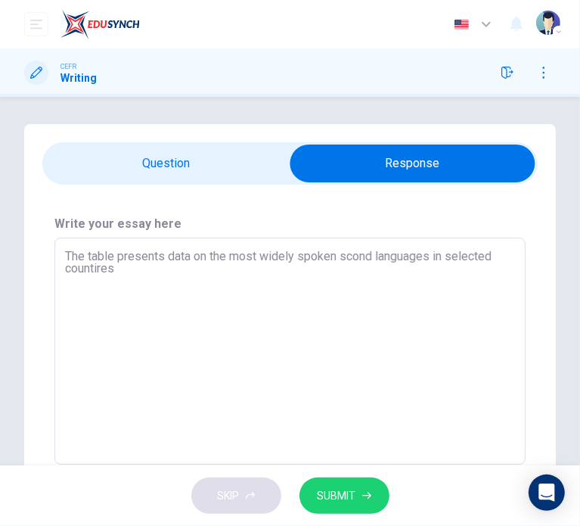
type textarea "The table presents data on the most widely spoken scond languages in selected c…"
type textarea "x"
type textarea "The table presents data on the most widely spoken scond languages in selected c…"
type textarea "x"
type textarea "The table presents data on the most widely spoken scond languages in selected c…"
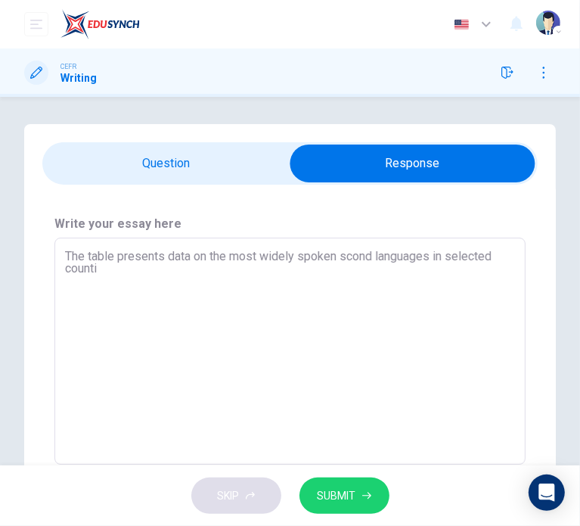
type textarea "x"
type textarea "The table presents data on the most widely spoken scond languages in selected c…"
type textarea "x"
type textarea "The table presents data on the most widely spoken scond languages in selected c…"
type textarea "x"
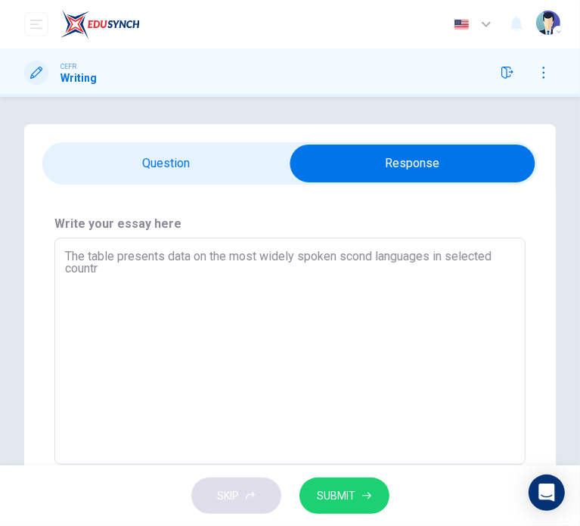
type textarea "The table presents data on the most widely spoken scond languages in selected c…"
type textarea "x"
type textarea "The table presents data on the most widely spoken scond languages in selected c…"
type textarea "x"
type textarea "The table presents data on the most widely spoken scond languages in selected c…"
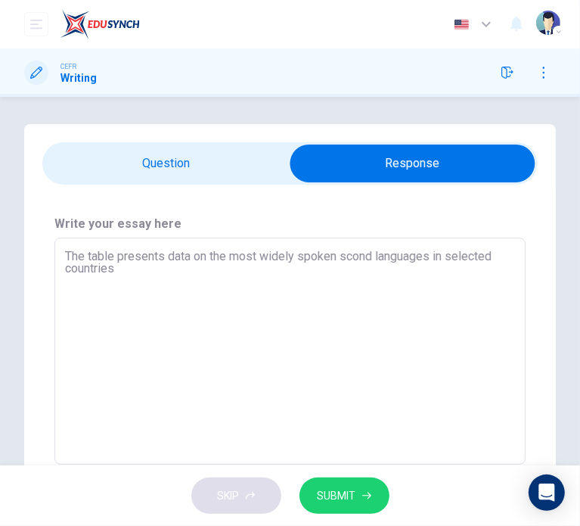
type textarea "x"
type textarea "The table presents data on the most widely spoken scond languages in selected c…"
type textarea "x"
type textarea "The table presents data on the most widely spoken scond languages in selected c…"
type textarea "x"
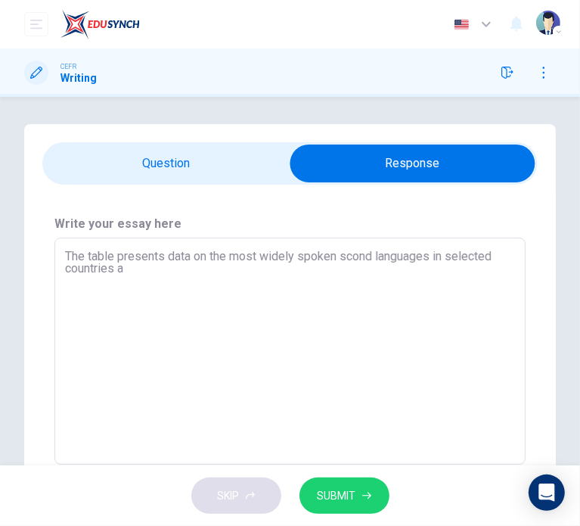
type textarea "The table presents data on the most widely spoken scond languages in selected c…"
type textarea "x"
type textarea "The table presents data on the most widely spoken scond languages in selected c…"
type textarea "x"
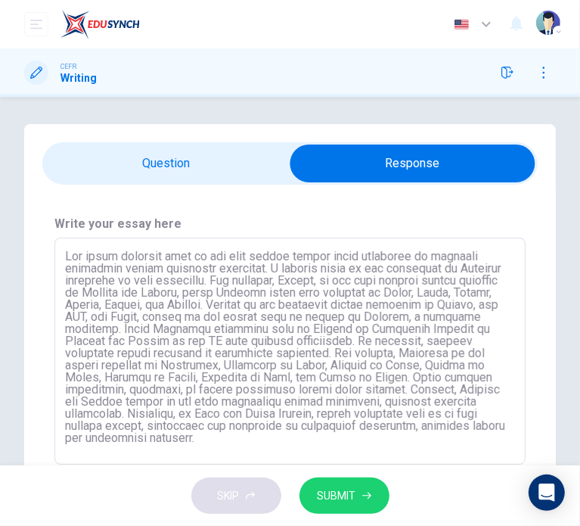
scroll to position [0, 0]
click at [344, 257] on textarea at bounding box center [290, 351] width 450 height 202
click at [254, 272] on textarea at bounding box center [290, 351] width 450 height 202
click at [343, 508] on button "SUBMIT" at bounding box center [345, 495] width 90 height 37
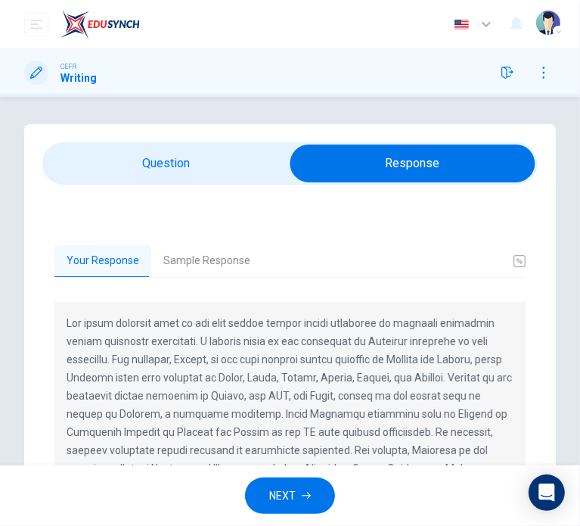
scroll to position [18, 0]
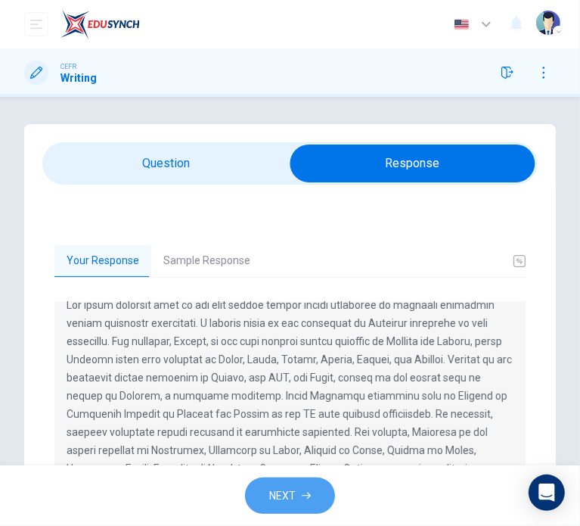
click at [287, 496] on span "NEXT" at bounding box center [282, 496] width 26 height 19
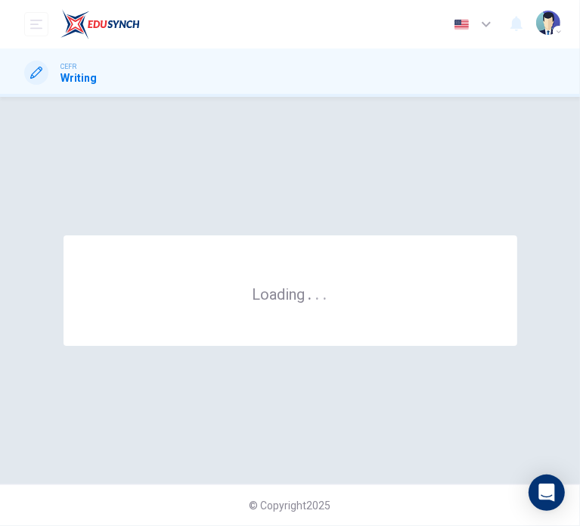
scroll to position [0, 0]
